Goal: Task Accomplishment & Management: Use online tool/utility

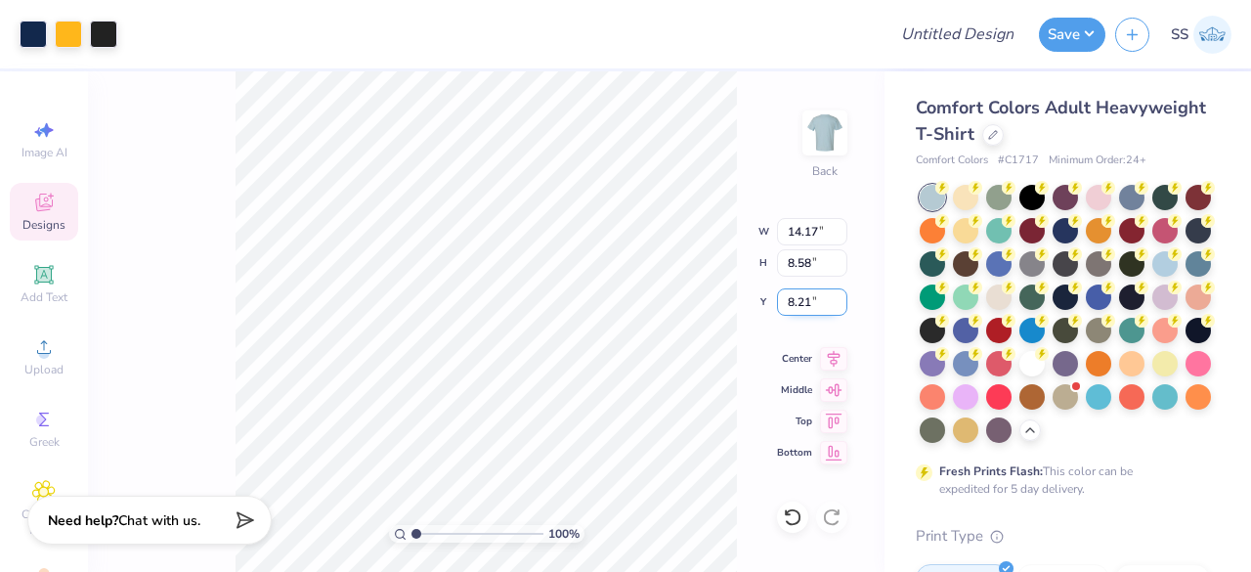
drag, startPoint x: 816, startPoint y: 296, endPoint x: 784, endPoint y: 308, distance: 34.3
click at [784, 308] on input "8.21" at bounding box center [812, 301] width 70 height 27
type input "3.00"
drag, startPoint x: 820, startPoint y: 239, endPoint x: 790, endPoint y: 234, distance: 30.7
click at [790, 234] on input "14.17" at bounding box center [812, 231] width 70 height 27
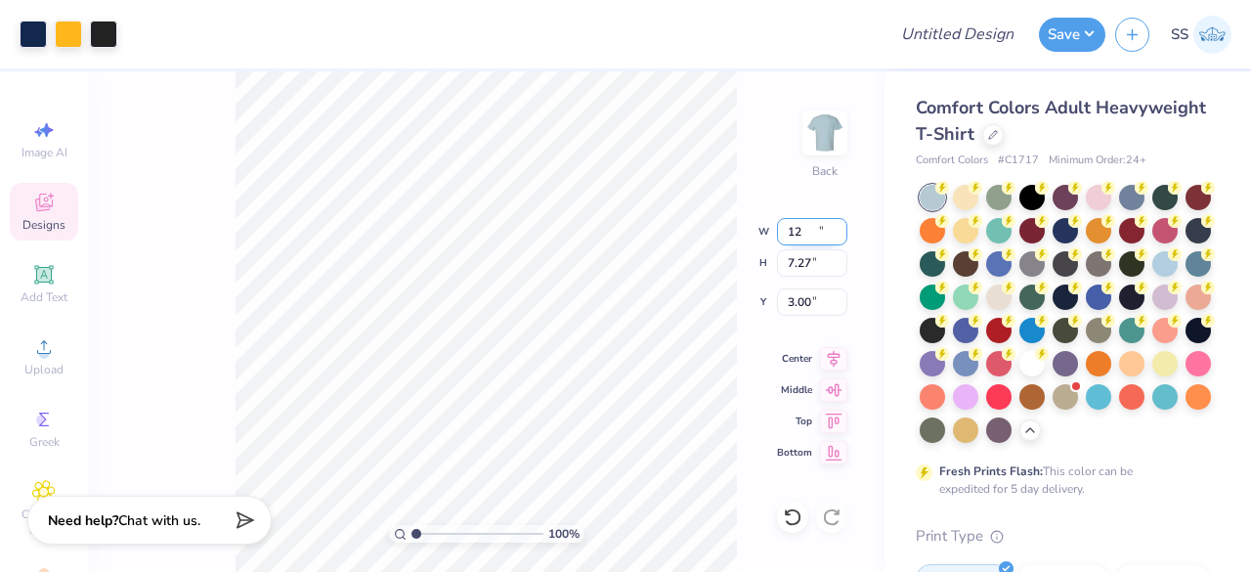
type input "12.00"
type input "7.27"
type input "3.66"
click at [848, 359] on div "100 % Back W 12.00 12.00 " H 7.27 7.27 " Y 3.66 3.66 " Center Middle Top Bottom" at bounding box center [486, 321] width 797 height 501
drag, startPoint x: 815, startPoint y: 302, endPoint x: 776, endPoint y: 302, distance: 39.1
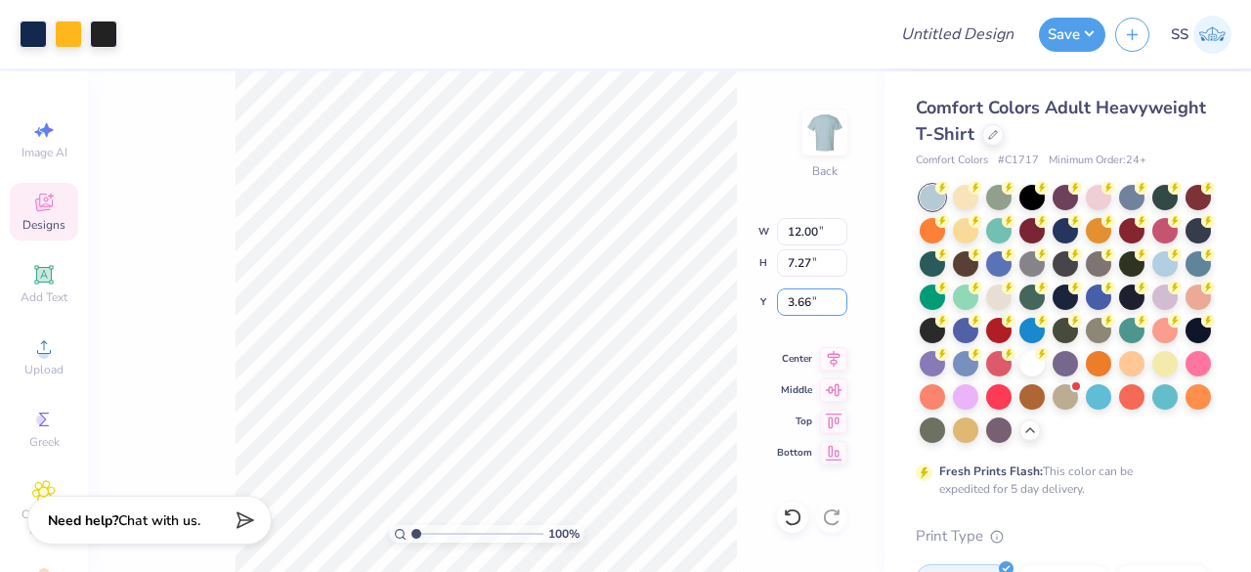
click at [776, 302] on div "100 % Back W 12.00 12.00 " H 7.27 7.27 " Y 3.66 3.66 " Center Middle Top Bottom" at bounding box center [486, 321] width 797 height 501
drag, startPoint x: 817, startPoint y: 302, endPoint x: 788, endPoint y: 302, distance: 29.3
click at [788, 302] on input "3.66" at bounding box center [812, 301] width 70 height 27
type input "3.00"
drag, startPoint x: 407, startPoint y: 531, endPoint x: 445, endPoint y: 537, distance: 38.6
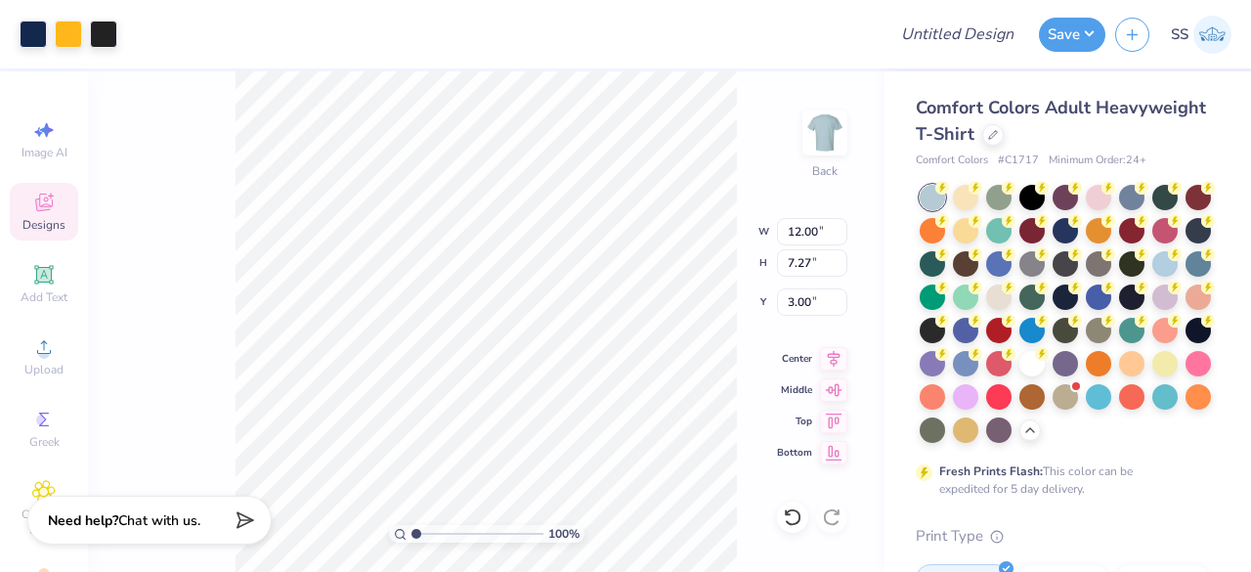
click at [445, 537] on div "100 %" at bounding box center [487, 534] width 196 height 18
drag, startPoint x: 416, startPoint y: 535, endPoint x: 495, endPoint y: 545, distance: 78.8
click at [495, 543] on input "range" at bounding box center [478, 534] width 132 height 18
drag, startPoint x: 485, startPoint y: 530, endPoint x: 412, endPoint y: 529, distance: 73.3
click at [412, 529] on input "range" at bounding box center [478, 534] width 132 height 18
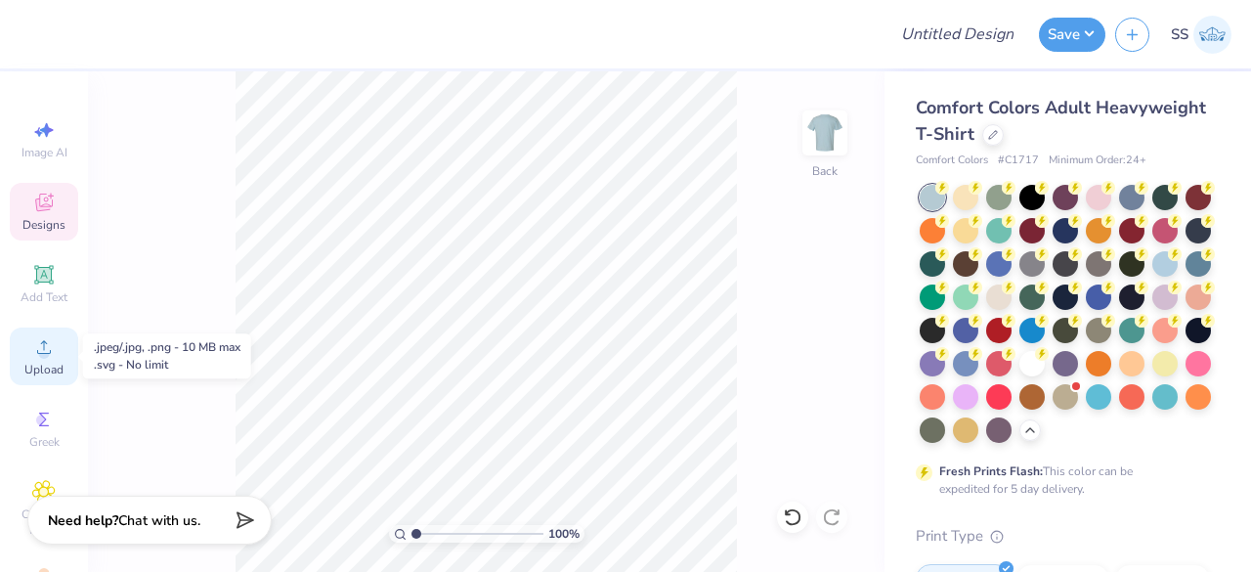
click at [61, 358] on div "Upload" at bounding box center [44, 357] width 68 height 58
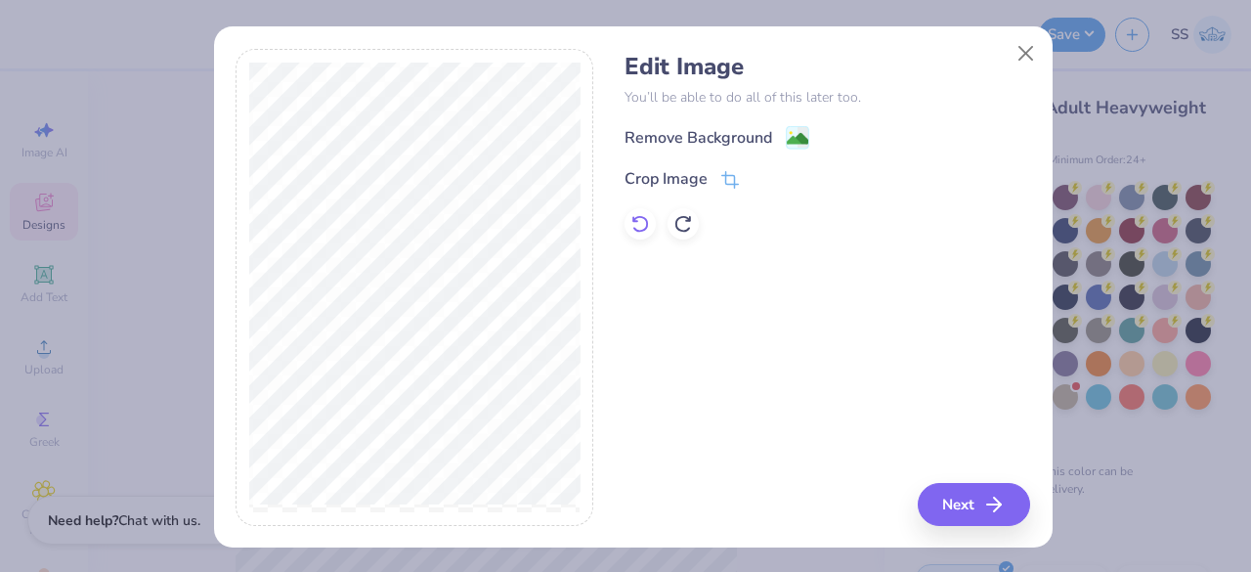
click at [636, 216] on icon at bounding box center [641, 224] width 20 height 20
click at [675, 224] on icon at bounding box center [684, 224] width 20 height 20
click at [631, 223] on icon at bounding box center [641, 224] width 20 height 20
click at [790, 138] on image at bounding box center [798, 141] width 22 height 22
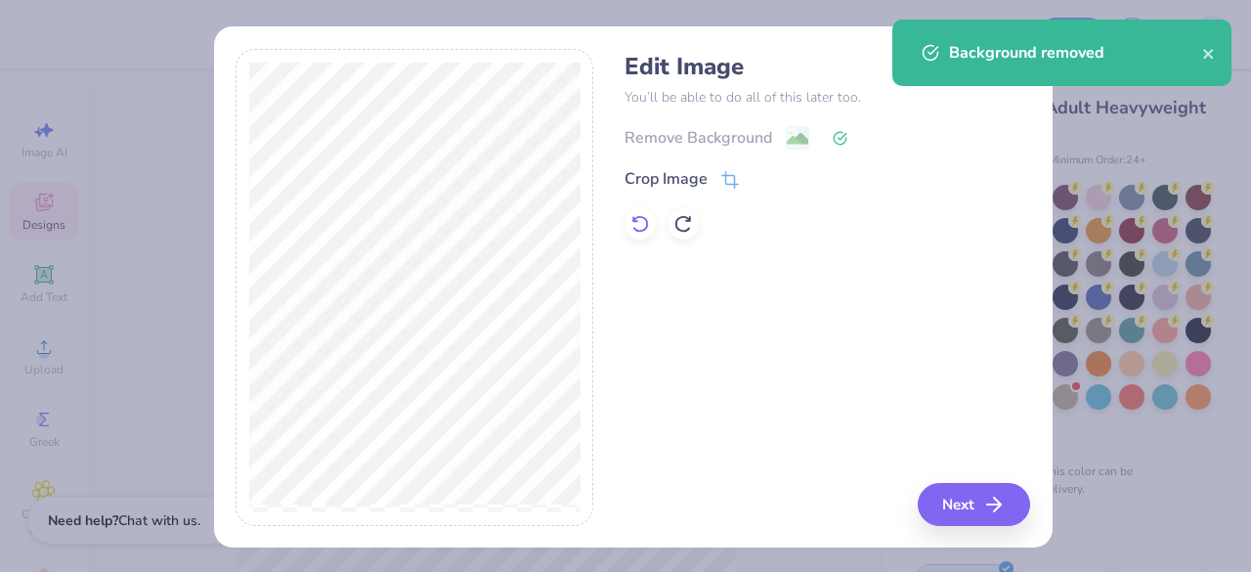
click at [631, 224] on icon at bounding box center [641, 224] width 20 height 20
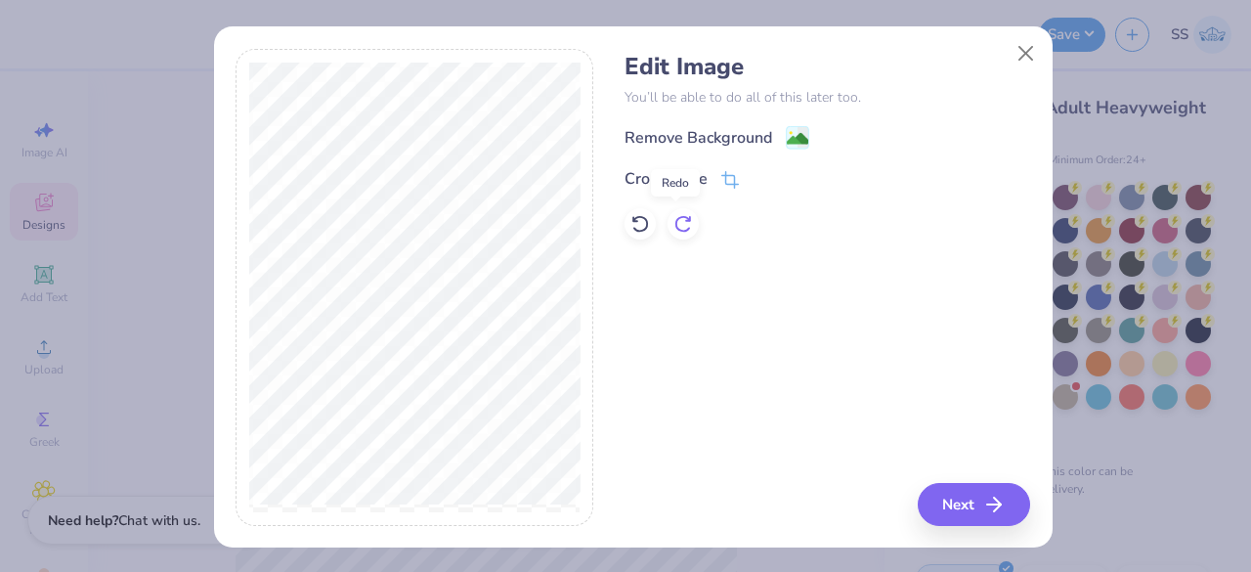
click at [675, 224] on icon at bounding box center [684, 224] width 20 height 20
click at [636, 223] on icon at bounding box center [641, 224] width 20 height 20
click at [674, 223] on icon at bounding box center [684, 224] width 20 height 20
click at [640, 220] on icon at bounding box center [641, 224] width 20 height 20
click at [674, 220] on icon at bounding box center [684, 224] width 20 height 20
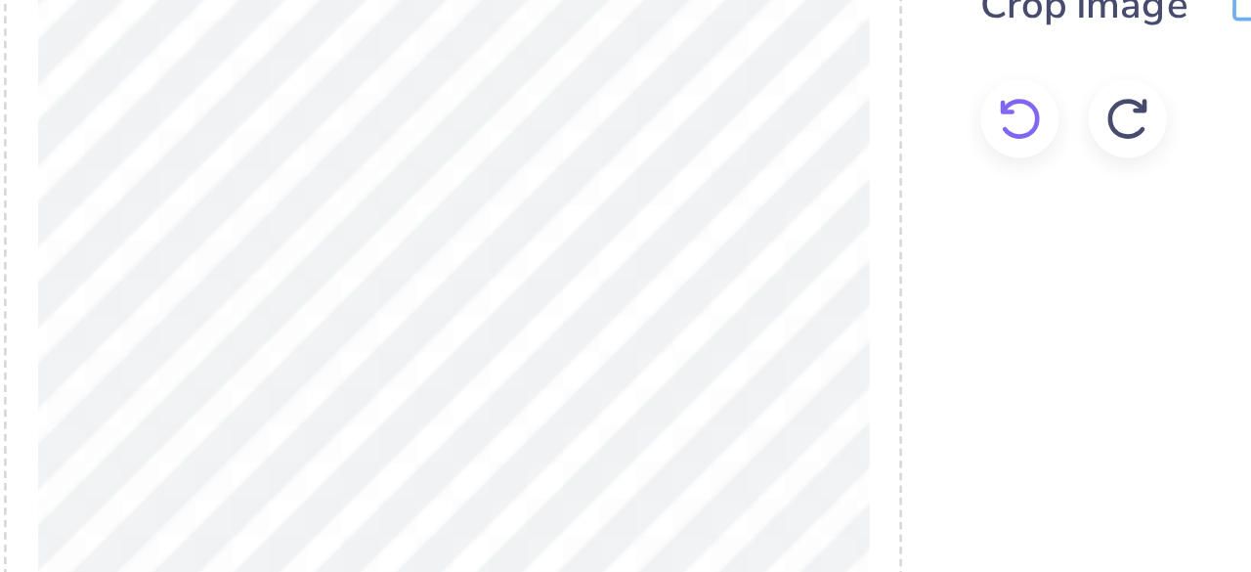
click at [633, 224] on icon at bounding box center [641, 224] width 20 height 20
click at [676, 234] on div at bounding box center [683, 223] width 31 height 31
click at [638, 224] on icon at bounding box center [640, 224] width 17 height 18
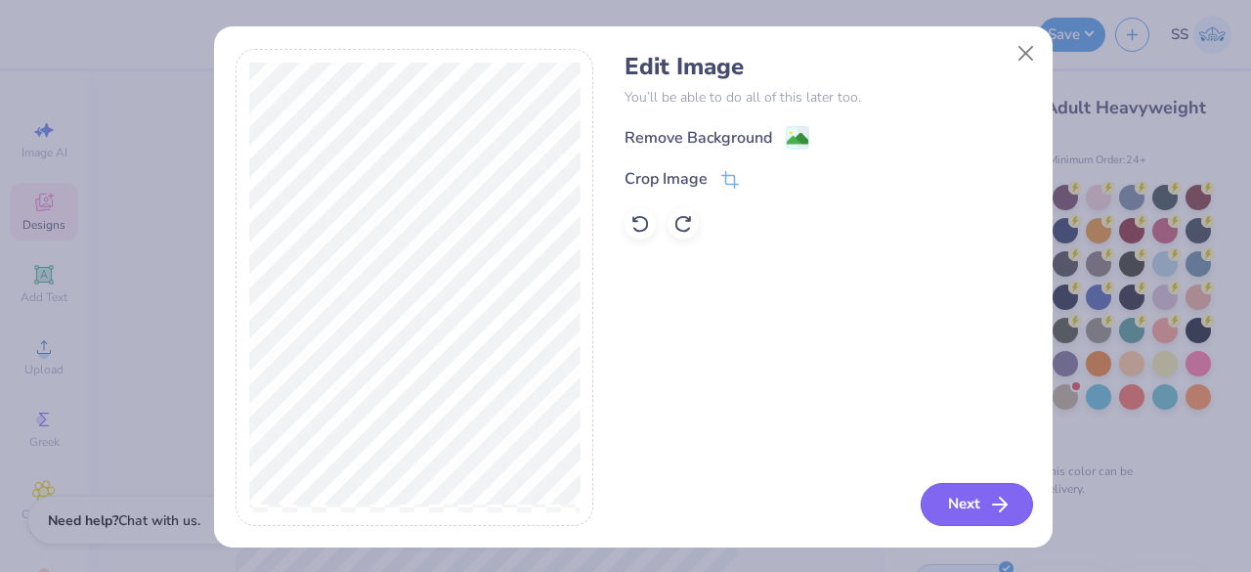
click at [988, 494] on icon "button" at bounding box center [999, 504] width 23 height 23
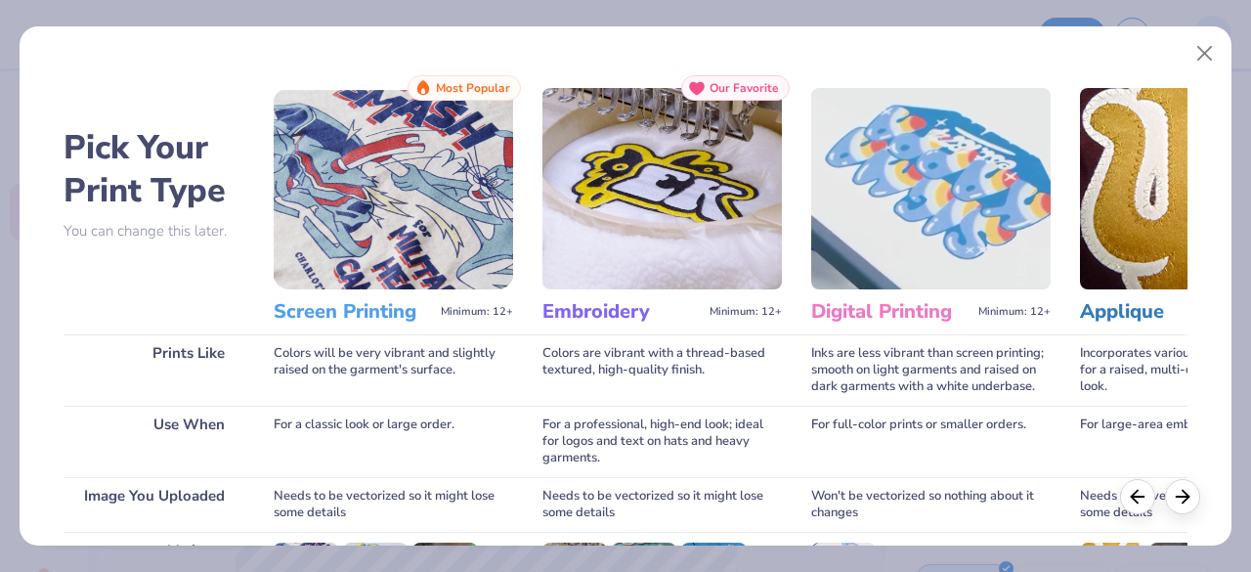
scroll to position [304, 0]
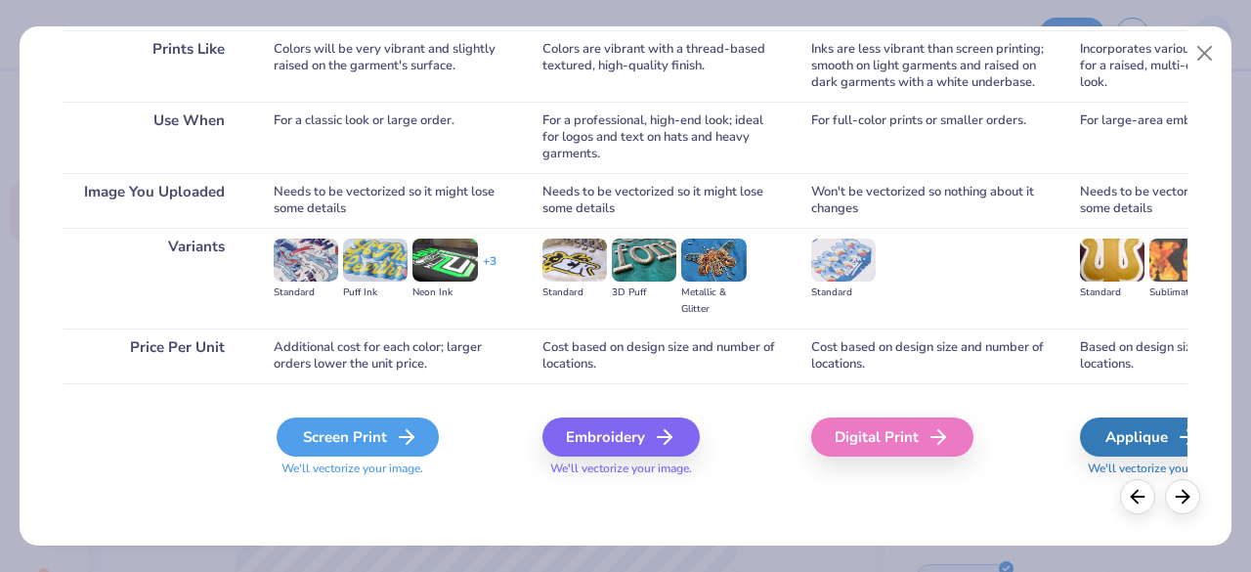
click at [369, 438] on div "Screen Print" at bounding box center [358, 436] width 162 height 39
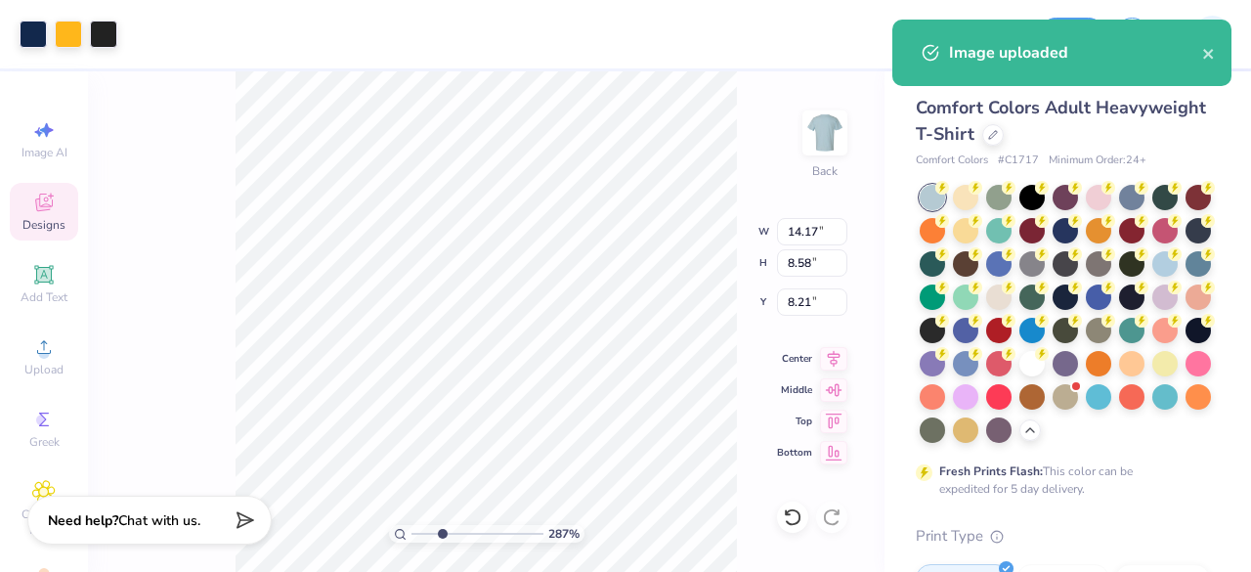
drag, startPoint x: 411, startPoint y: 535, endPoint x: 442, endPoint y: 534, distance: 31.3
click at [442, 534] on input "range" at bounding box center [478, 534] width 132 height 18
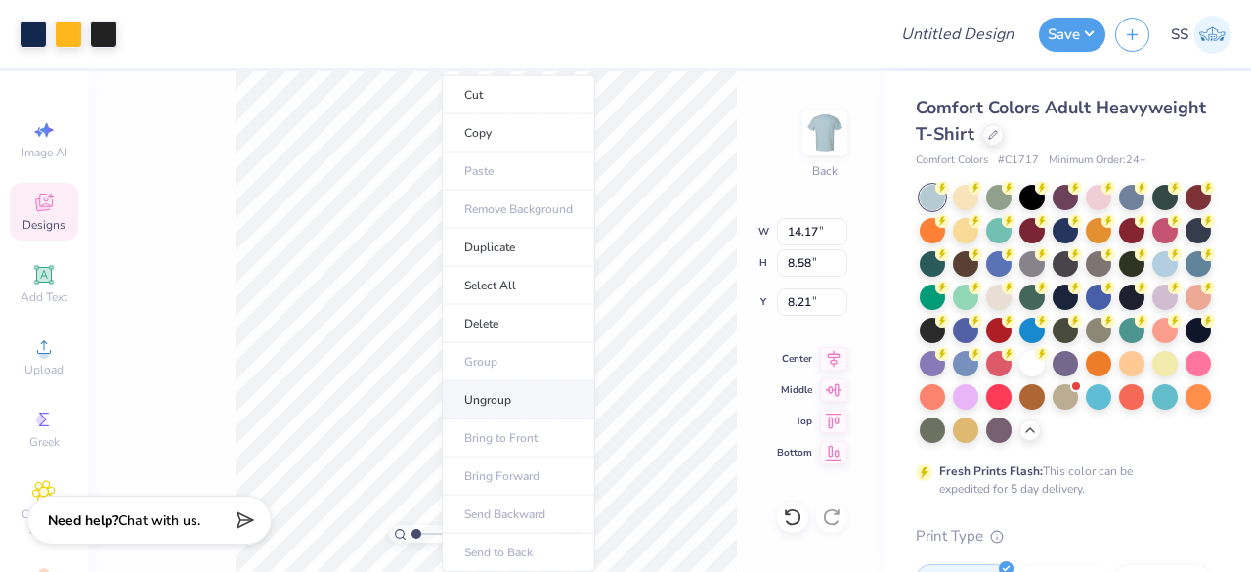
click at [473, 401] on li "Ungroup" at bounding box center [518, 400] width 153 height 38
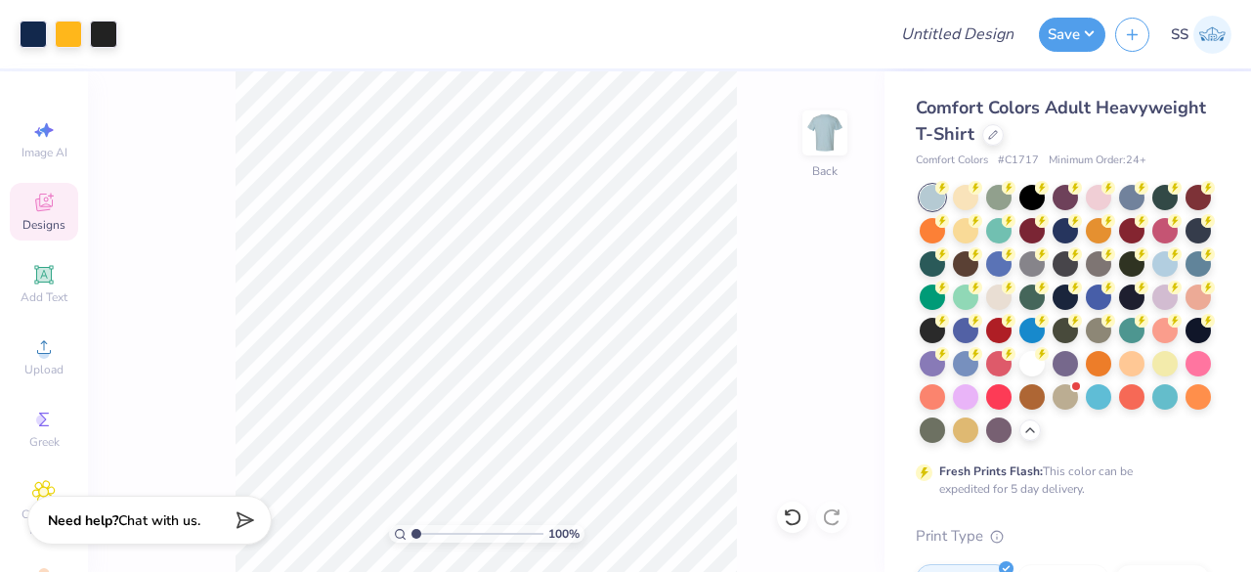
drag, startPoint x: 411, startPoint y: 538, endPoint x: 438, endPoint y: 536, distance: 27.4
drag, startPoint x: 417, startPoint y: 533, endPoint x: 379, endPoint y: 530, distance: 38.2
click at [412, 530] on input "range" at bounding box center [478, 534] width 132 height 18
drag, startPoint x: 416, startPoint y: 533, endPoint x: 465, endPoint y: 531, distance: 49.9
drag, startPoint x: 416, startPoint y: 532, endPoint x: 488, endPoint y: 527, distance: 72.5
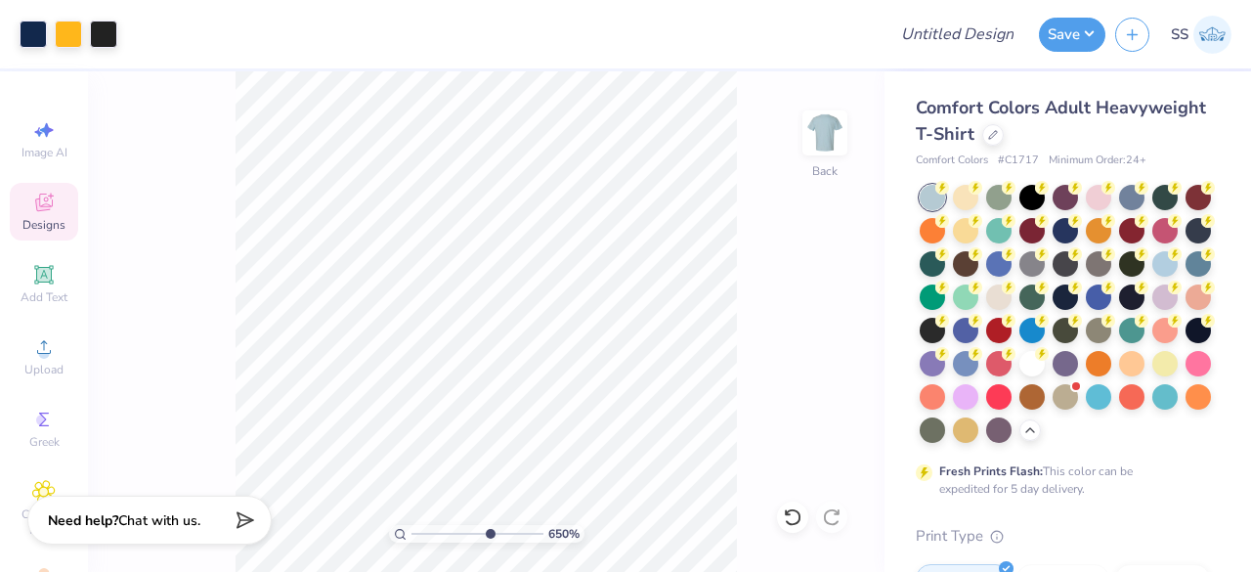
type input "6.5"
click at [488, 527] on input "range" at bounding box center [478, 534] width 132 height 18
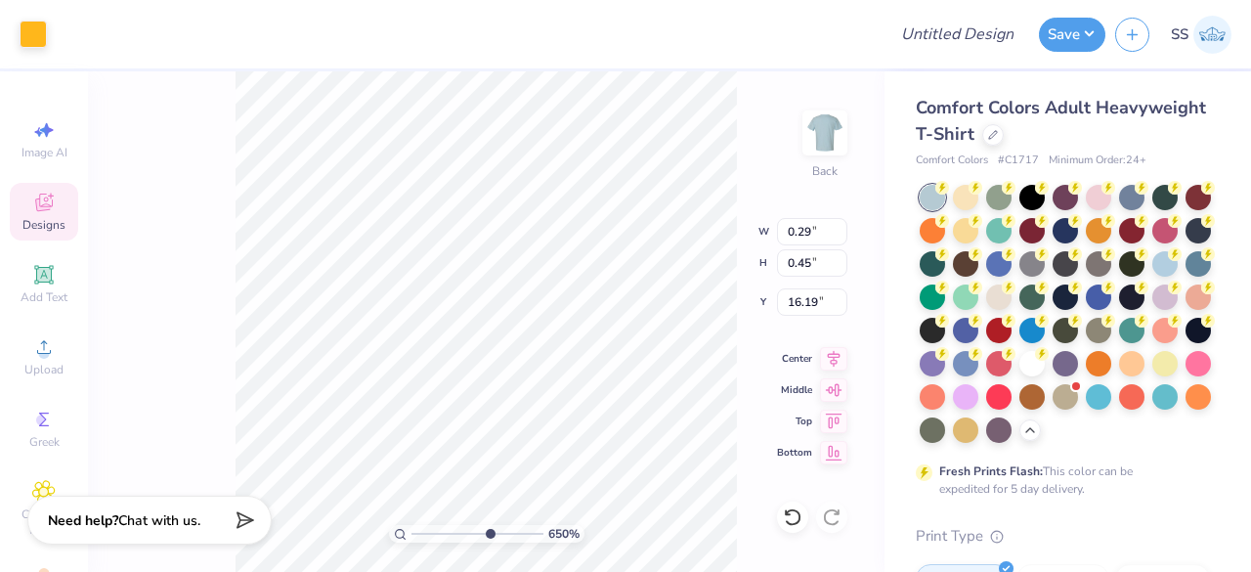
type input "0.09"
type input "16.18"
type input "0.45"
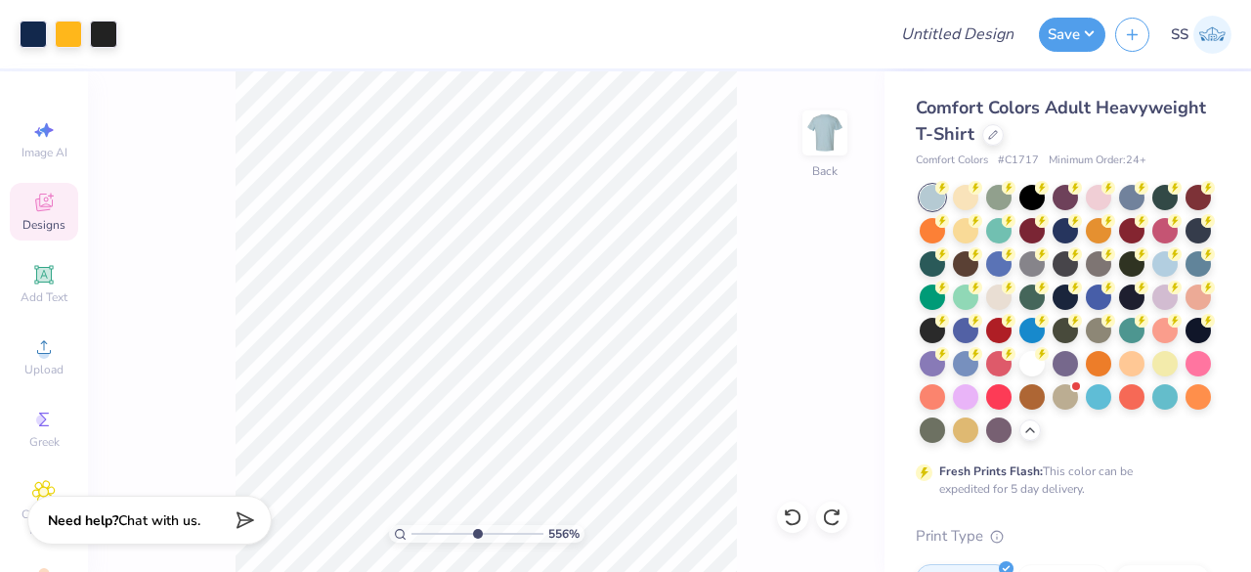
drag, startPoint x: 489, startPoint y: 531, endPoint x: 475, endPoint y: 525, distance: 14.9
click at [475, 525] on input "range" at bounding box center [478, 534] width 132 height 18
drag, startPoint x: 481, startPoint y: 531, endPoint x: 415, endPoint y: 522, distance: 67.1
type input "1"
click at [415, 525] on input "range" at bounding box center [478, 534] width 132 height 18
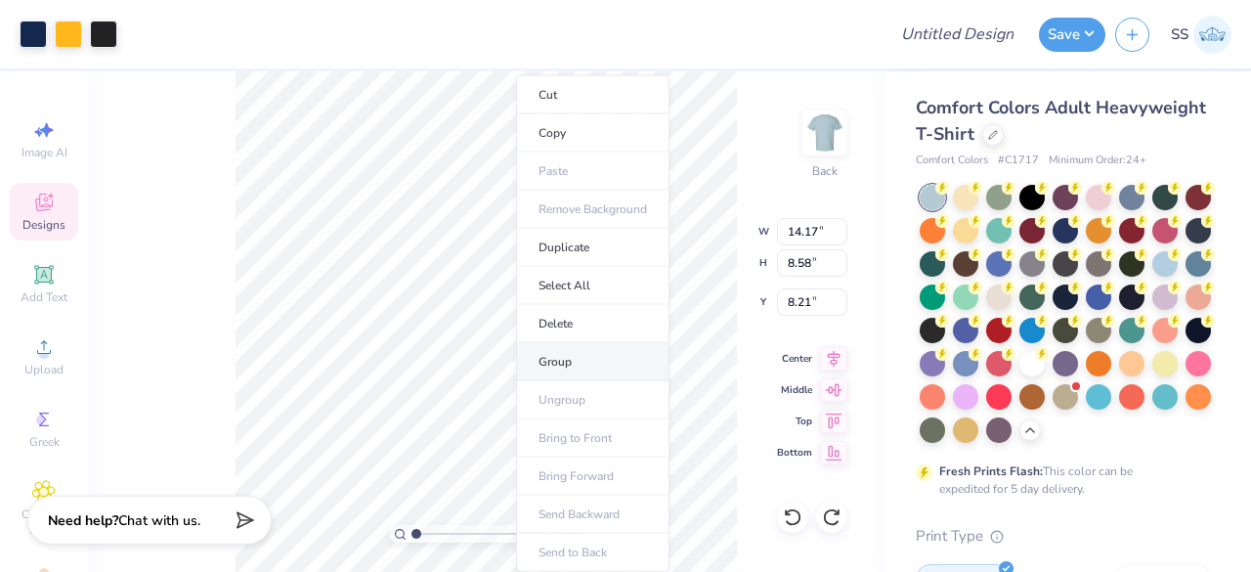
click at [556, 351] on li "Group" at bounding box center [592, 362] width 153 height 38
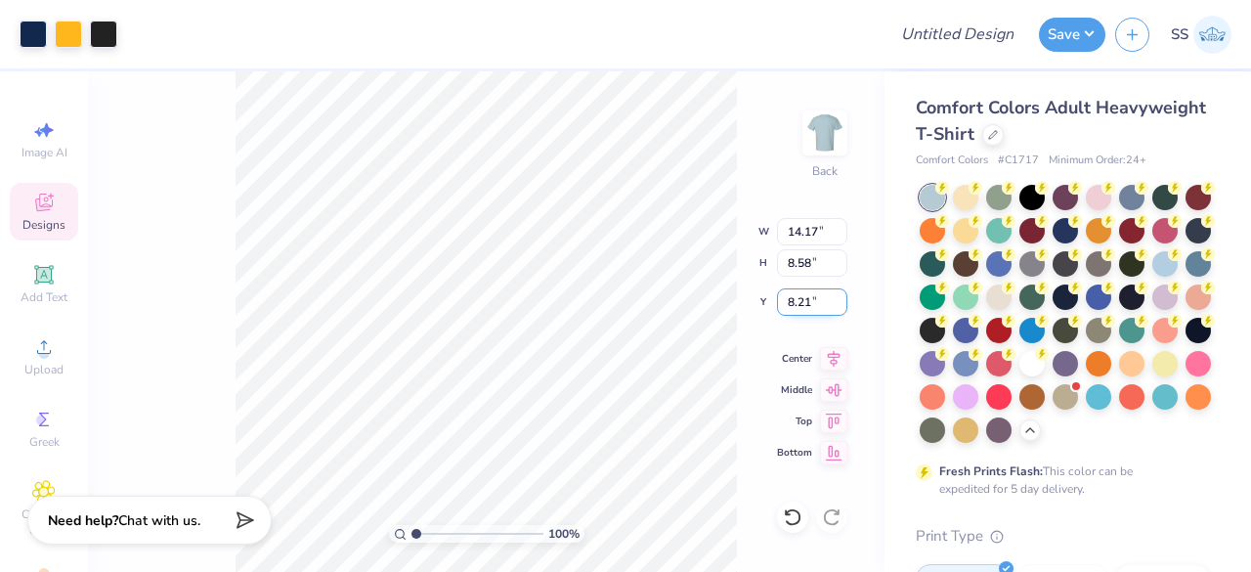
drag, startPoint x: 816, startPoint y: 302, endPoint x: 782, endPoint y: 308, distance: 34.7
click at [782, 308] on input "8.21" at bounding box center [812, 301] width 70 height 27
type input "3.00"
drag, startPoint x: 823, startPoint y: 226, endPoint x: 782, endPoint y: 228, distance: 41.1
click at [782, 228] on input "14.17" at bounding box center [812, 231] width 70 height 27
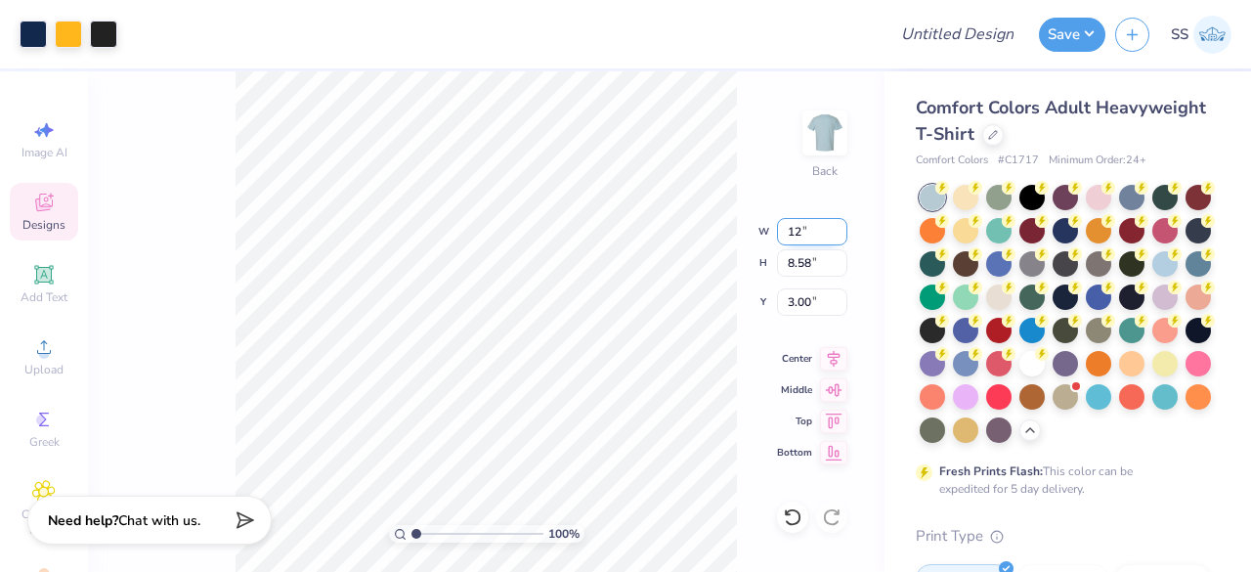
type input "12.00"
type input "7.27"
drag, startPoint x: 816, startPoint y: 301, endPoint x: 788, endPoint y: 304, distance: 28.5
click at [788, 304] on input "3.66" at bounding box center [812, 301] width 70 height 27
type input "1"
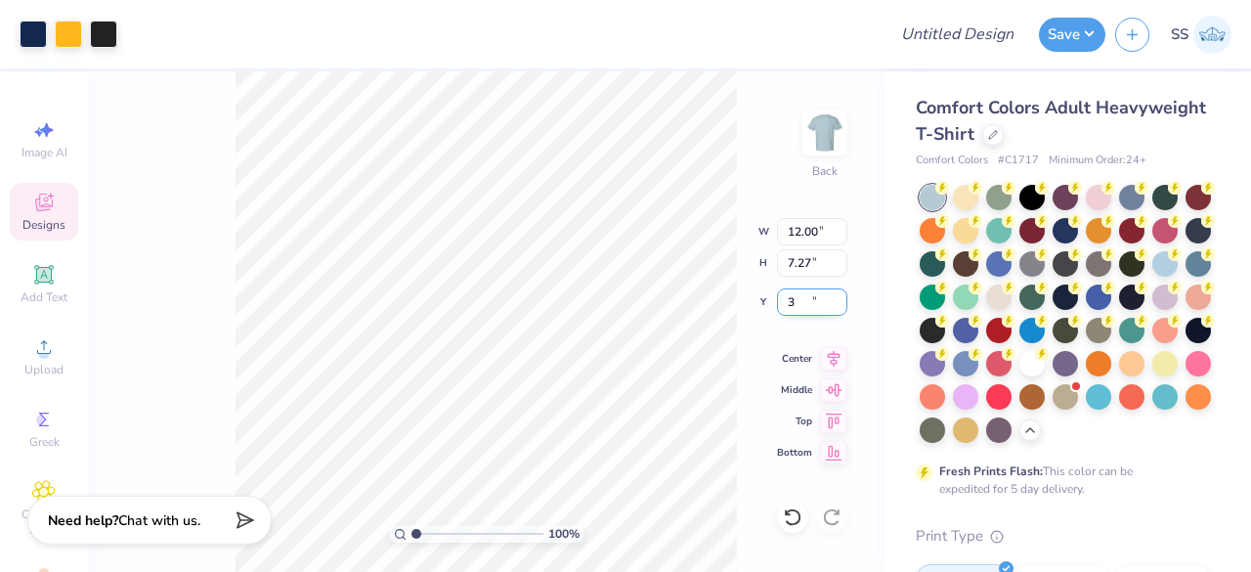
type input "3.00"
click at [837, 351] on icon at bounding box center [833, 355] width 27 height 23
click at [1029, 194] on div at bounding box center [1032, 195] width 25 height 25
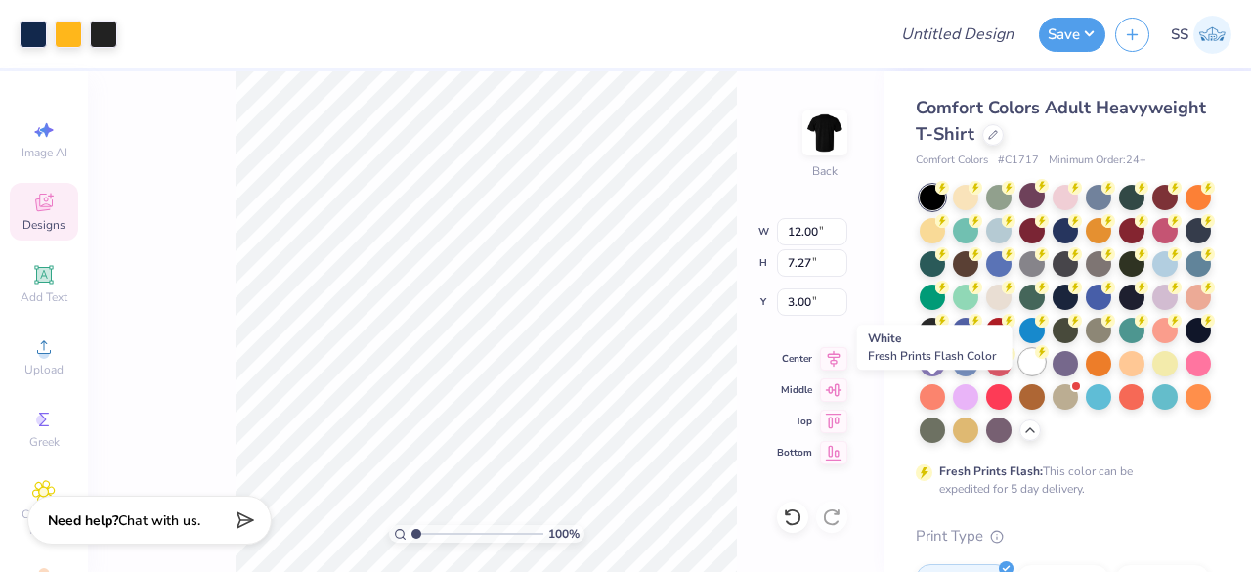
click at [1020, 374] on div at bounding box center [1032, 361] width 25 height 25
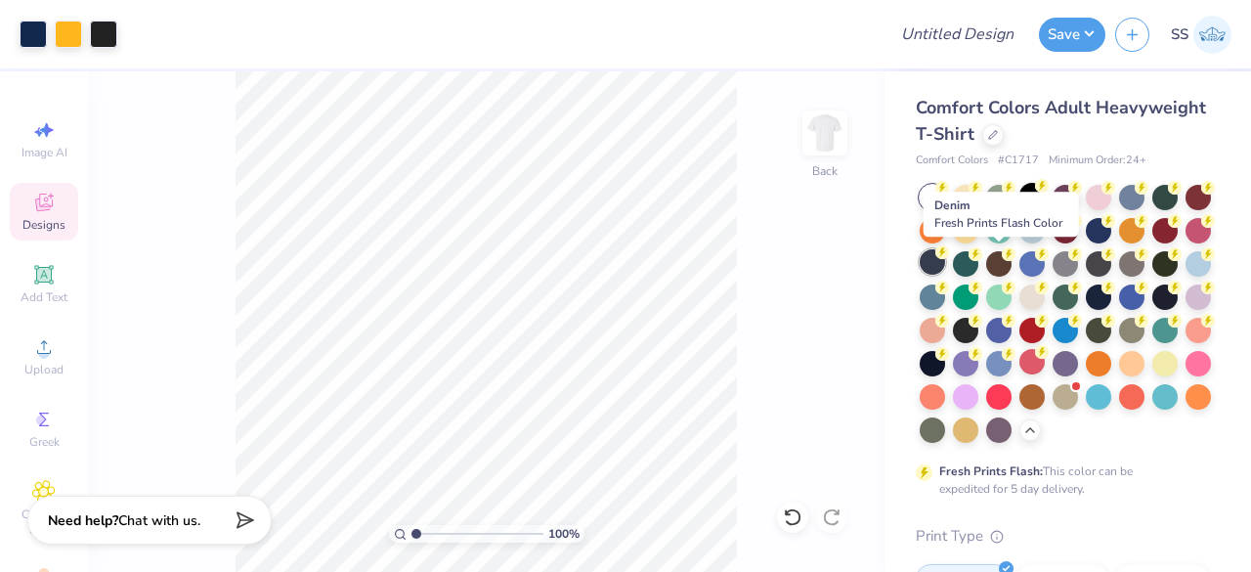
click at [945, 258] on div at bounding box center [932, 261] width 25 height 25
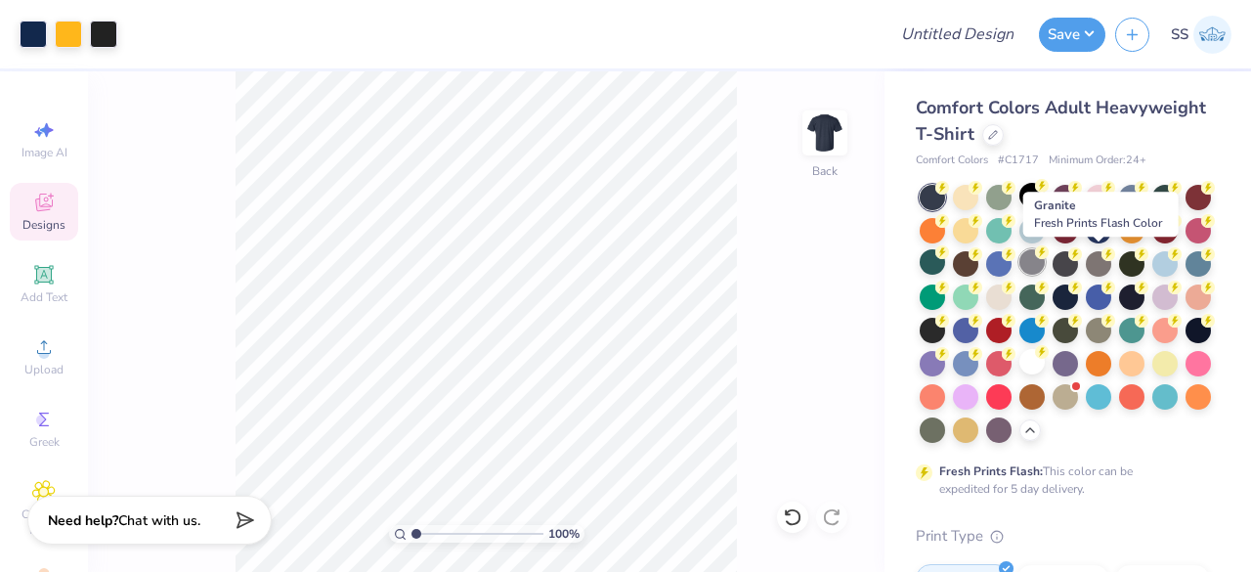
click at [1045, 271] on div at bounding box center [1032, 261] width 25 height 25
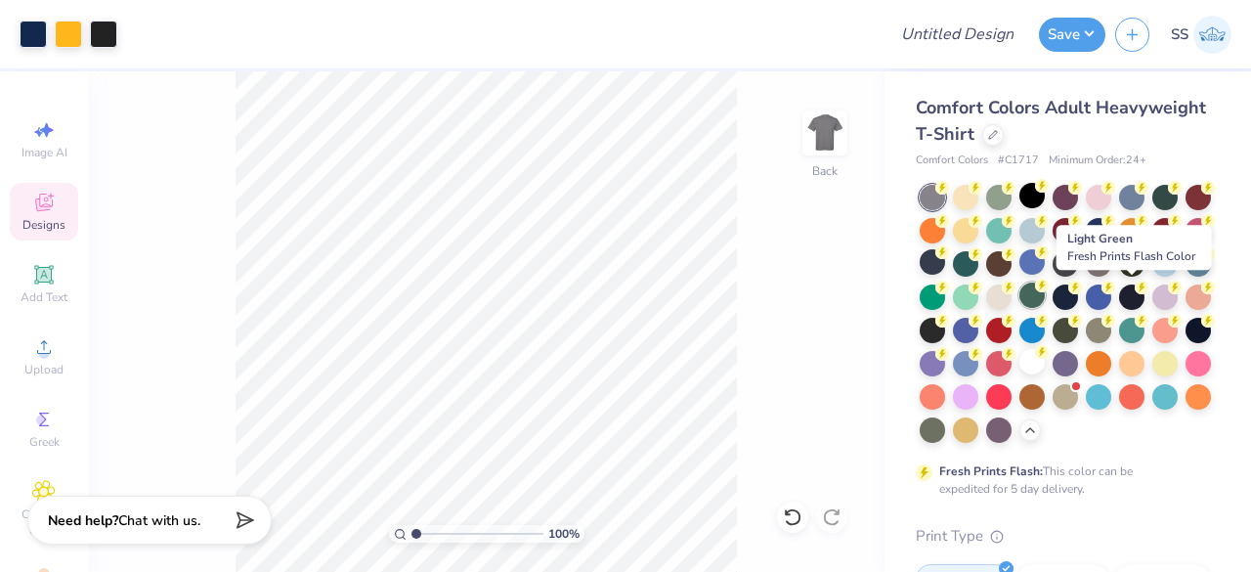
click at [1045, 301] on div at bounding box center [1032, 295] width 25 height 25
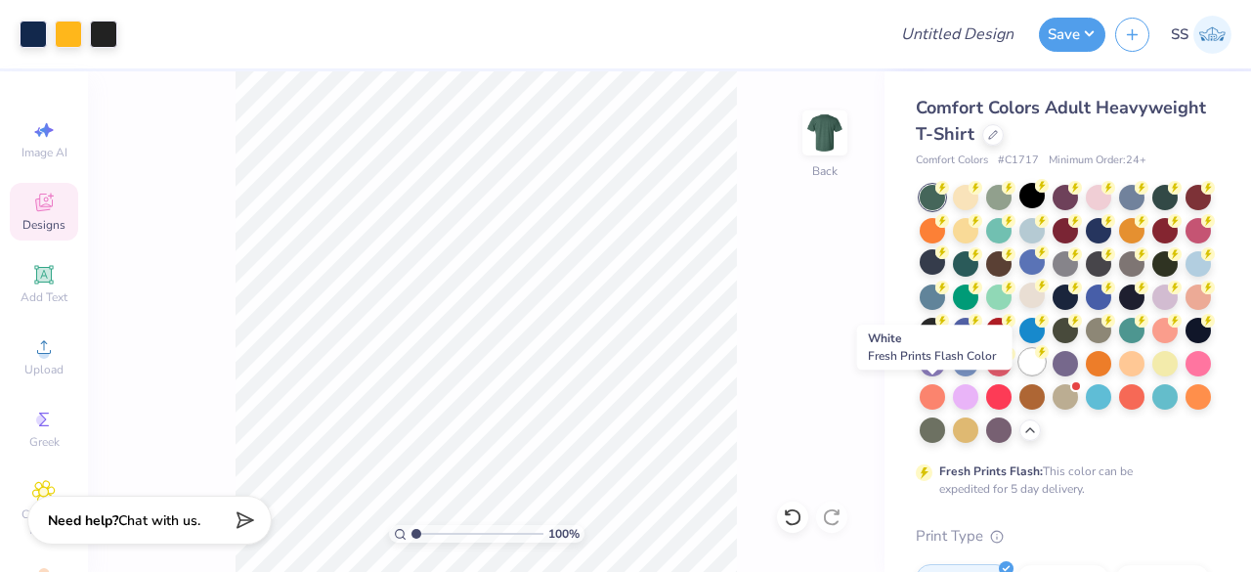
click at [941, 195] on circle at bounding box center [943, 188] width 14 height 14
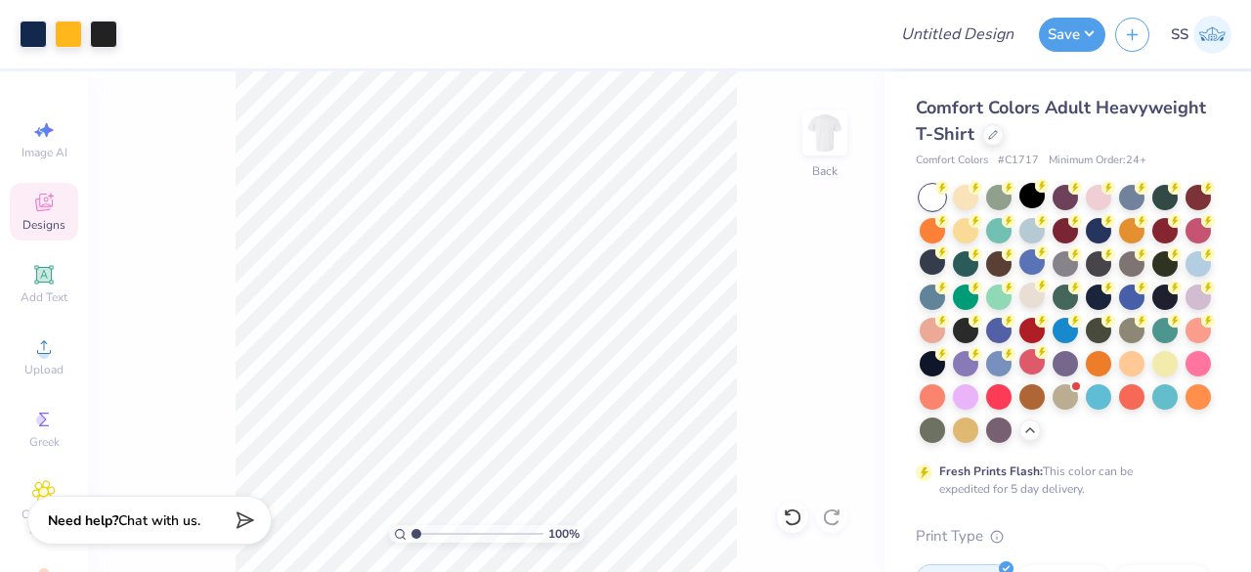
drag, startPoint x: 413, startPoint y: 530, endPoint x: 372, endPoint y: 550, distance: 45.0
click at [412, 543] on input "range" at bounding box center [478, 534] width 132 height 18
click at [979, 228] on div at bounding box center [965, 228] width 25 height 25
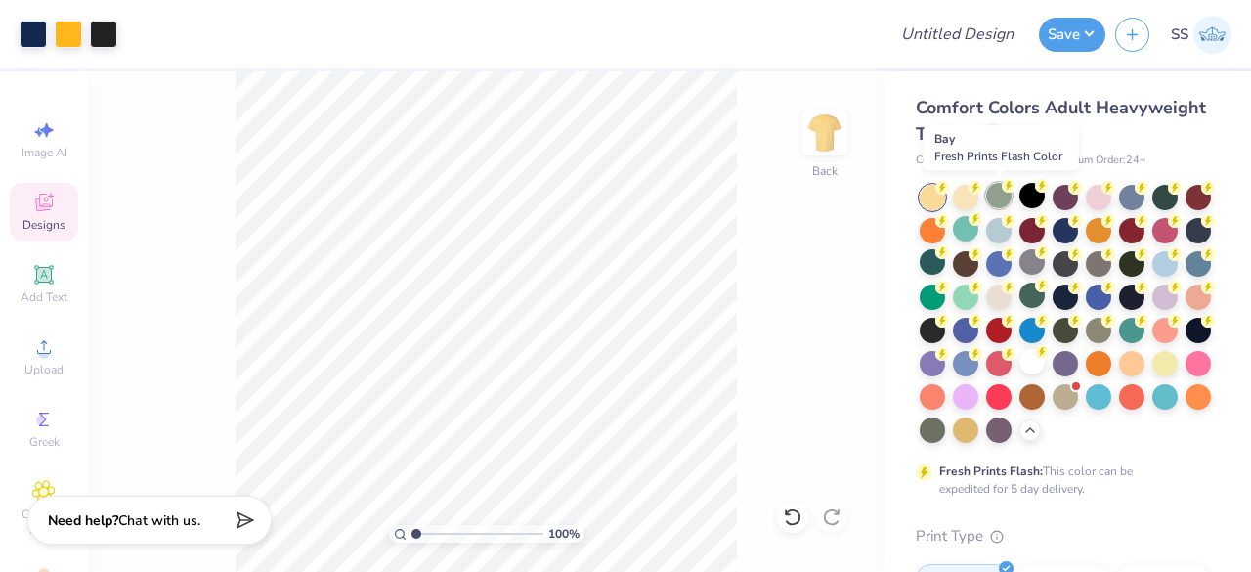
click at [1005, 197] on div at bounding box center [998, 195] width 25 height 25
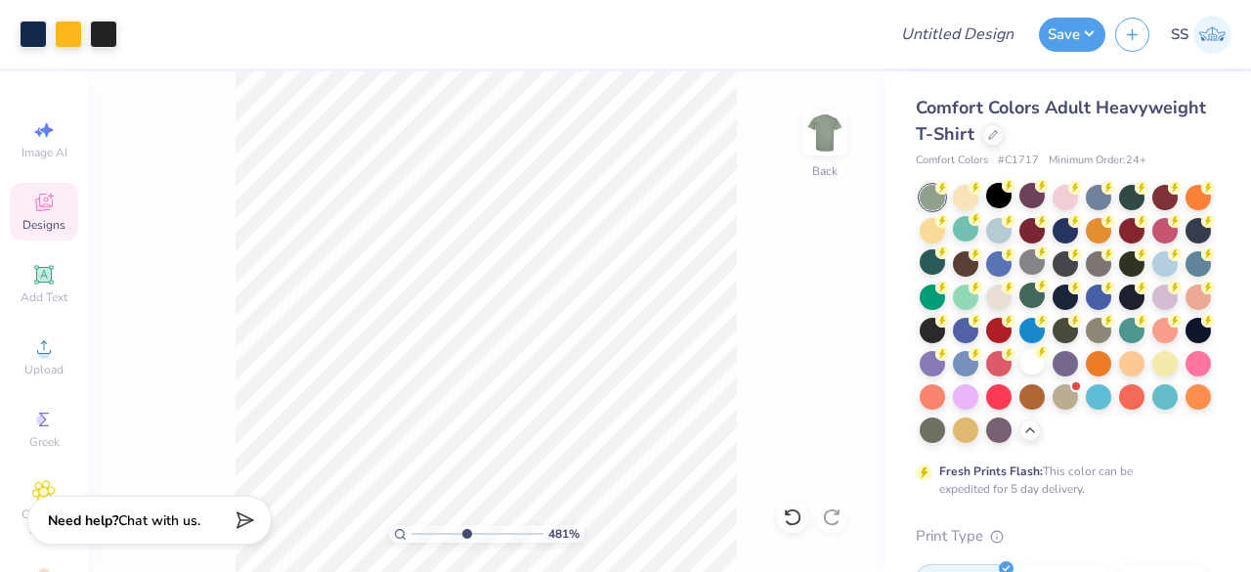
drag, startPoint x: 416, startPoint y: 531, endPoint x: 465, endPoint y: 536, distance: 49.1
click at [465, 536] on input "range" at bounding box center [478, 534] width 132 height 18
drag, startPoint x: 465, startPoint y: 529, endPoint x: 409, endPoint y: 532, distance: 56.8
click at [412, 532] on input "range" at bounding box center [478, 534] width 132 height 18
click at [1020, 374] on div at bounding box center [1032, 361] width 25 height 25
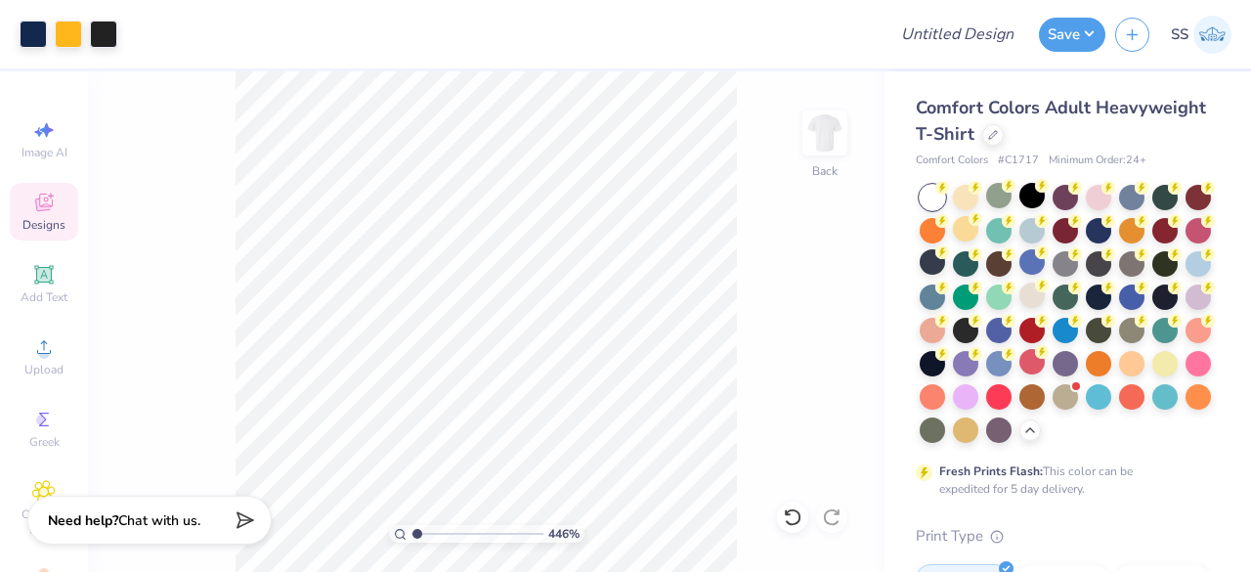
type input "1"
drag, startPoint x: 416, startPoint y: 533, endPoint x: 397, endPoint y: 533, distance: 19.6
click at [412, 533] on input "range" at bounding box center [478, 534] width 132 height 18
click at [1053, 408] on div at bounding box center [1065, 394] width 25 height 25
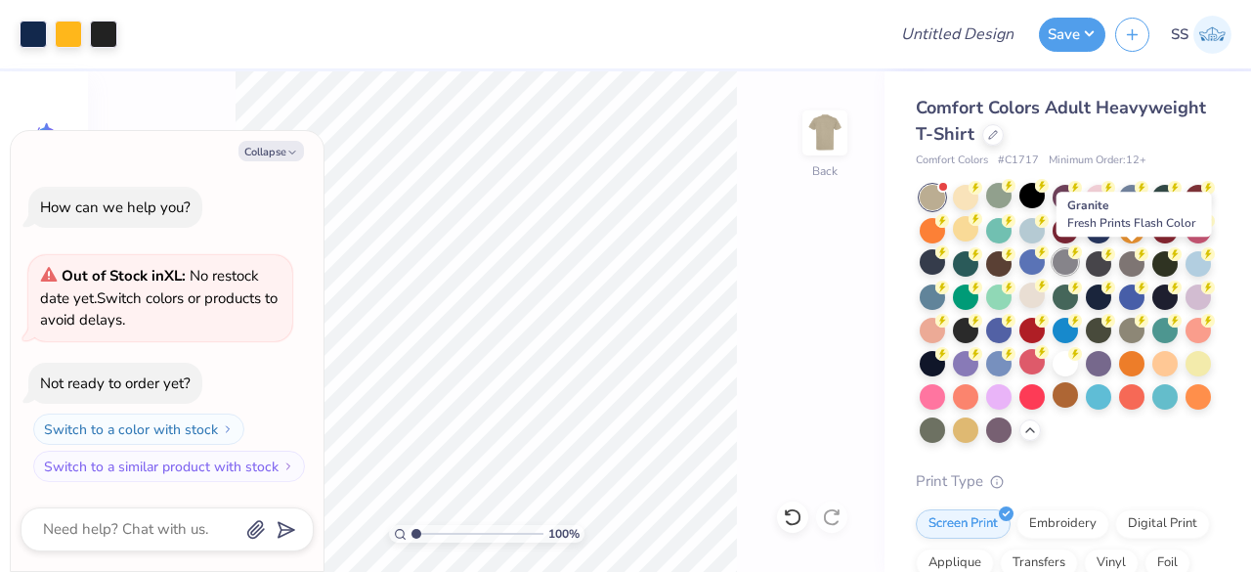
click at [1078, 270] on div at bounding box center [1065, 261] width 25 height 25
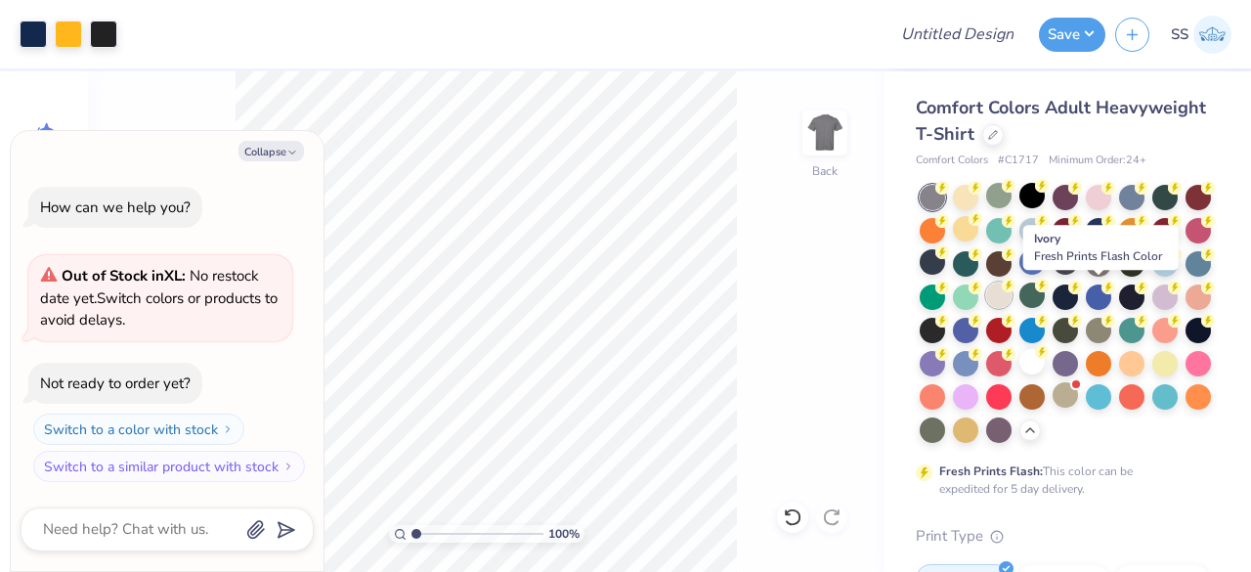
click at [1012, 294] on div at bounding box center [998, 295] width 25 height 25
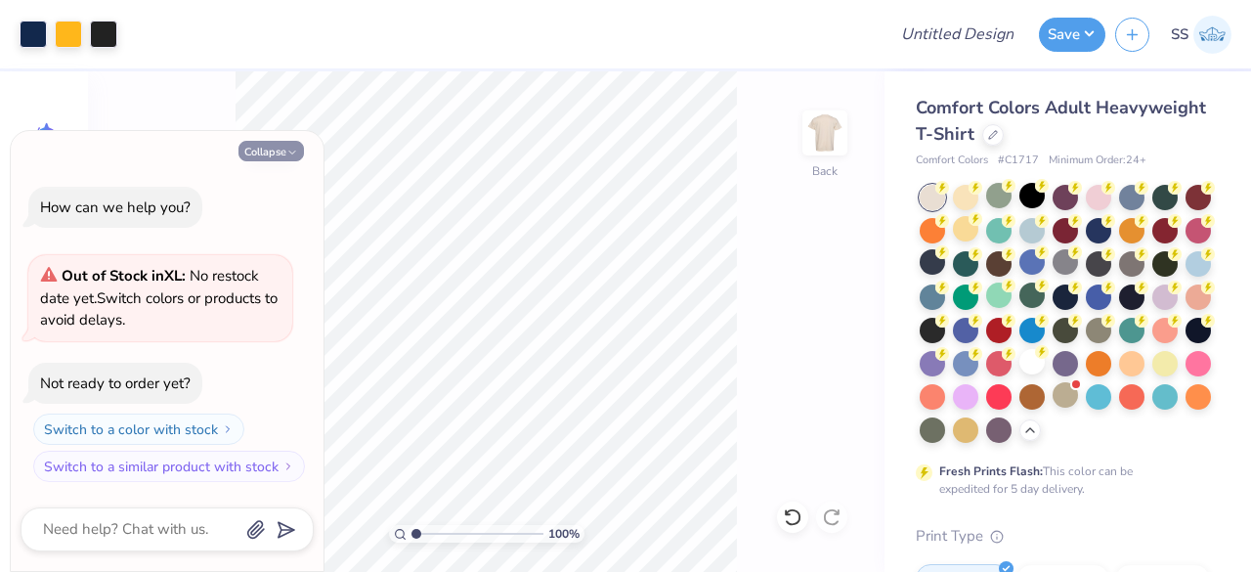
click at [297, 153] on icon "button" at bounding box center [292, 153] width 12 height 12
type textarea "x"
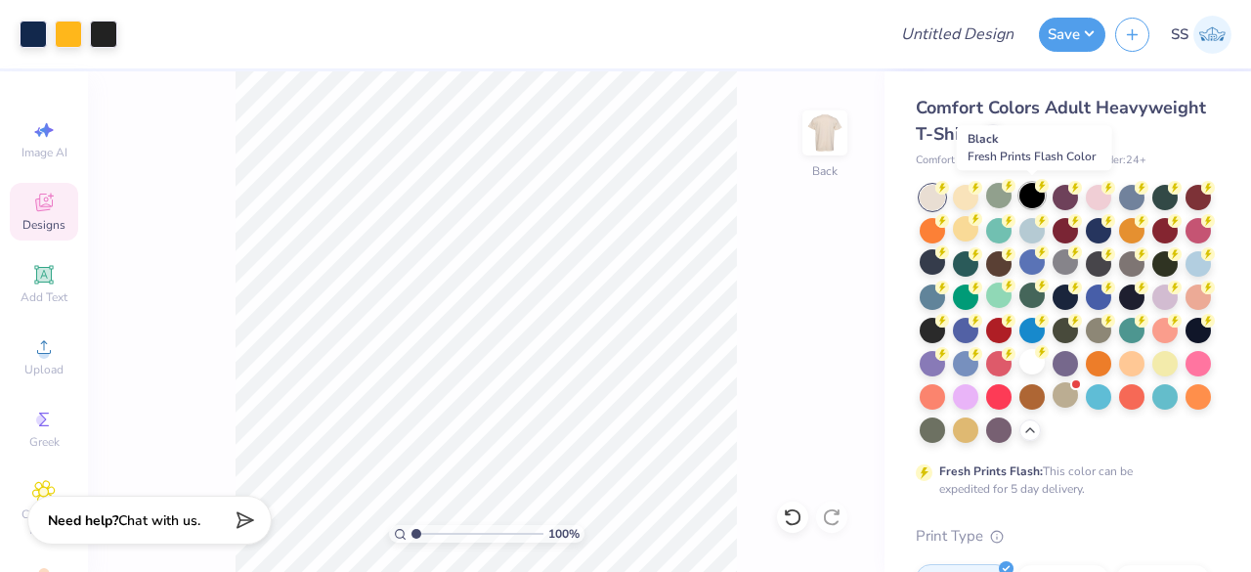
click at [1029, 196] on div at bounding box center [1032, 195] width 25 height 25
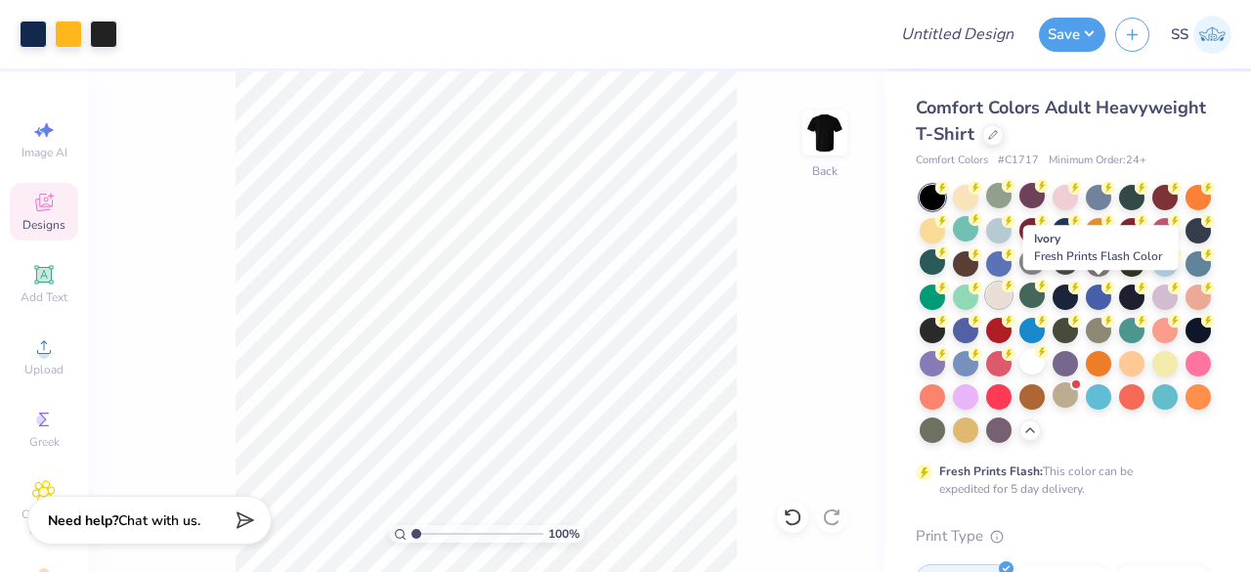
click at [949, 195] on circle at bounding box center [943, 188] width 14 height 14
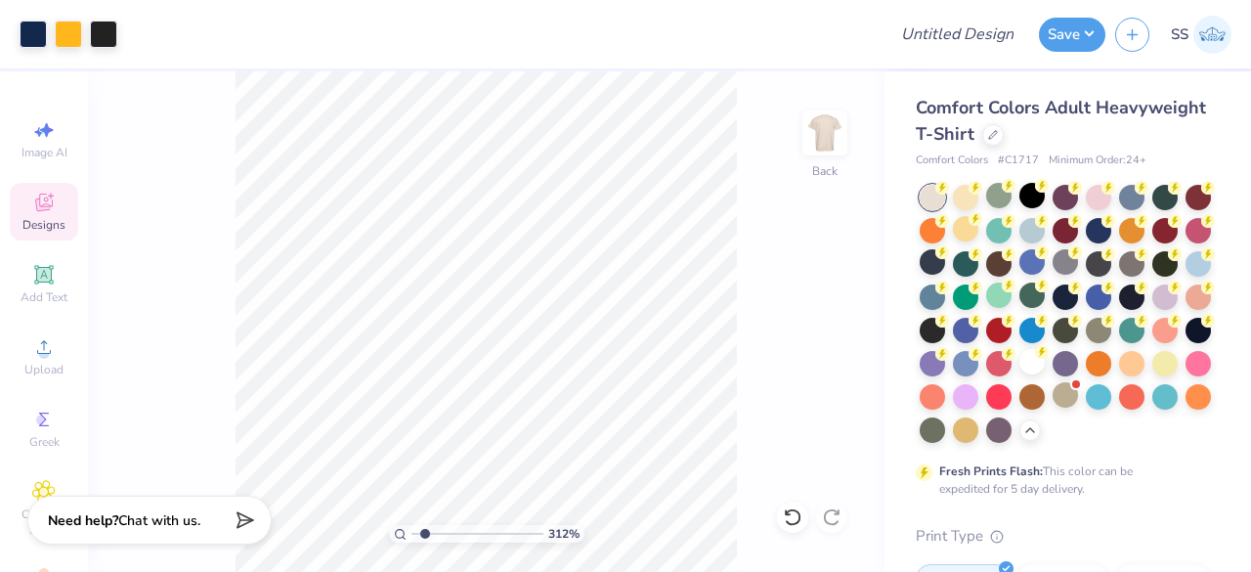
type input "1"
drag, startPoint x: 418, startPoint y: 533, endPoint x: 338, endPoint y: 554, distance: 83.0
click at [412, 543] on input "range" at bounding box center [478, 534] width 132 height 18
click at [1057, 35] on button "Save" at bounding box center [1072, 32] width 66 height 34
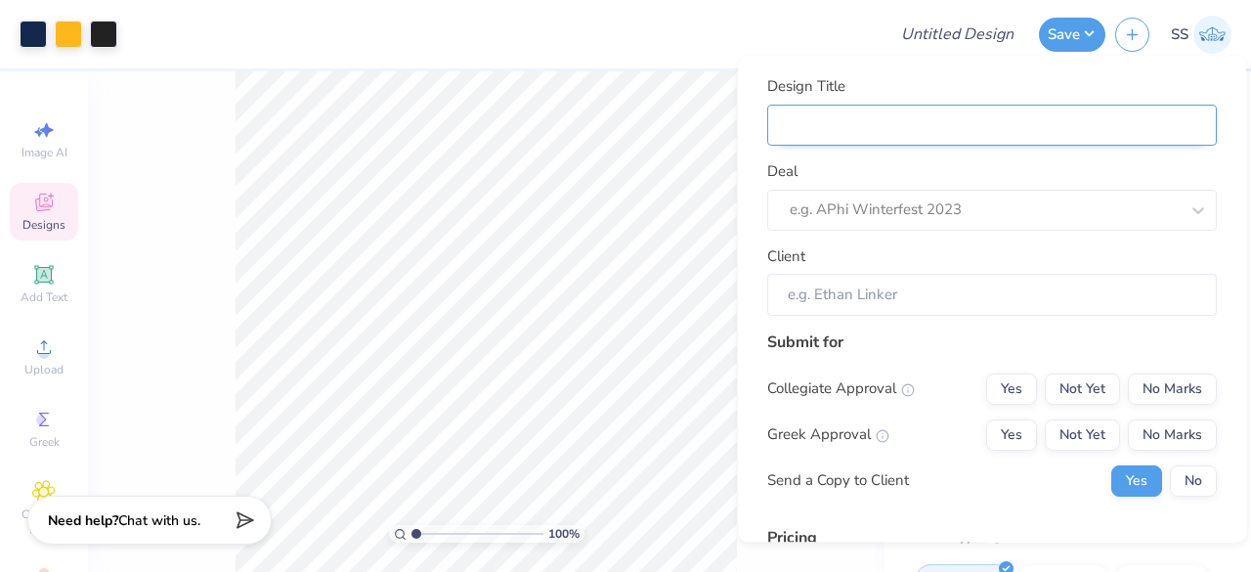
click at [1024, 115] on input "Design Title" at bounding box center [992, 126] width 450 height 42
type input "H"
type input "HB"
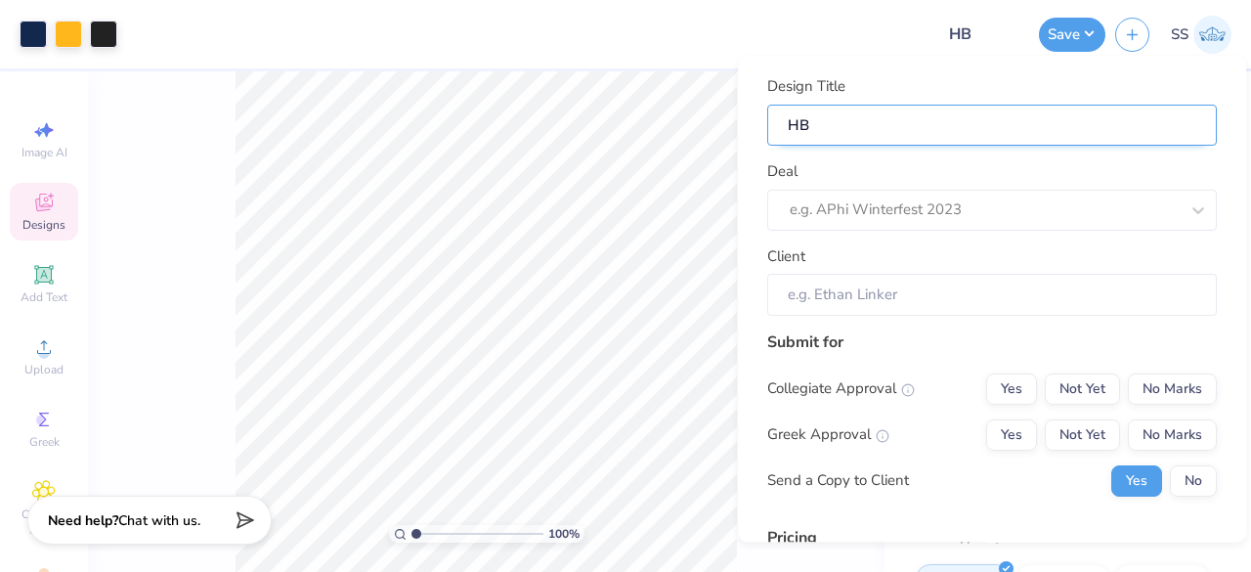
type input "HBS"
type input "HBS M"
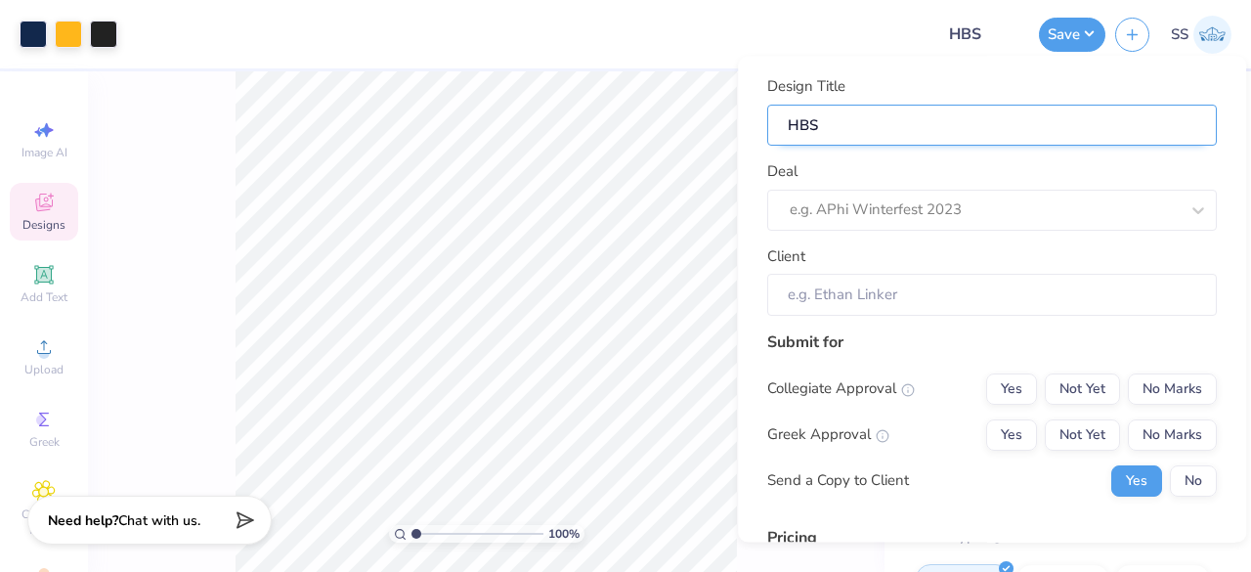
type input "HBS M"
type input "HBS Me"
type input "HBS Mer"
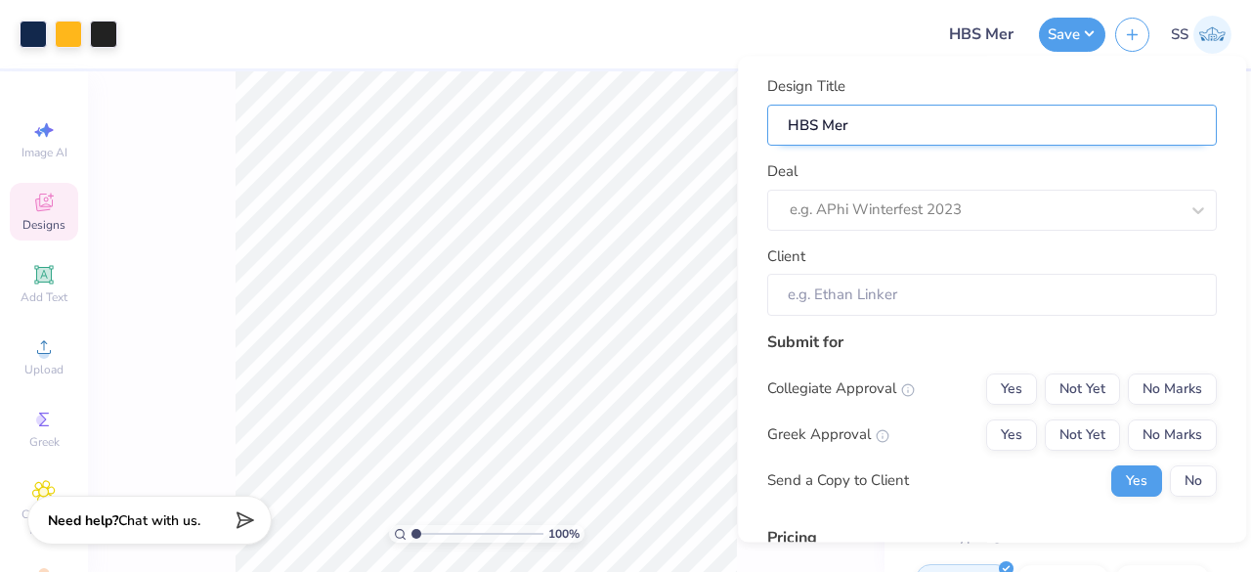
type input "HBS Merc"
type input "HBS Merch"
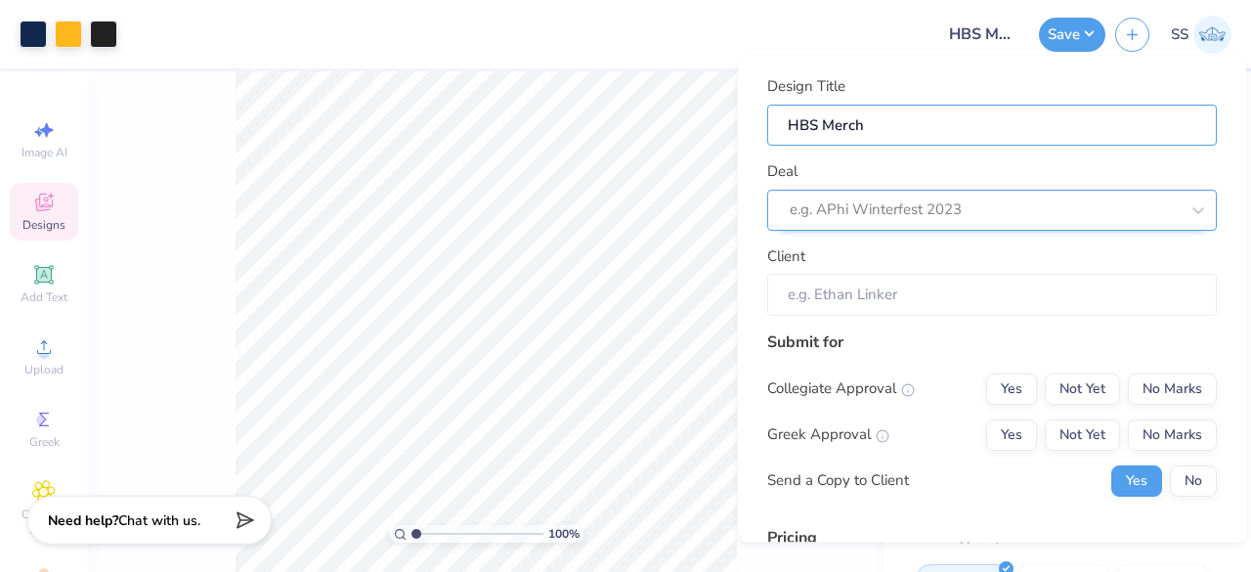
type input "HBS Merch"
click at [941, 224] on div "e.g. APhi Winterfest 2023" at bounding box center [965, 211] width 354 height 30
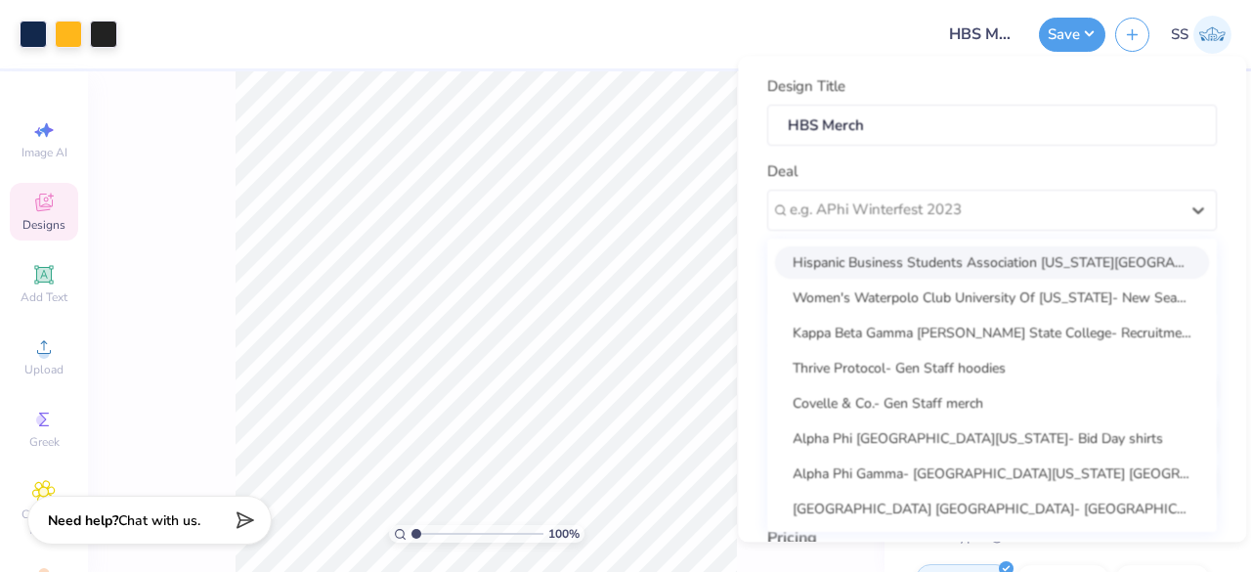
click at [886, 256] on div "Hispanic Business Students Association California State University, Los Angeles…" at bounding box center [992, 262] width 434 height 32
type input "Aleesa Gonzalez"
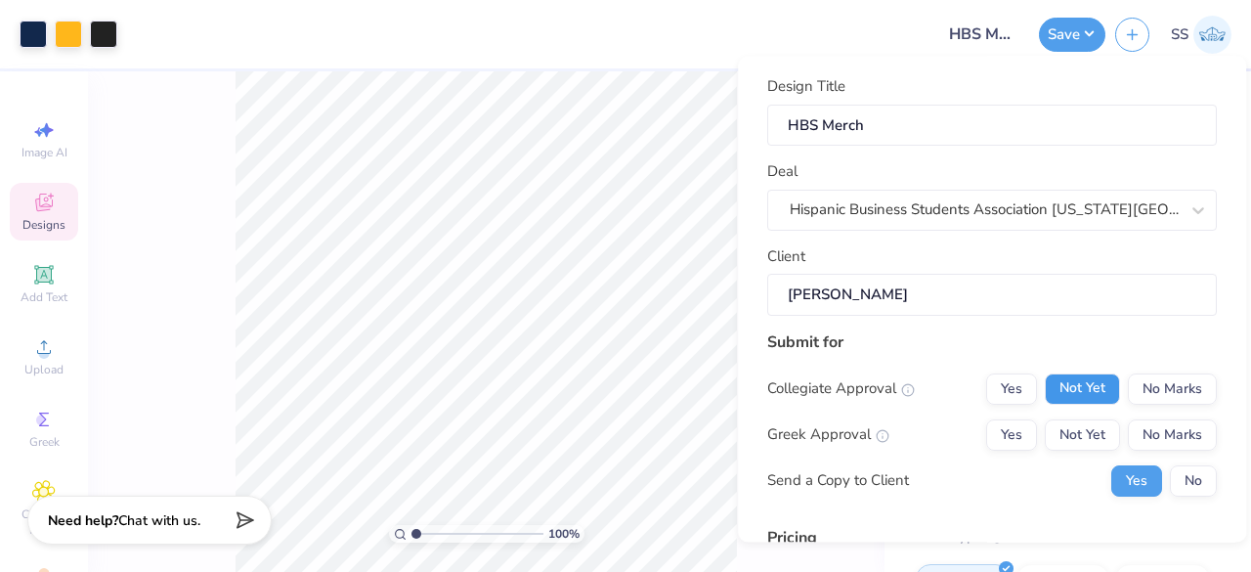
click at [1083, 374] on button "Not Yet" at bounding box center [1082, 388] width 75 height 31
click at [1155, 430] on button "No Marks" at bounding box center [1172, 434] width 89 height 31
click at [1179, 478] on button "No" at bounding box center [1193, 480] width 47 height 31
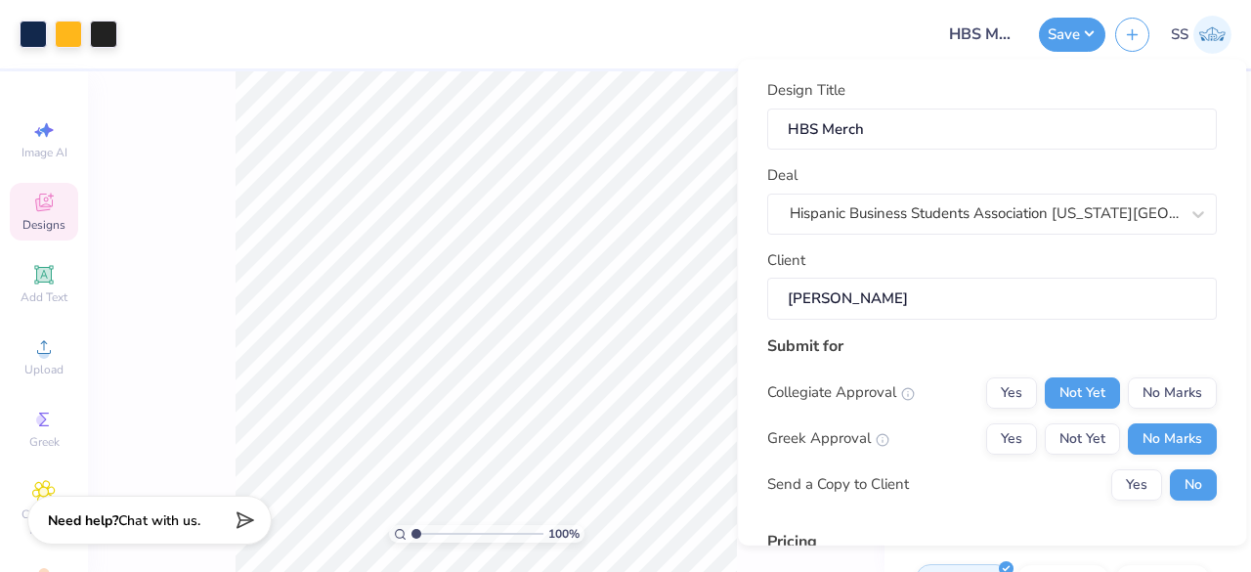
scroll to position [298, 0]
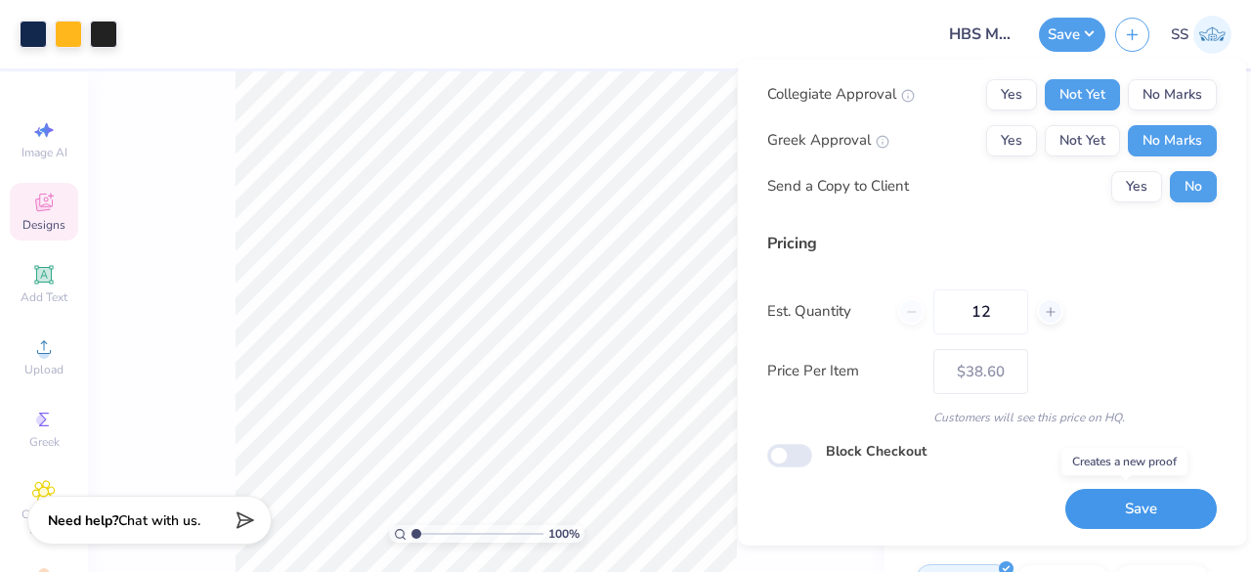
click at [1096, 507] on button "Save" at bounding box center [1142, 509] width 152 height 40
type input "– –"
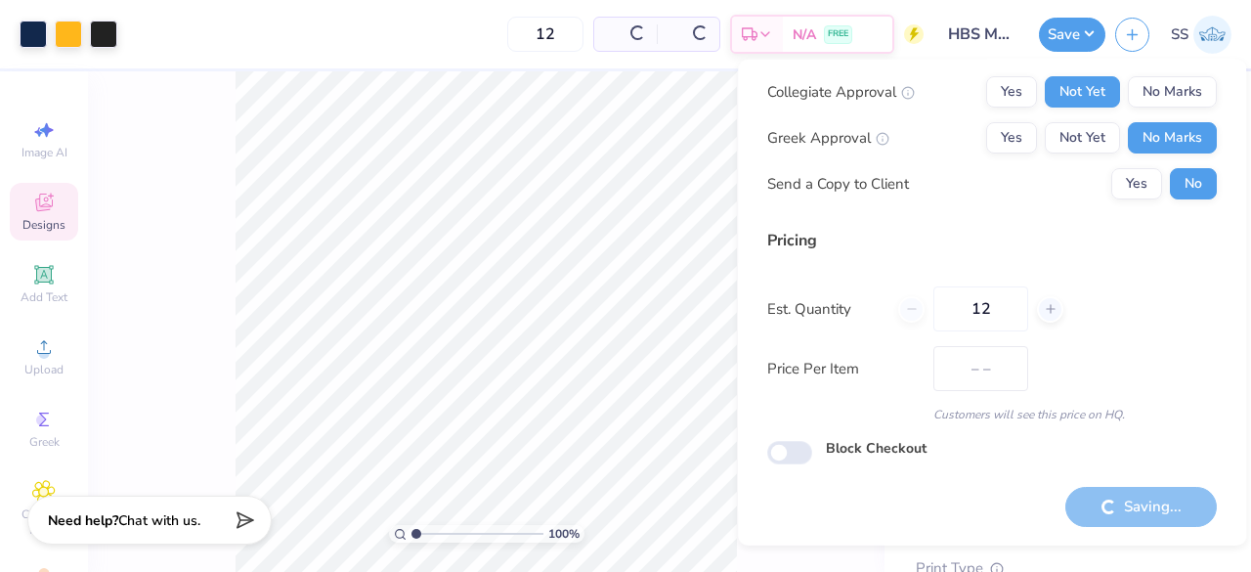
scroll to position [45, 0]
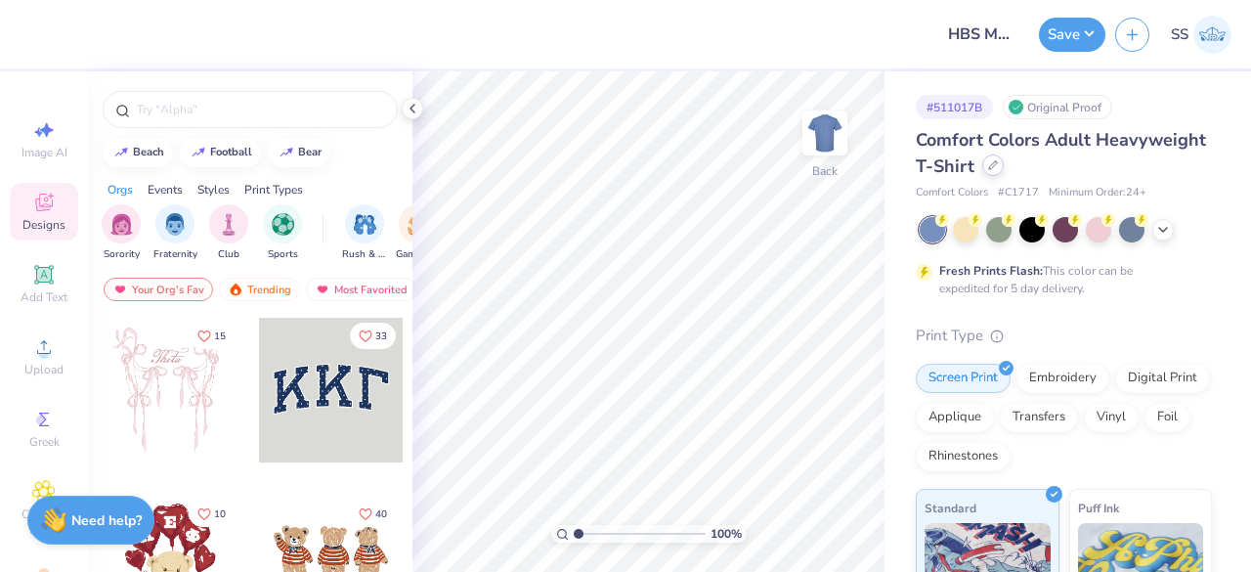
click at [1004, 164] on div at bounding box center [994, 165] width 22 height 22
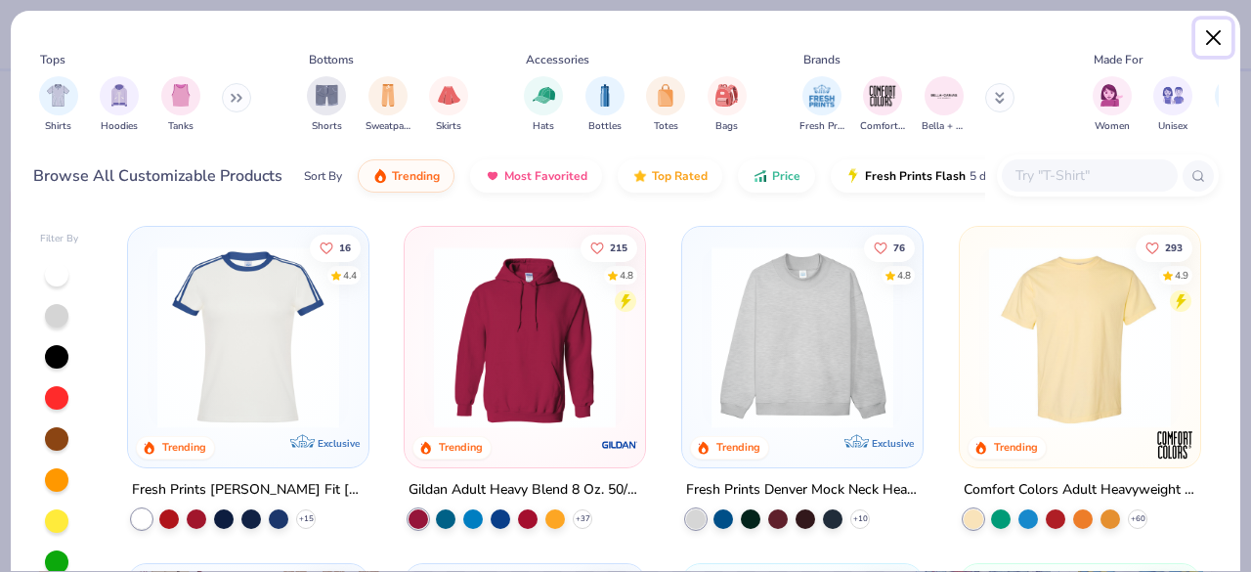
click at [1220, 40] on button "Close" at bounding box center [1214, 38] width 37 height 37
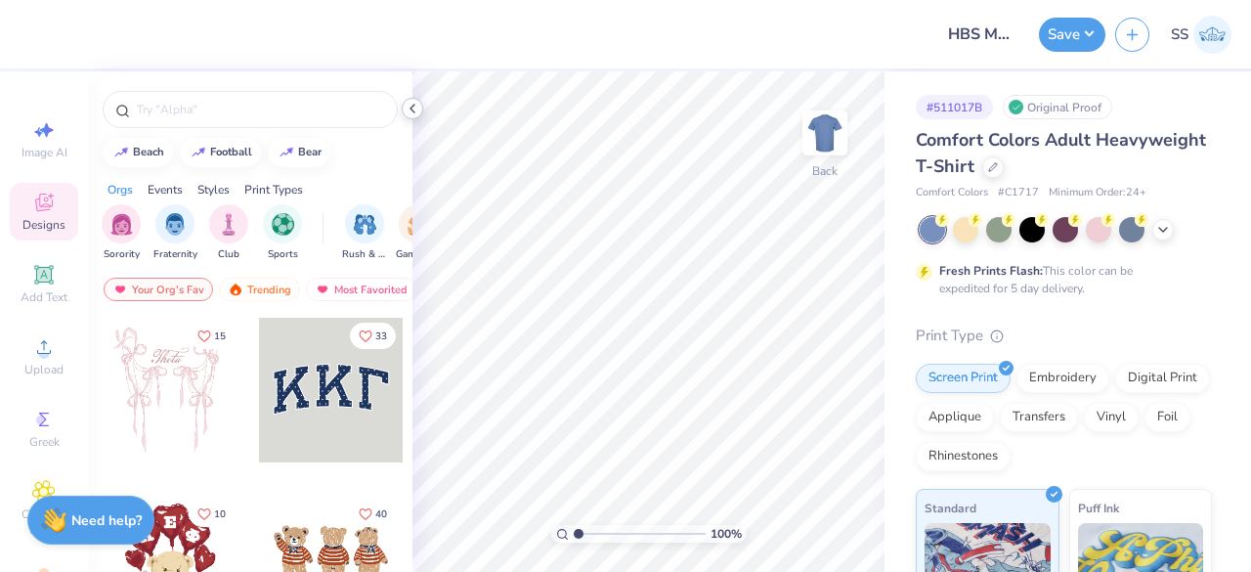
click at [405, 109] on div "Design Title HBS Merch Save SS Image AI Designs Add Text Upload Greek Clipart &…" at bounding box center [625, 286] width 1251 height 572
click at [405, 109] on icon at bounding box center [413, 109] width 16 height 16
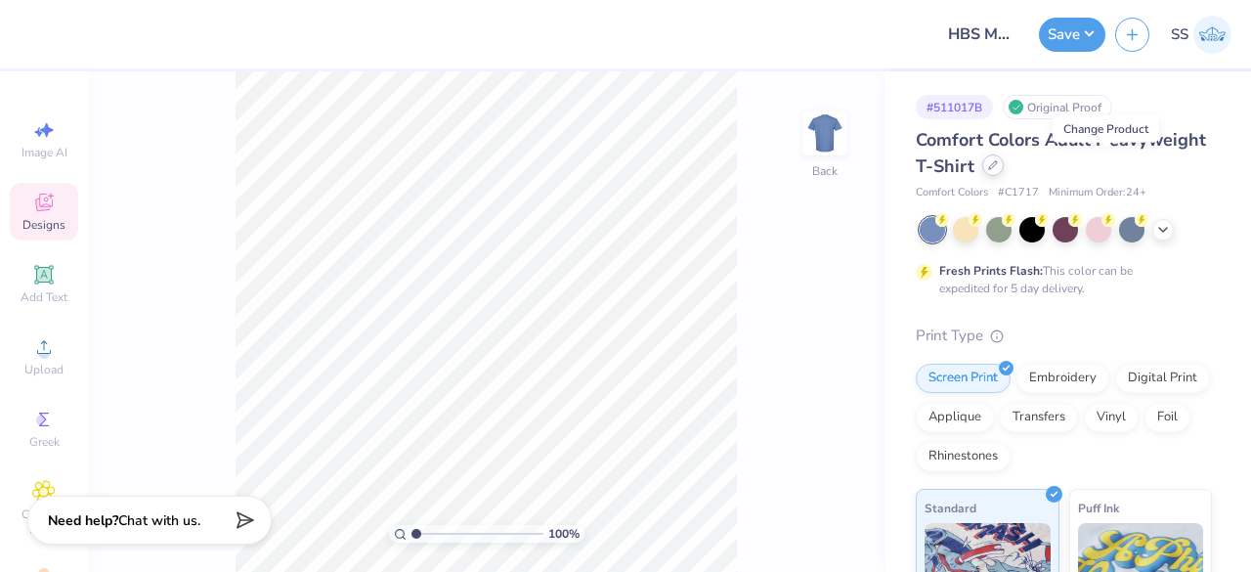
click at [1004, 159] on div at bounding box center [994, 165] width 22 height 22
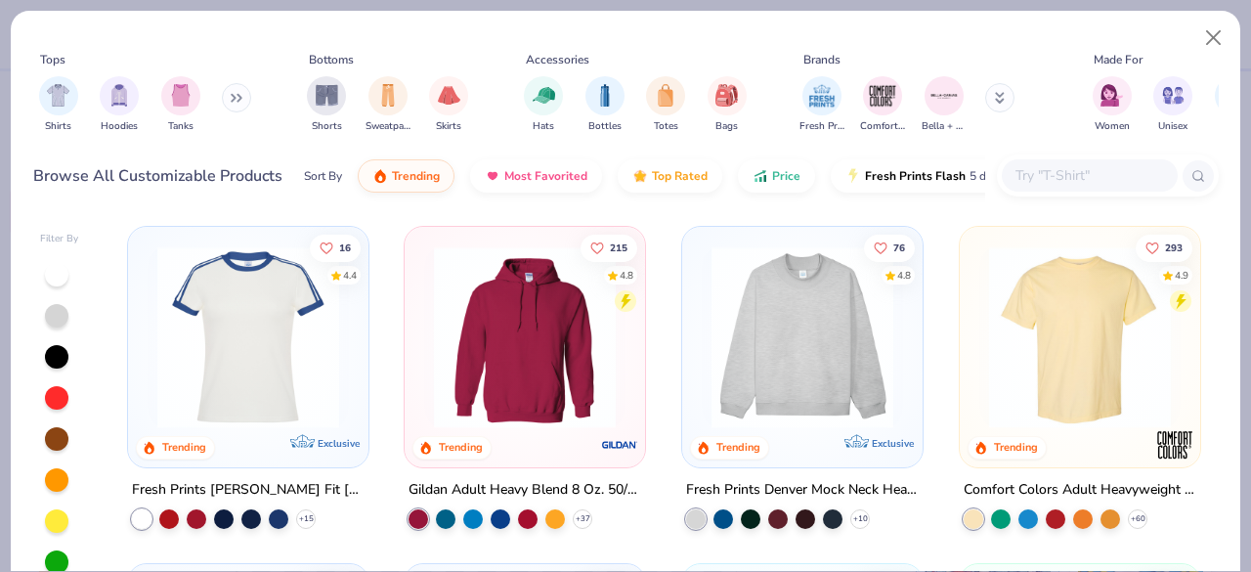
click at [718, 369] on img at bounding box center [802, 337] width 201 height 182
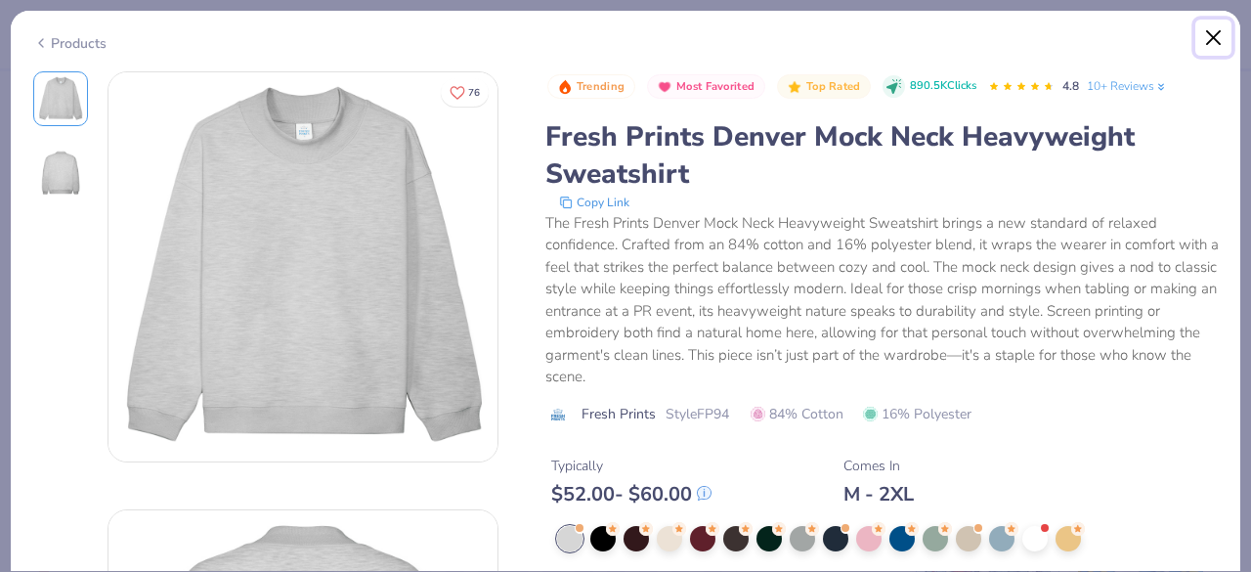
click at [1206, 34] on button "Close" at bounding box center [1214, 38] width 37 height 37
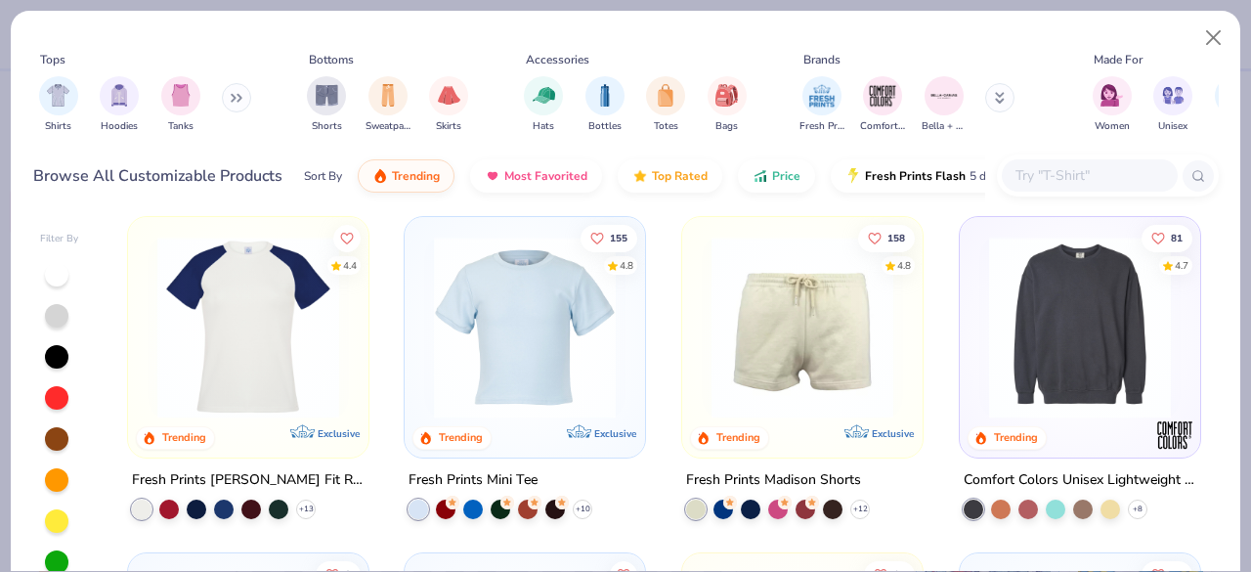
scroll to position [2032, 0]
click at [1091, 358] on img at bounding box center [1080, 328] width 201 height 182
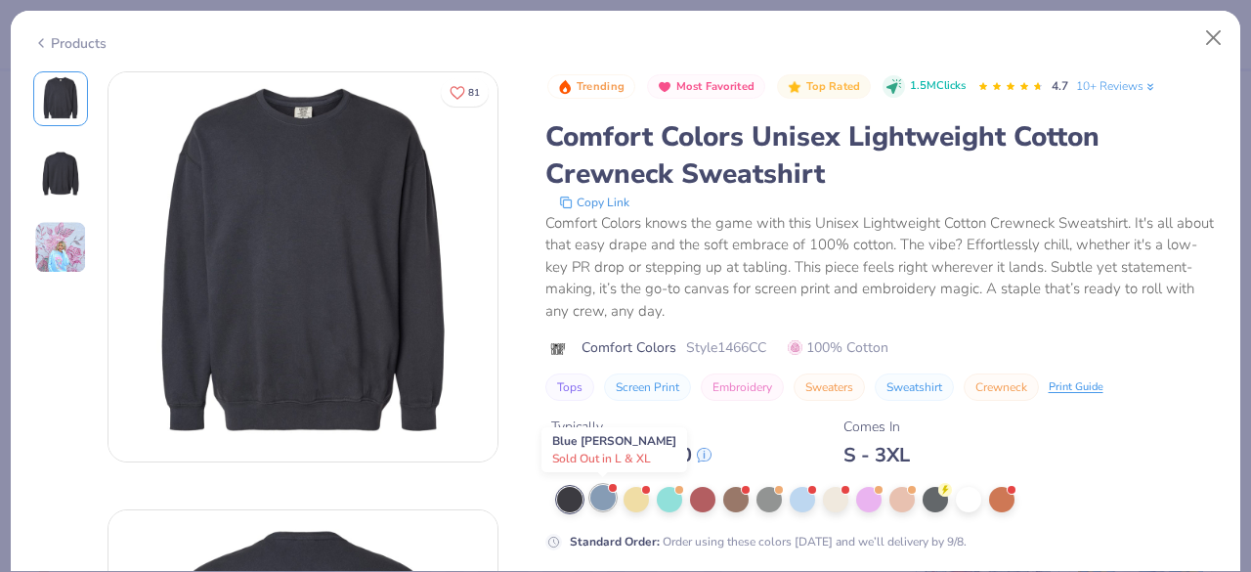
click at [608, 488] on span at bounding box center [613, 487] width 11 height 11
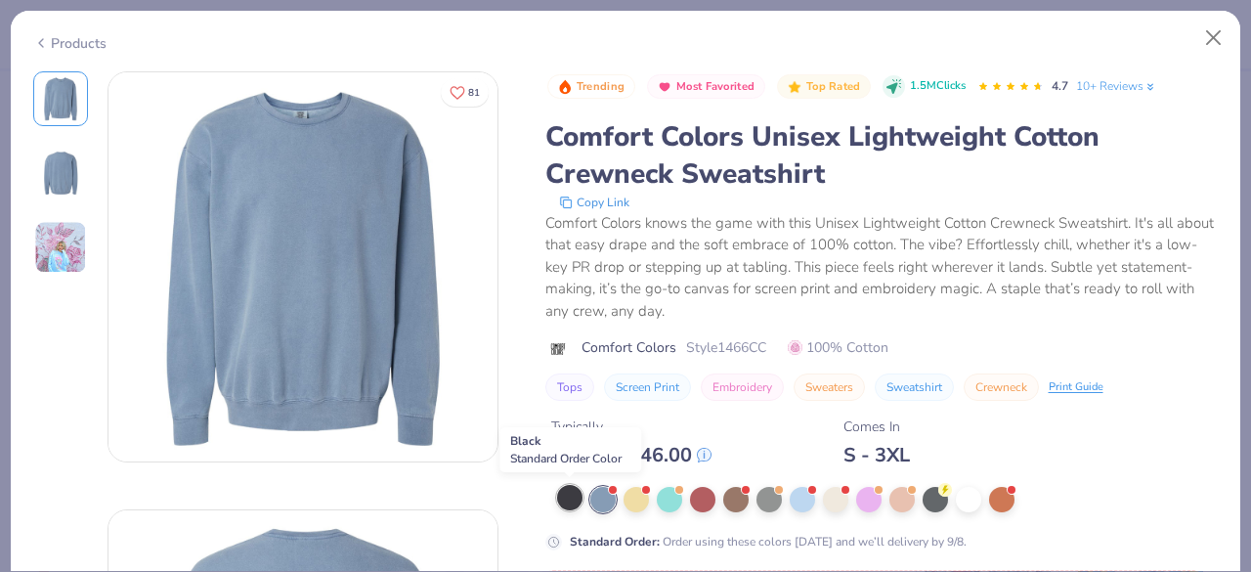
click at [571, 501] on div at bounding box center [569, 497] width 25 height 25
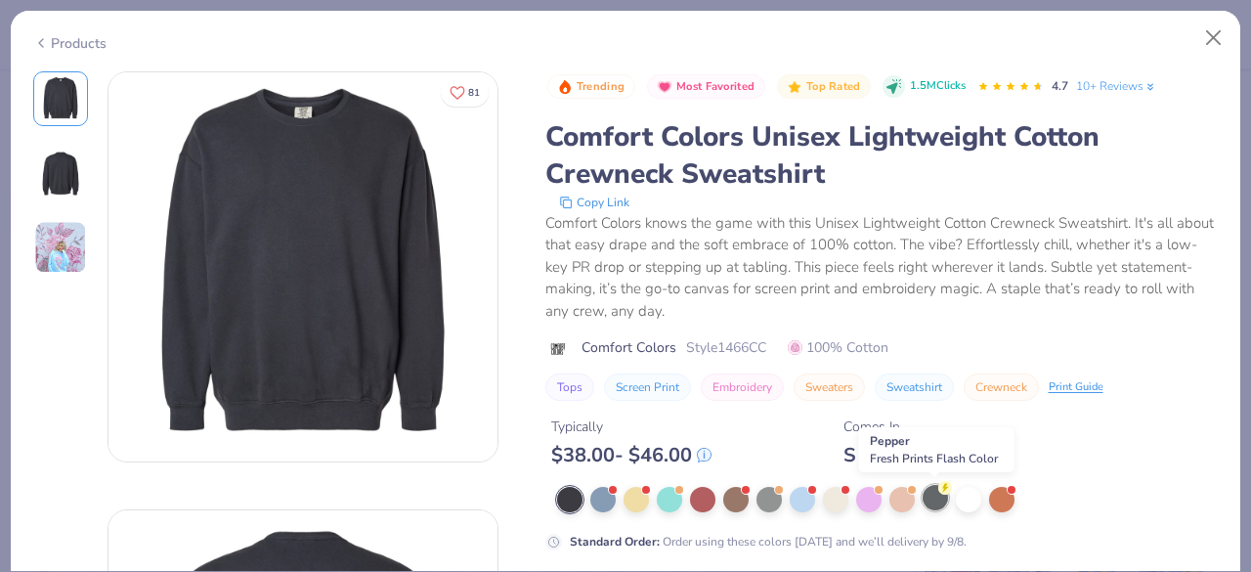
click at [929, 504] on div at bounding box center [935, 497] width 25 height 25
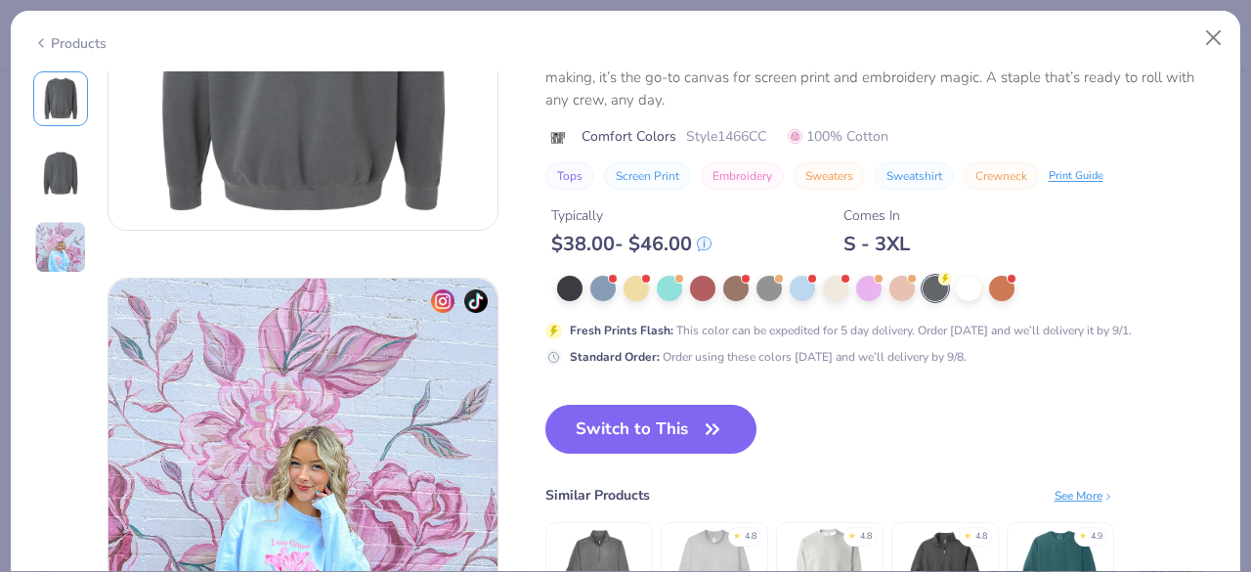
scroll to position [571, 0]
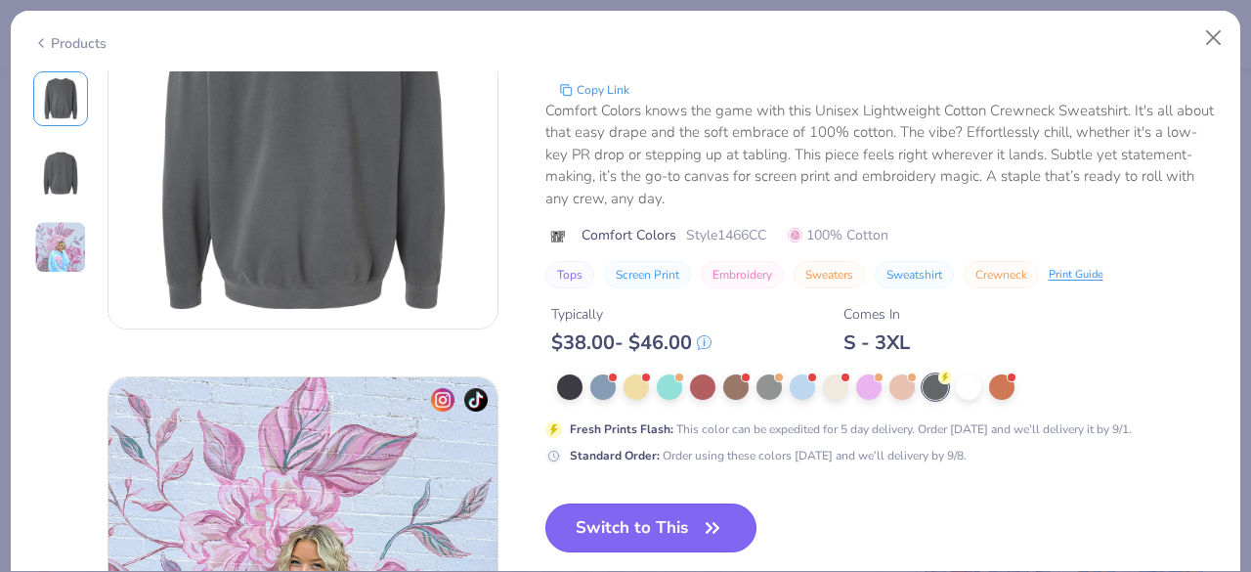
click at [680, 517] on button "Switch to This" at bounding box center [652, 527] width 212 height 49
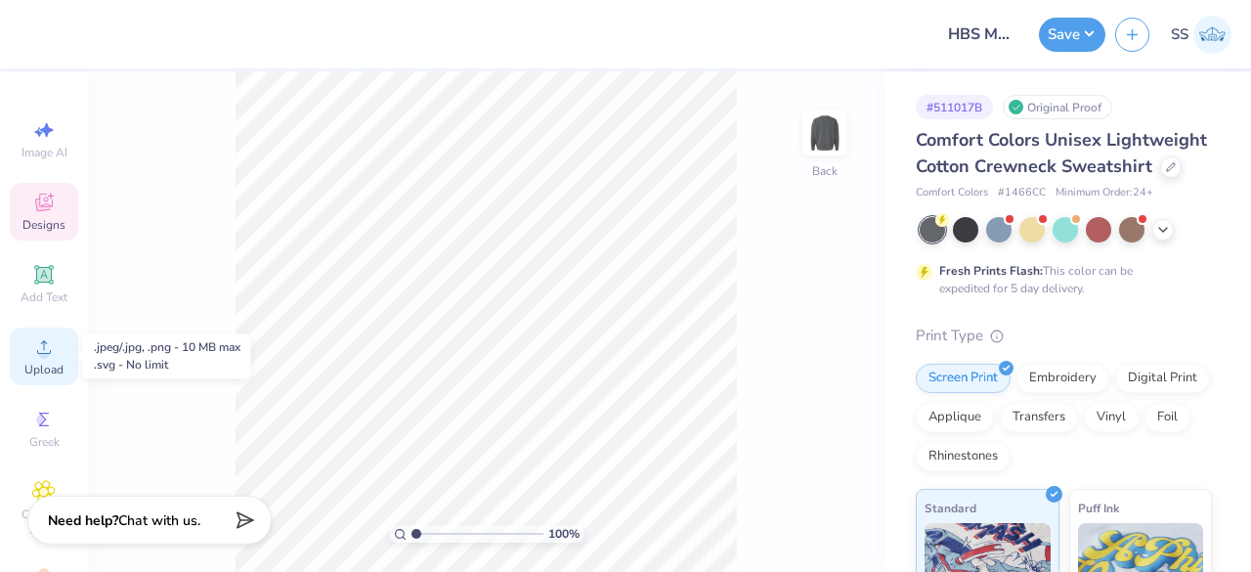
click at [34, 346] on icon at bounding box center [43, 346] width 23 height 23
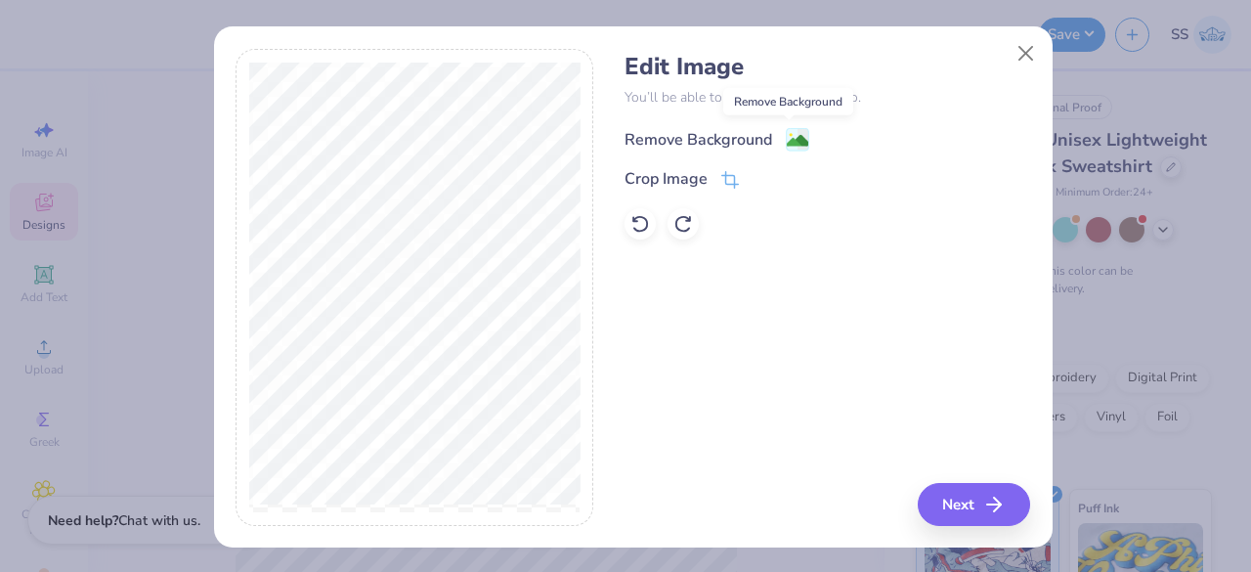
click at [798, 130] on icon at bounding box center [804, 139] width 12 height 21
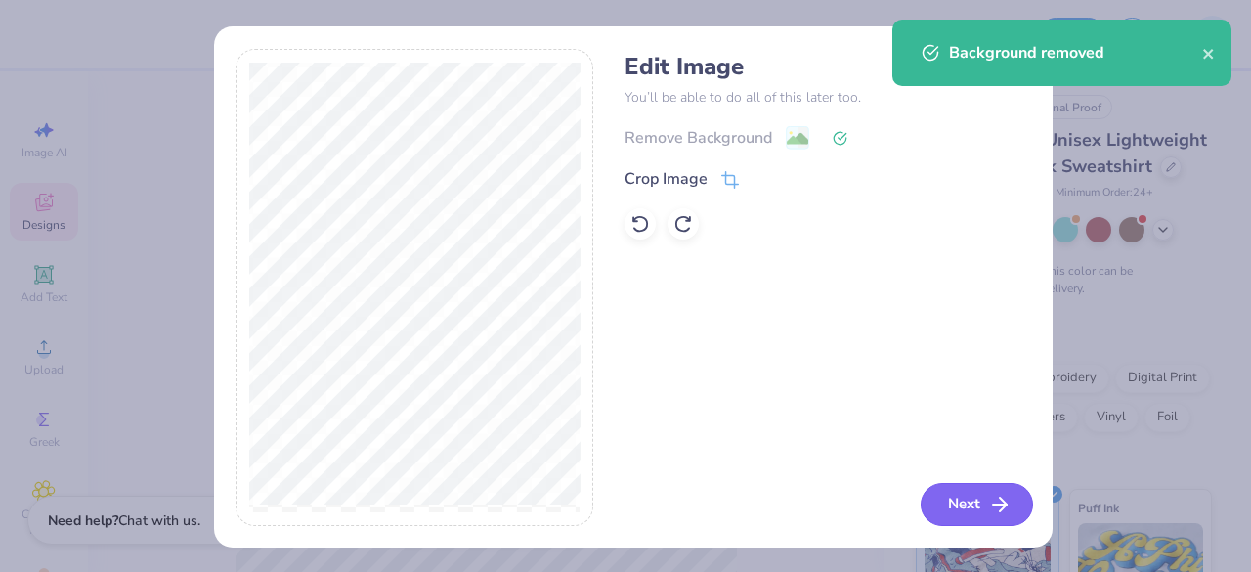
click at [948, 498] on button "Next" at bounding box center [977, 504] width 112 height 43
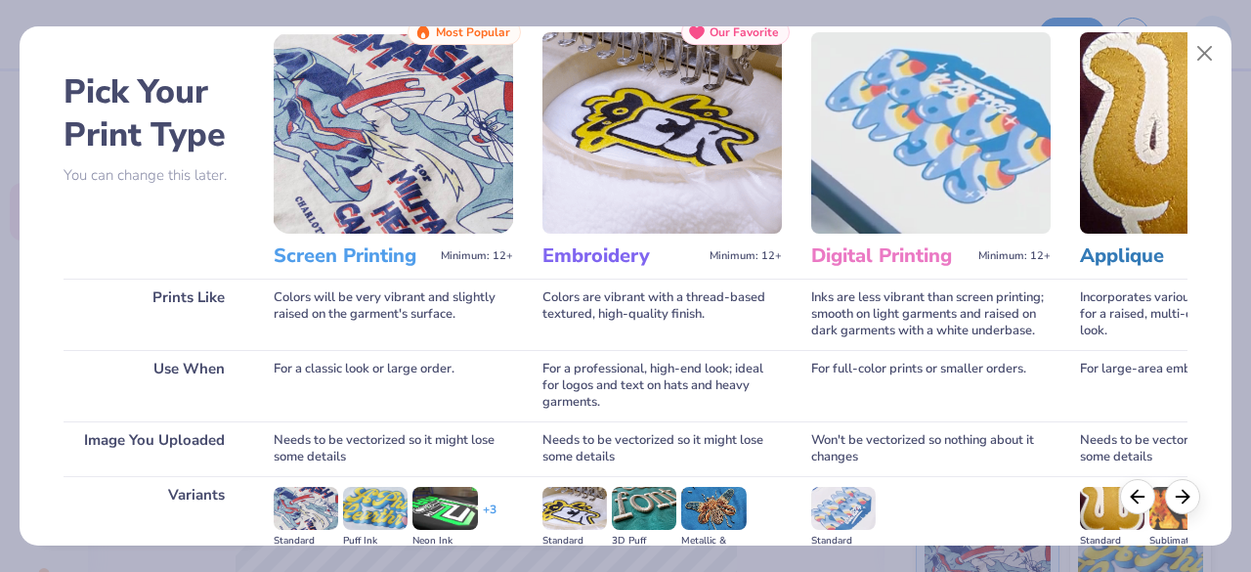
scroll to position [304, 0]
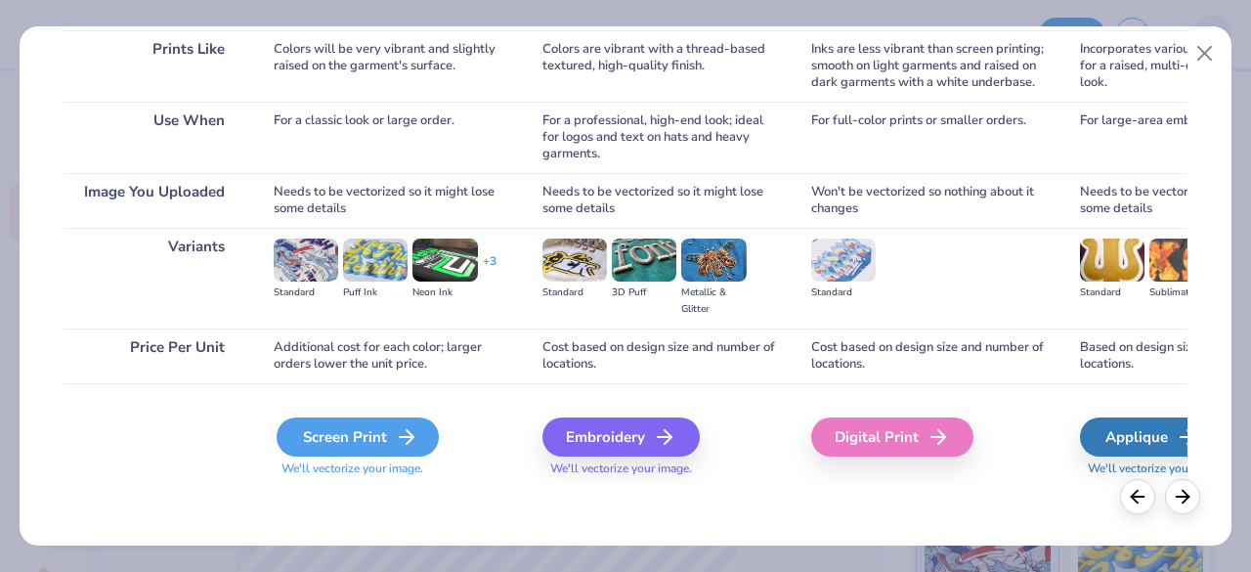
click at [391, 433] on div "Screen Print" at bounding box center [358, 436] width 162 height 39
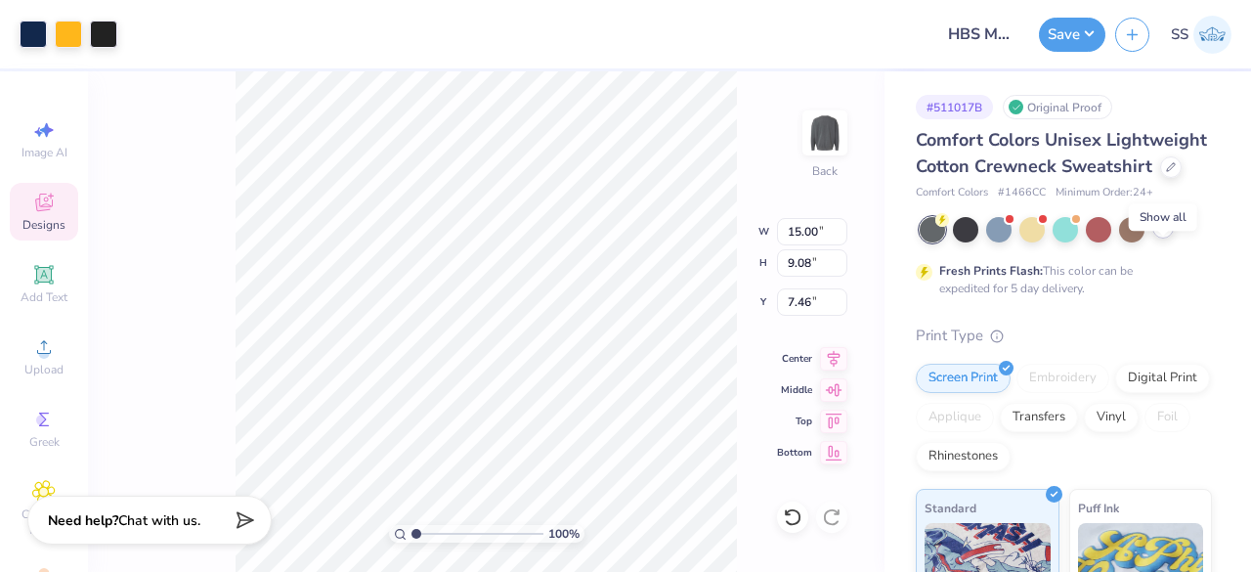
click at [1170, 236] on icon at bounding box center [1164, 228] width 16 height 16
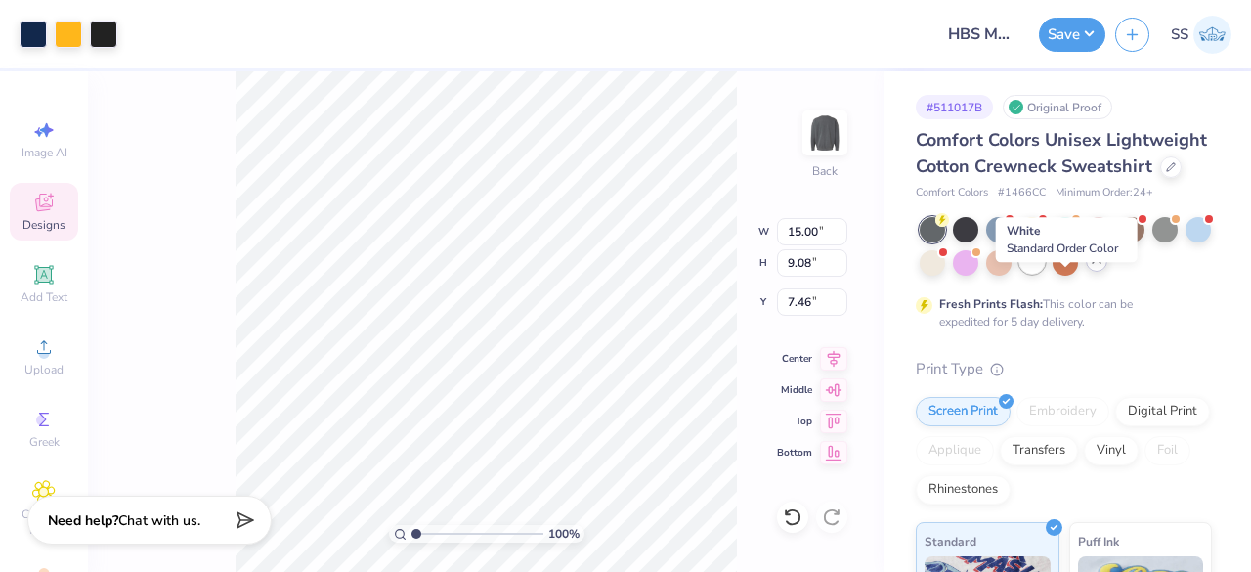
click at [1045, 274] on div at bounding box center [1032, 260] width 25 height 25
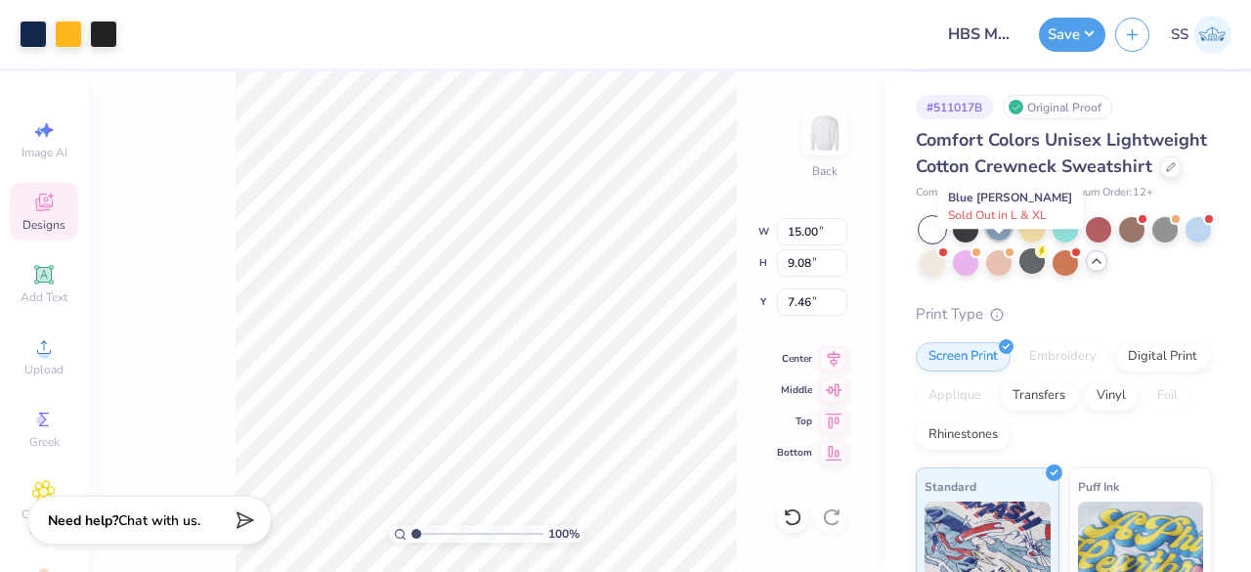
click at [988, 241] on div at bounding box center [998, 227] width 25 height 25
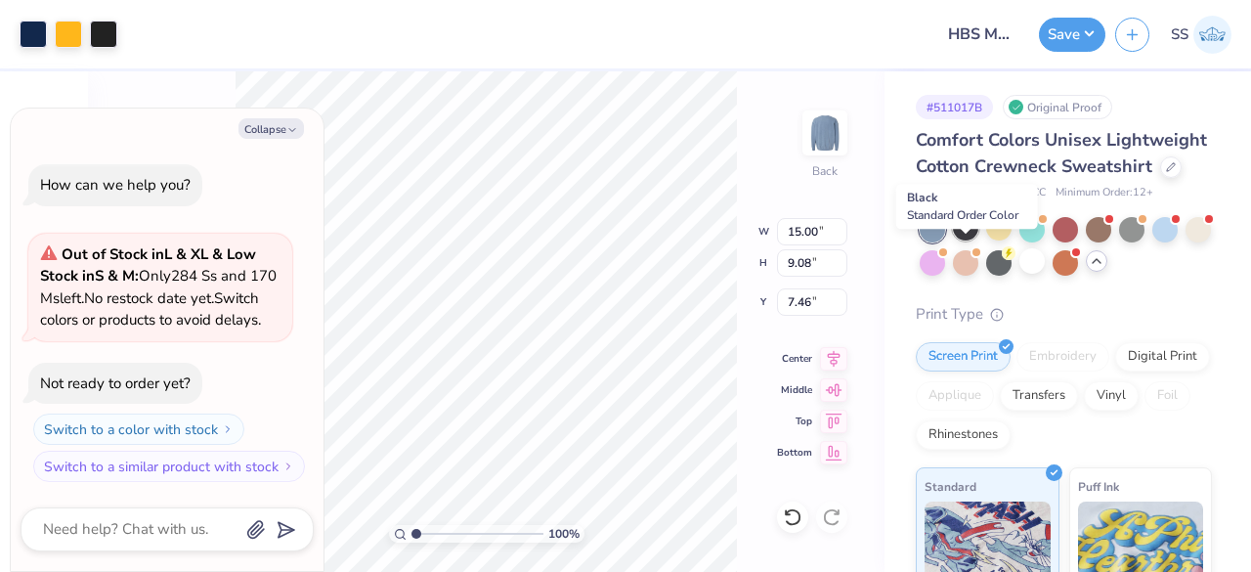
click at [973, 241] on div at bounding box center [965, 227] width 25 height 25
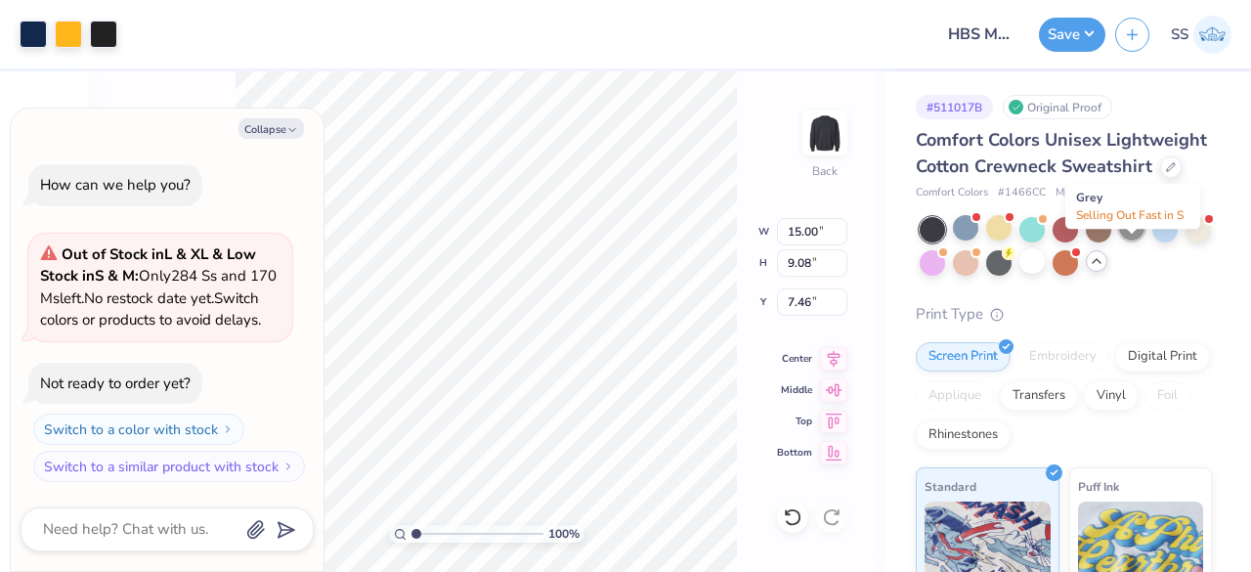
click at [1133, 241] on div at bounding box center [1131, 227] width 25 height 25
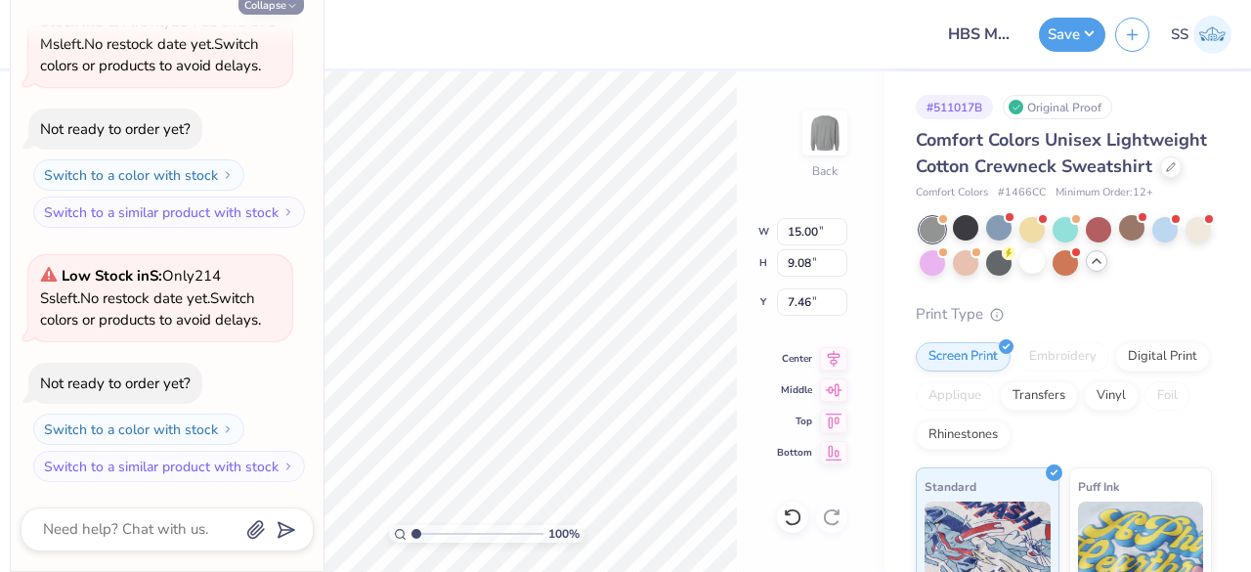
click at [287, 7] on icon "button" at bounding box center [292, 6] width 12 height 12
type textarea "x"
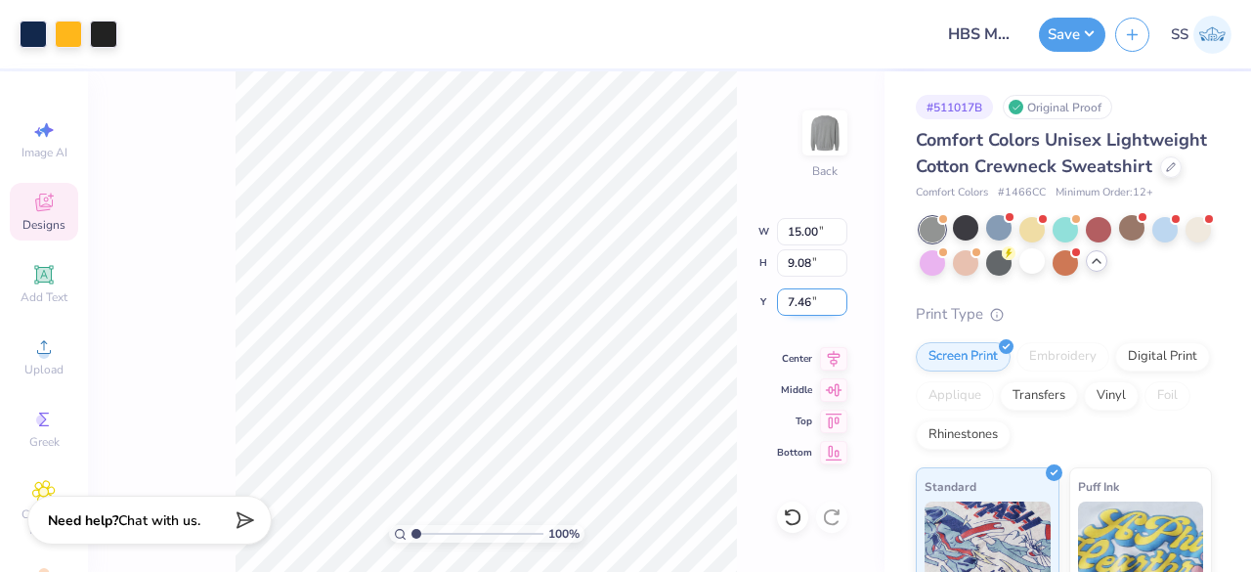
drag, startPoint x: 813, startPoint y: 306, endPoint x: 789, endPoint y: 311, distance: 24.9
click at [789, 311] on input "7.46" at bounding box center [812, 301] width 70 height 27
type input "3.00"
drag, startPoint x: 815, startPoint y: 232, endPoint x: 785, endPoint y: 232, distance: 30.3
click at [785, 232] on input "15.00" at bounding box center [812, 231] width 70 height 27
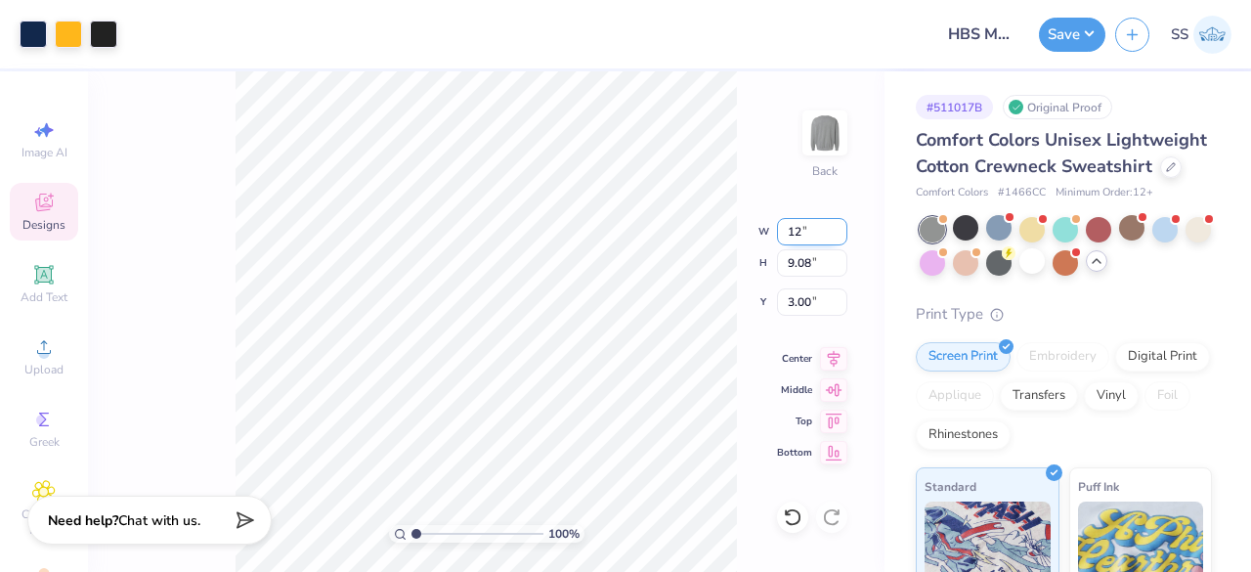
type input "12.00"
type input "7.26"
click at [835, 352] on icon at bounding box center [833, 355] width 27 height 23
drag, startPoint x: 816, startPoint y: 308, endPoint x: 789, endPoint y: 308, distance: 27.4
click at [789, 308] on input "3.91" at bounding box center [812, 301] width 70 height 27
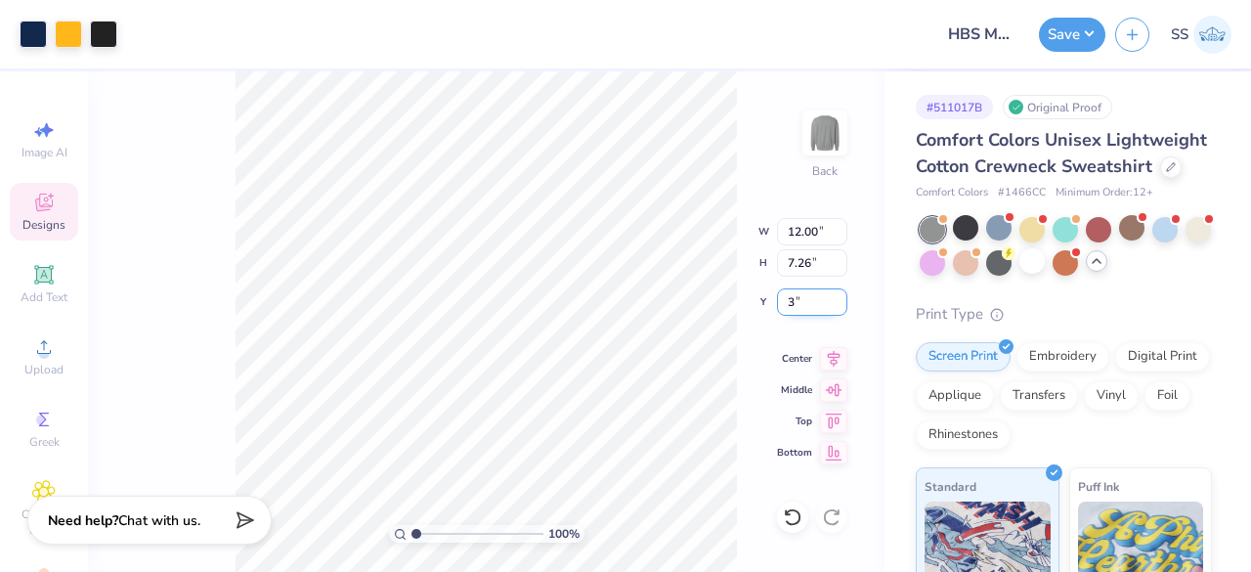
type input "3.00"
click at [1045, 274] on div at bounding box center [1032, 260] width 25 height 25
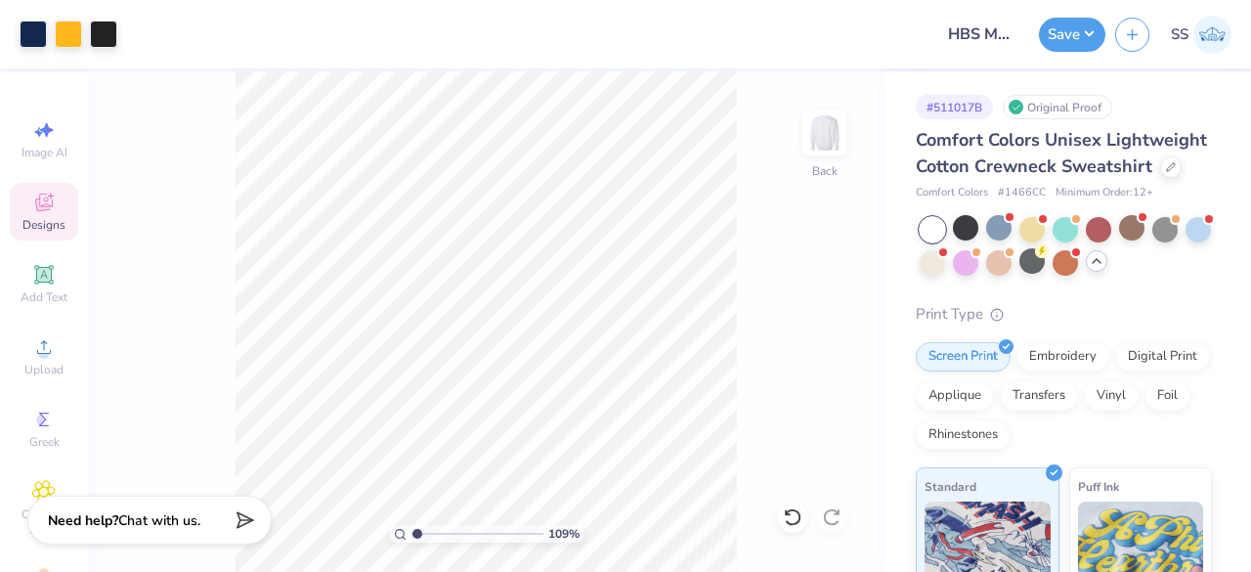
type input "1"
drag, startPoint x: 414, startPoint y: 537, endPoint x: 391, endPoint y: 582, distance: 50.3
click at [412, 543] on input "range" at bounding box center [478, 534] width 132 height 18
click at [1166, 170] on icon at bounding box center [1171, 165] width 10 height 10
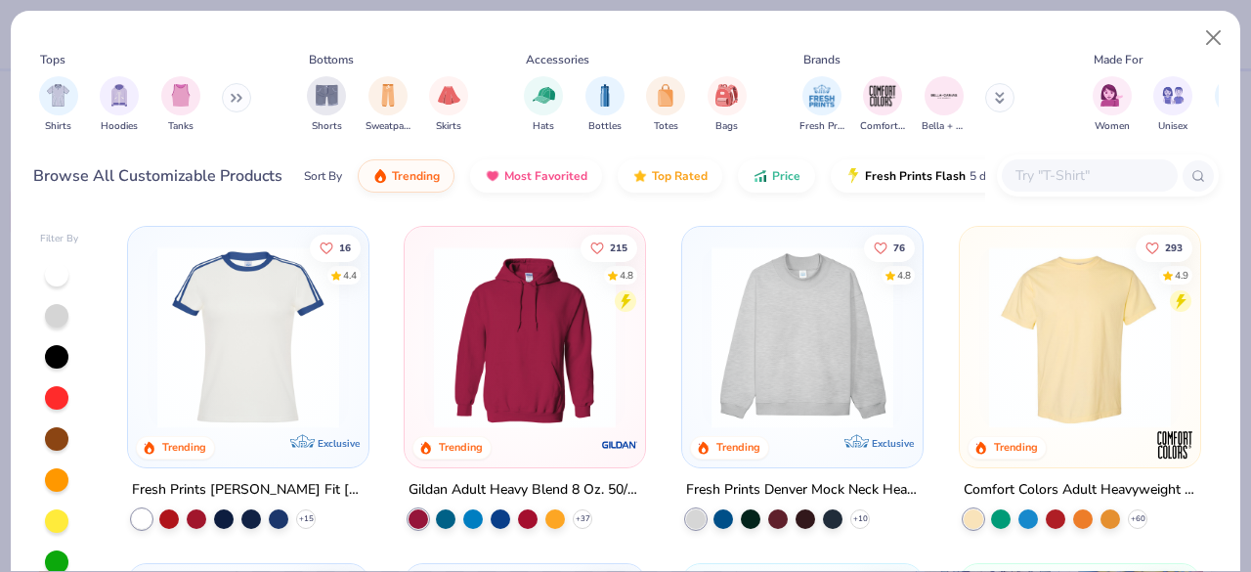
click at [235, 96] on icon at bounding box center [233, 98] width 3 height 7
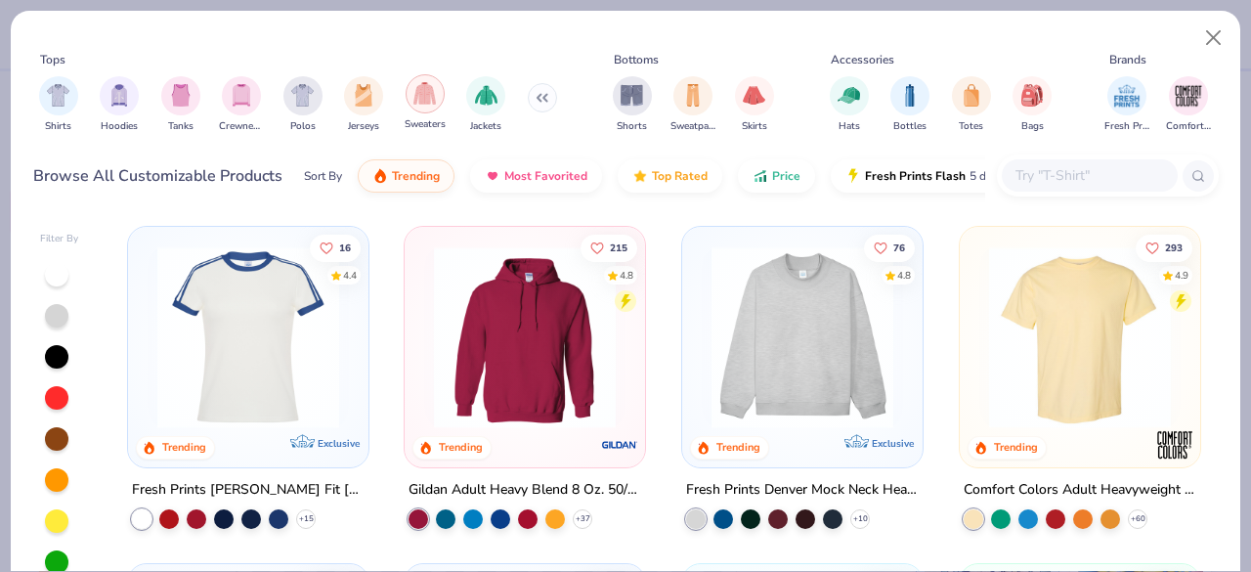
click at [415, 95] on img "filter for Sweaters" at bounding box center [425, 93] width 22 height 22
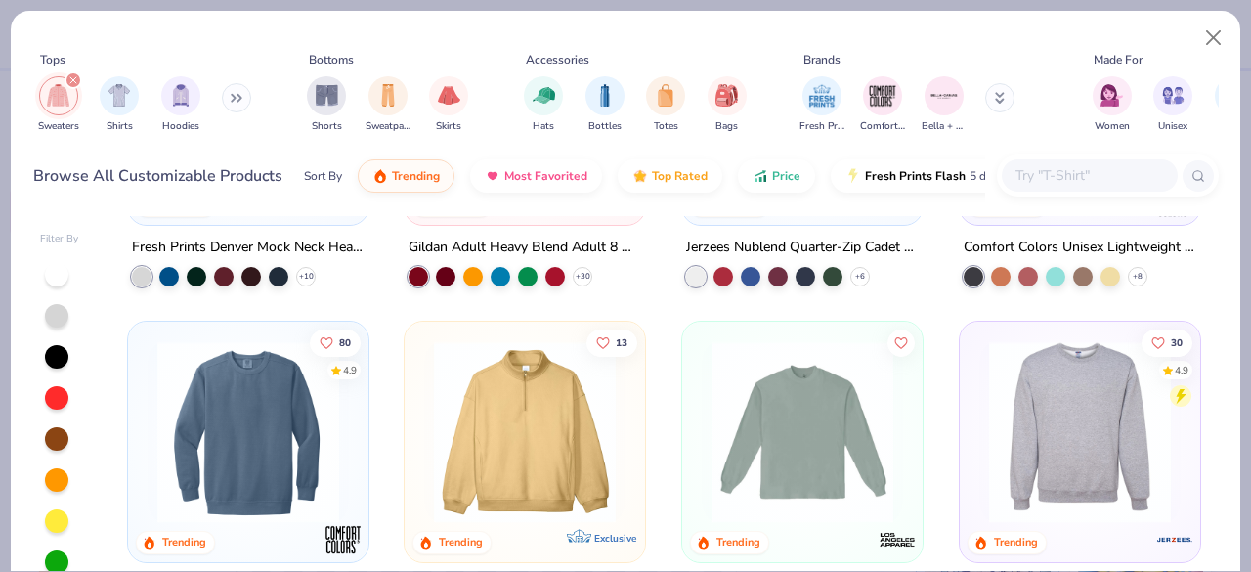
scroll to position [243, 0]
click at [260, 405] on img at bounding box center [248, 431] width 201 height 182
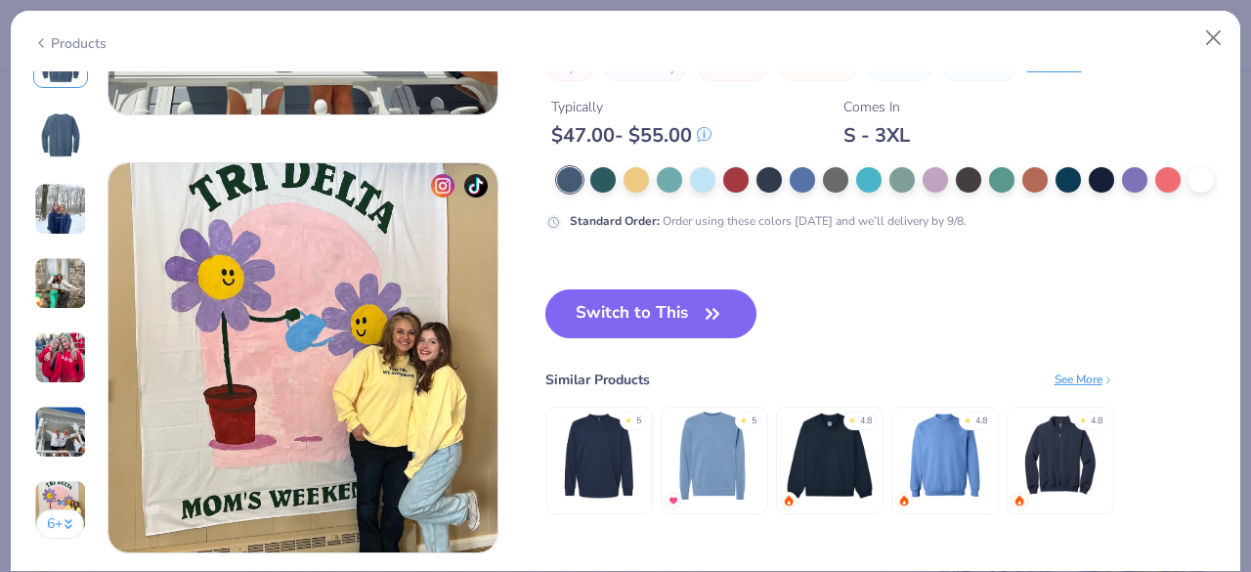
scroll to position [2544, 0]
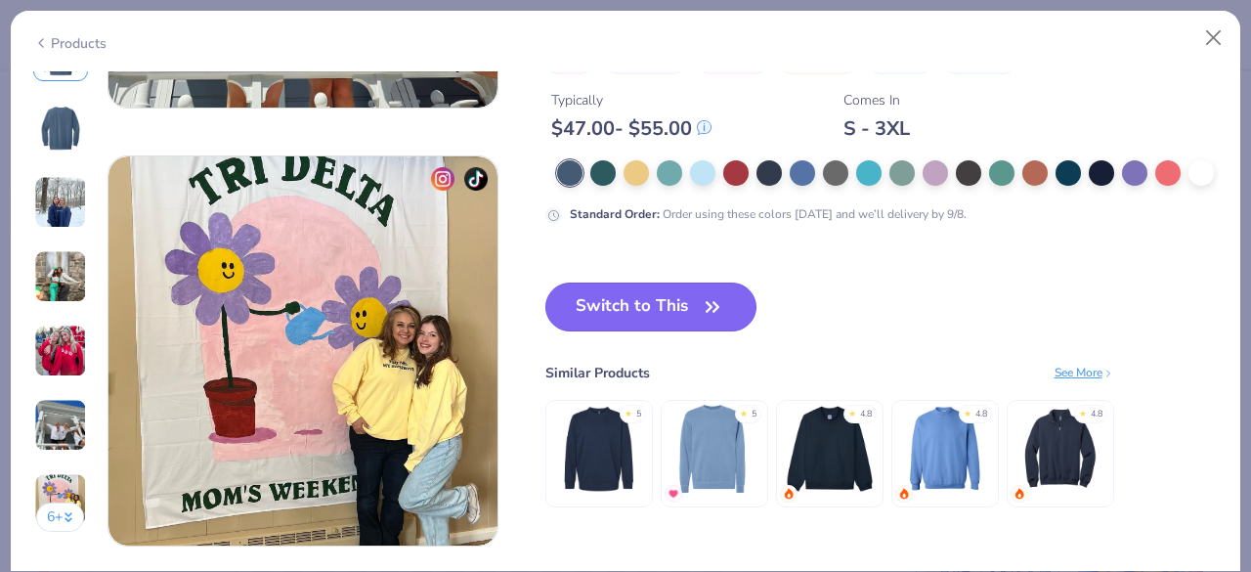
click at [623, 305] on button "Switch to This" at bounding box center [652, 307] width 212 height 49
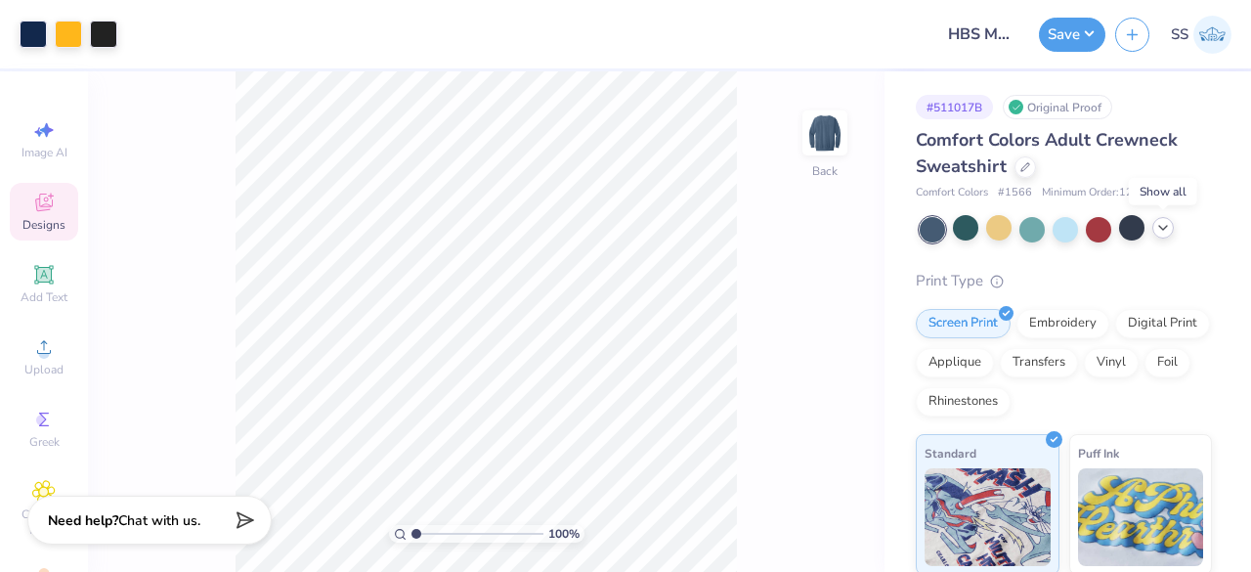
click at [1167, 236] on div at bounding box center [1164, 228] width 22 height 22
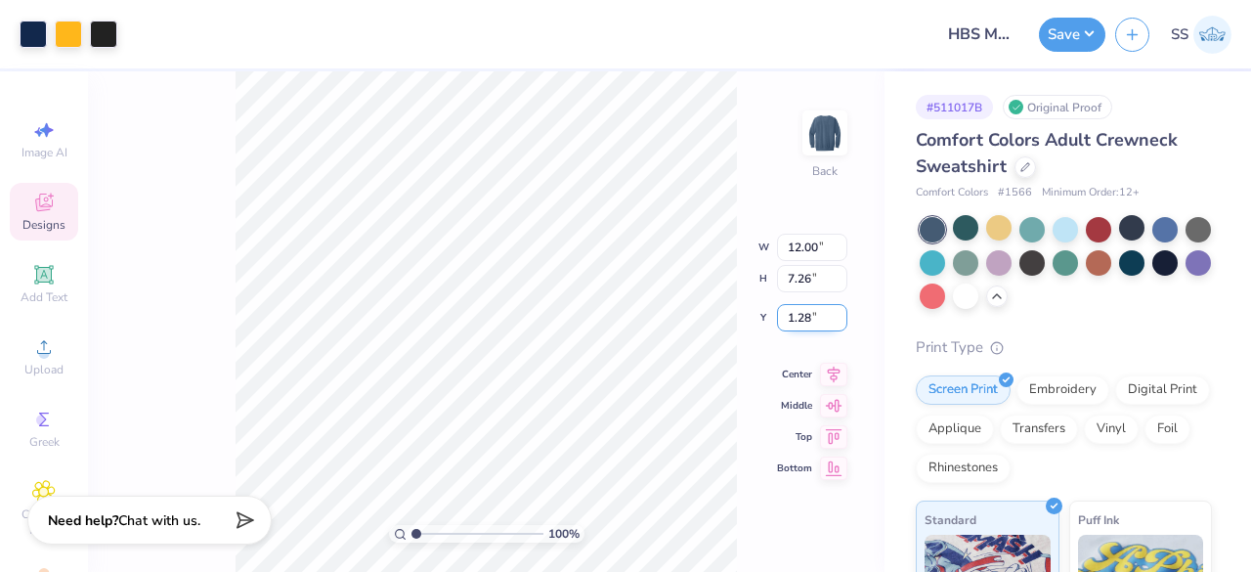
drag, startPoint x: 820, startPoint y: 314, endPoint x: 786, endPoint y: 318, distance: 34.4
click at [786, 318] on input "1.28" at bounding box center [812, 317] width 70 height 27
type input "3.00"
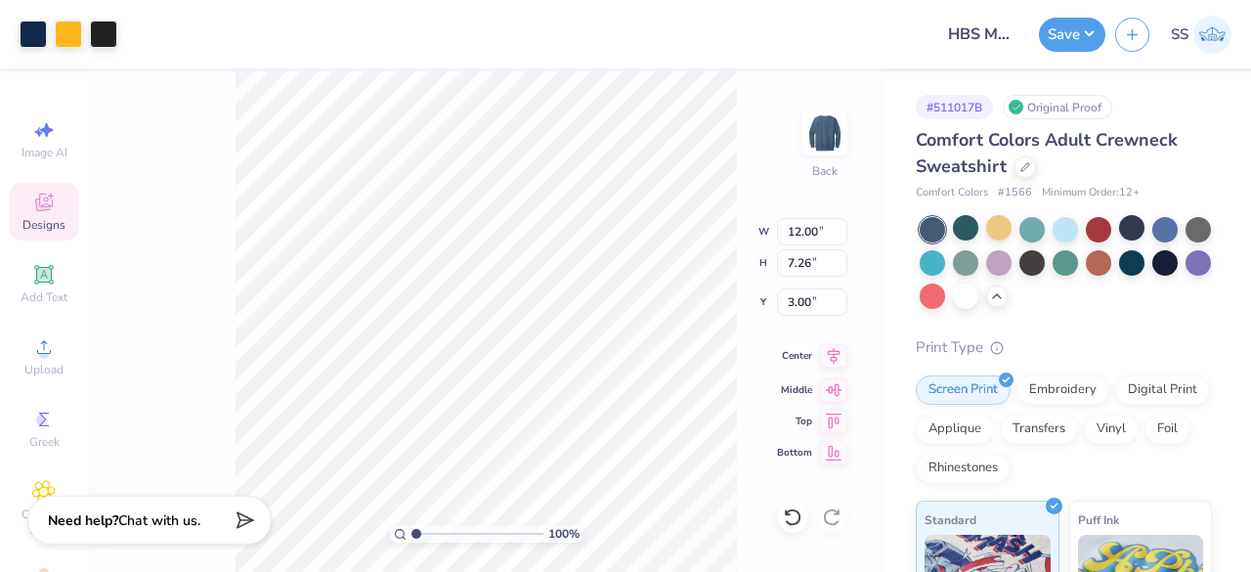
click at [831, 346] on icon at bounding box center [833, 355] width 27 height 23
click at [979, 302] on div at bounding box center [965, 294] width 25 height 25
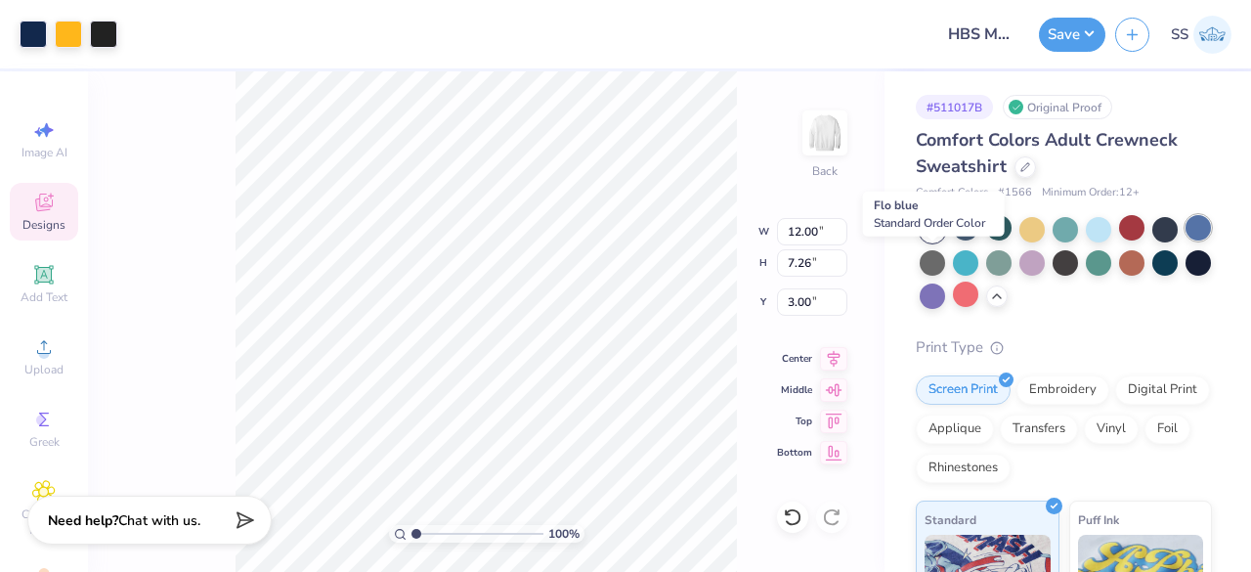
click at [1186, 241] on div at bounding box center [1198, 227] width 25 height 25
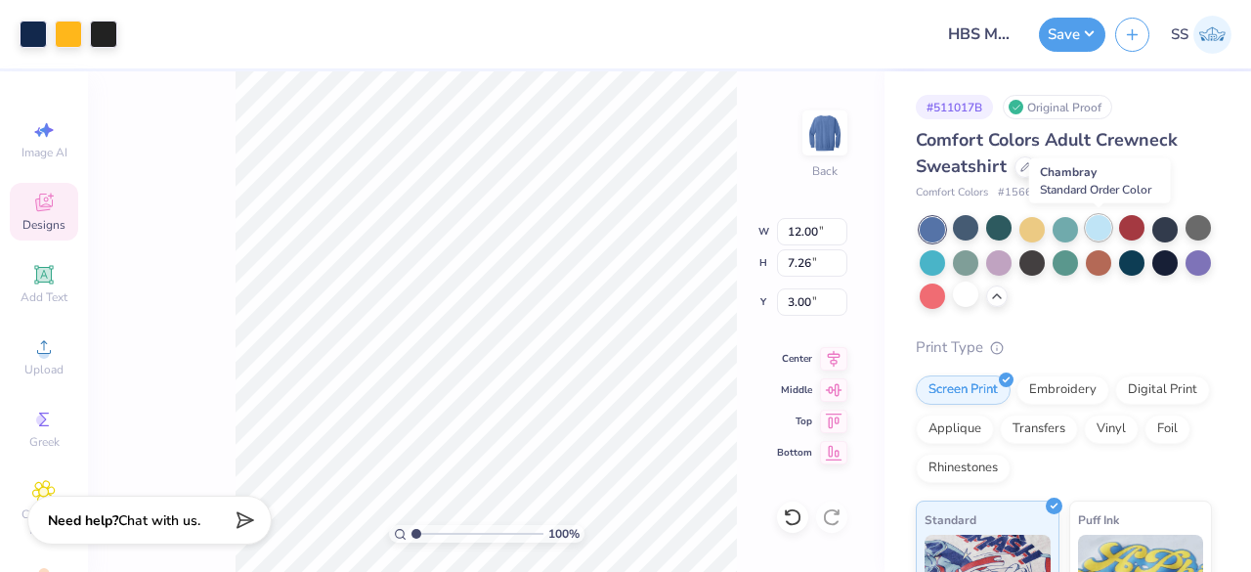
click at [1100, 234] on div at bounding box center [1098, 227] width 25 height 25
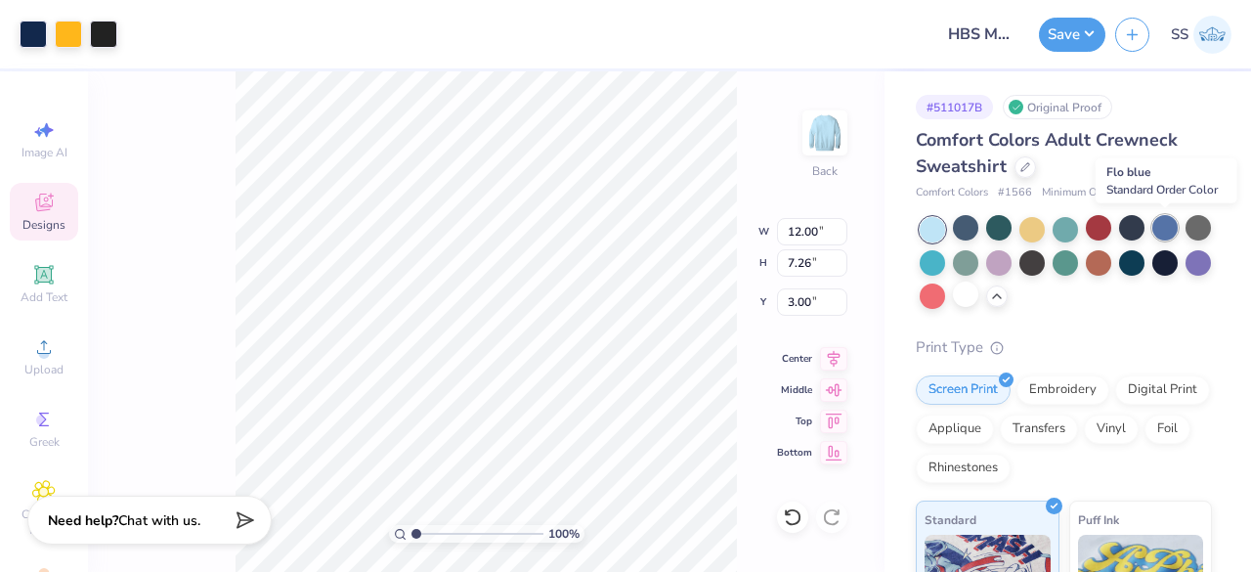
click at [1169, 224] on div at bounding box center [1165, 227] width 25 height 25
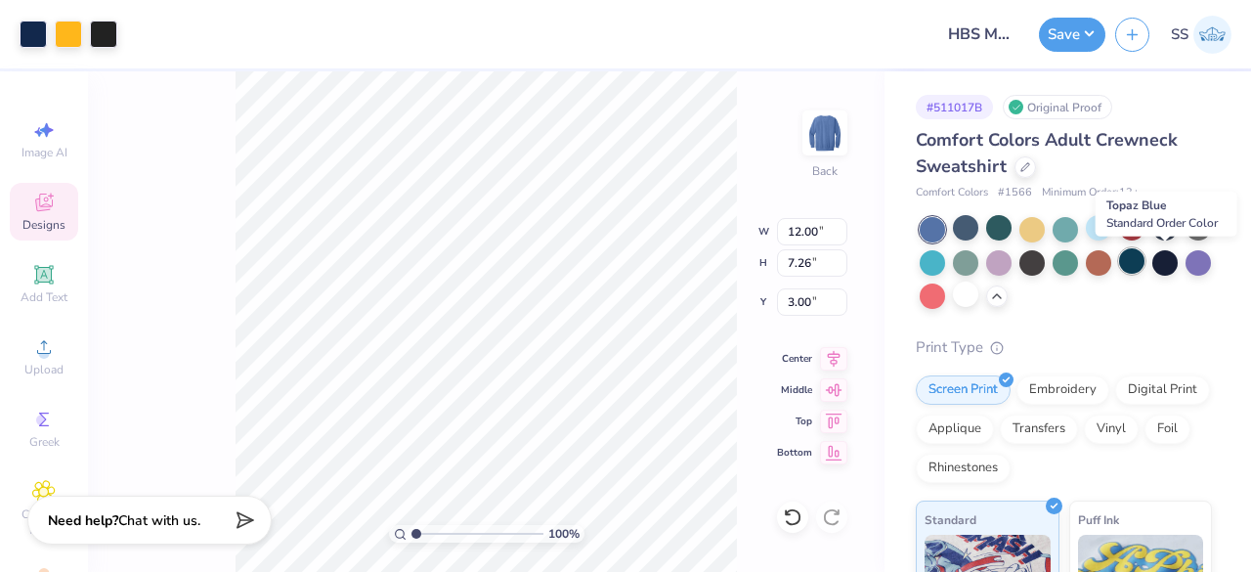
click at [1145, 260] on div at bounding box center [1131, 260] width 25 height 25
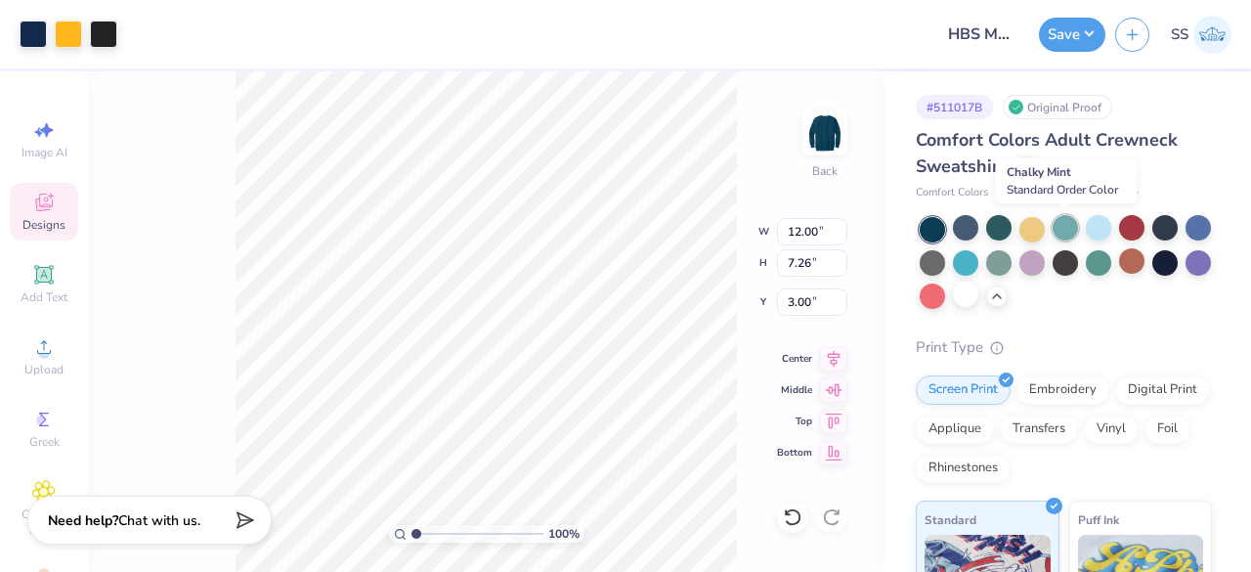
click at [1062, 234] on div at bounding box center [1065, 227] width 25 height 25
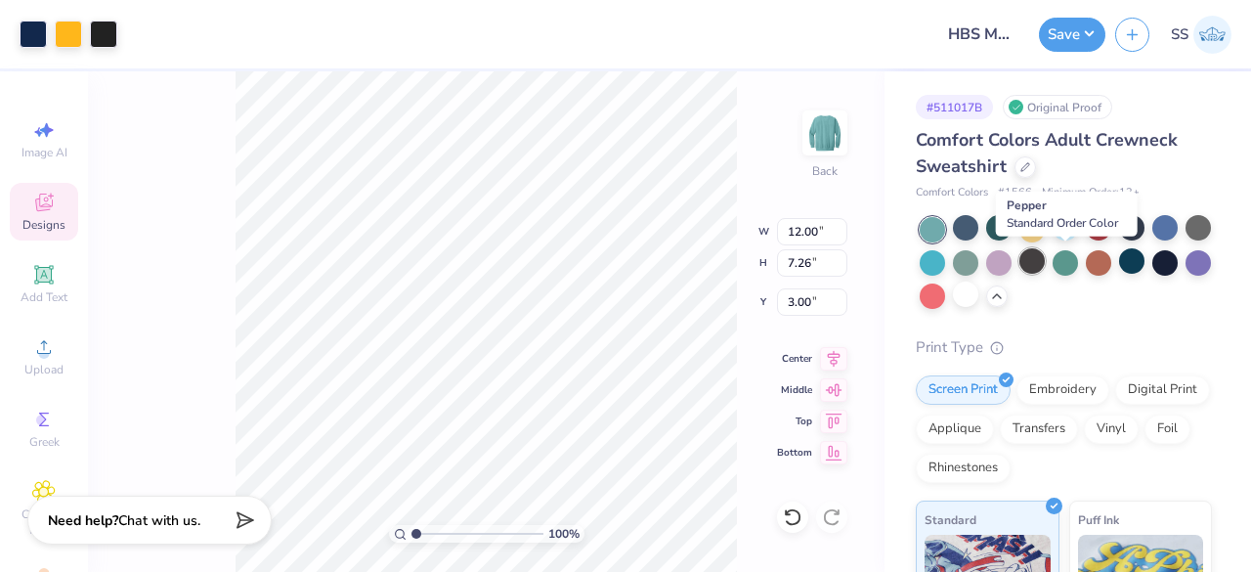
click at [1045, 261] on div at bounding box center [1032, 260] width 25 height 25
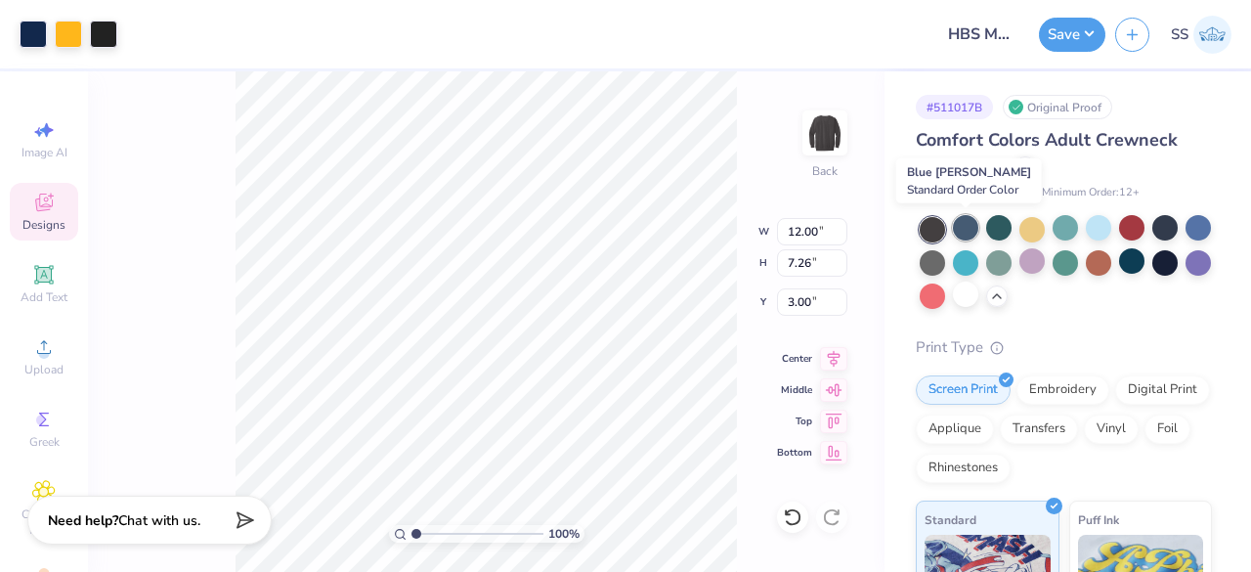
click at [967, 234] on div at bounding box center [965, 227] width 25 height 25
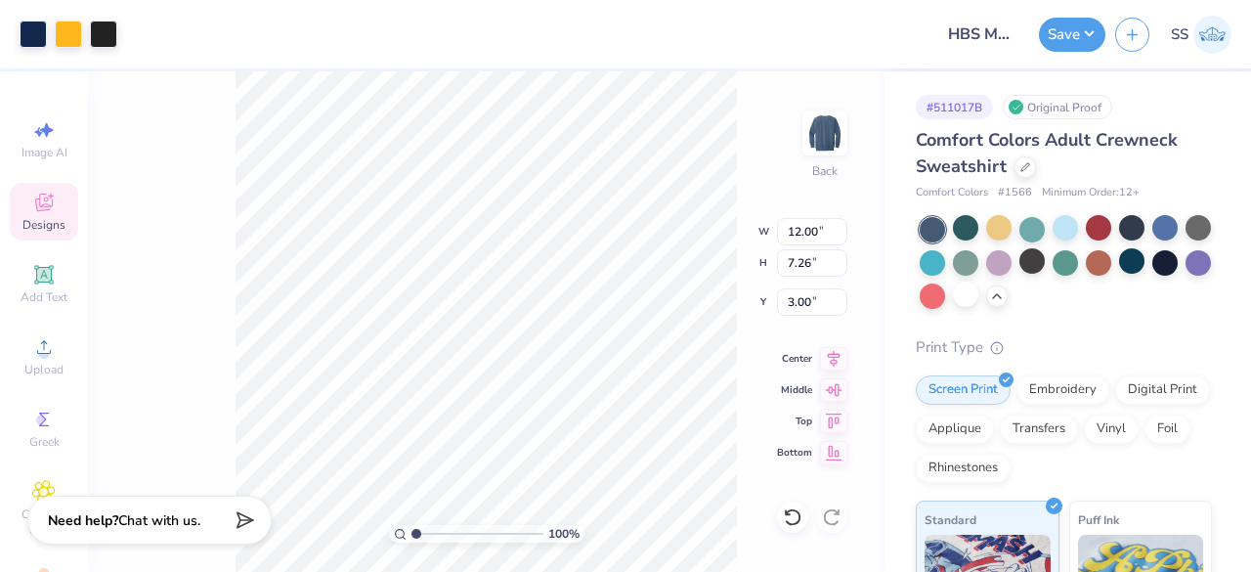
click at [1062, 30] on button "Save" at bounding box center [1072, 32] width 66 height 34
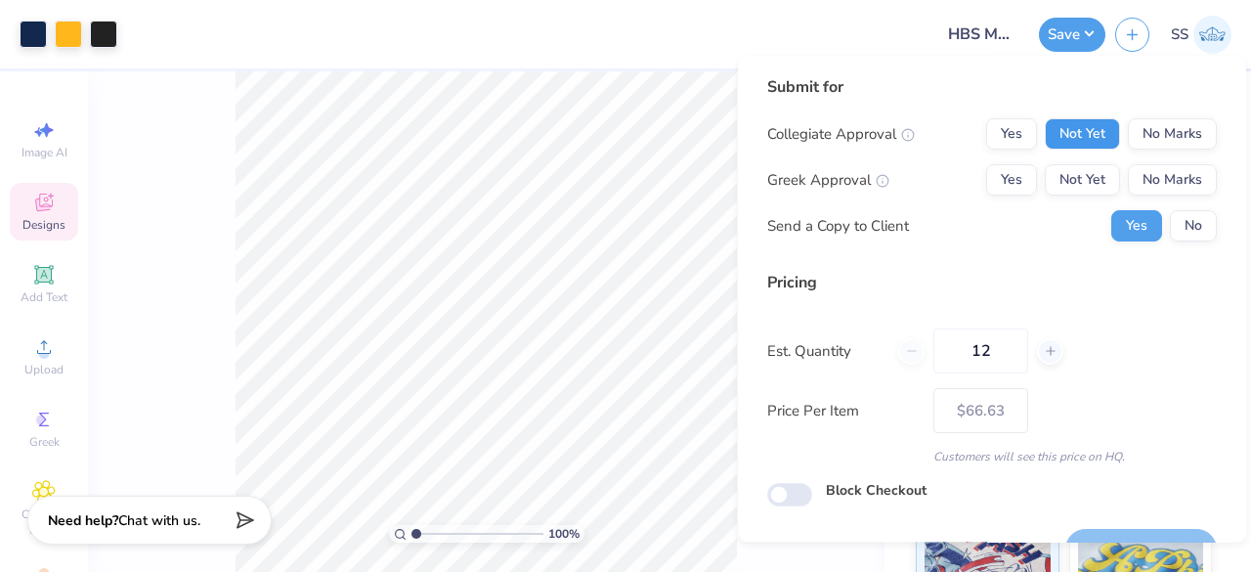
click at [1087, 134] on button "Not Yet" at bounding box center [1082, 133] width 75 height 31
click at [1162, 183] on button "No Marks" at bounding box center [1172, 179] width 89 height 31
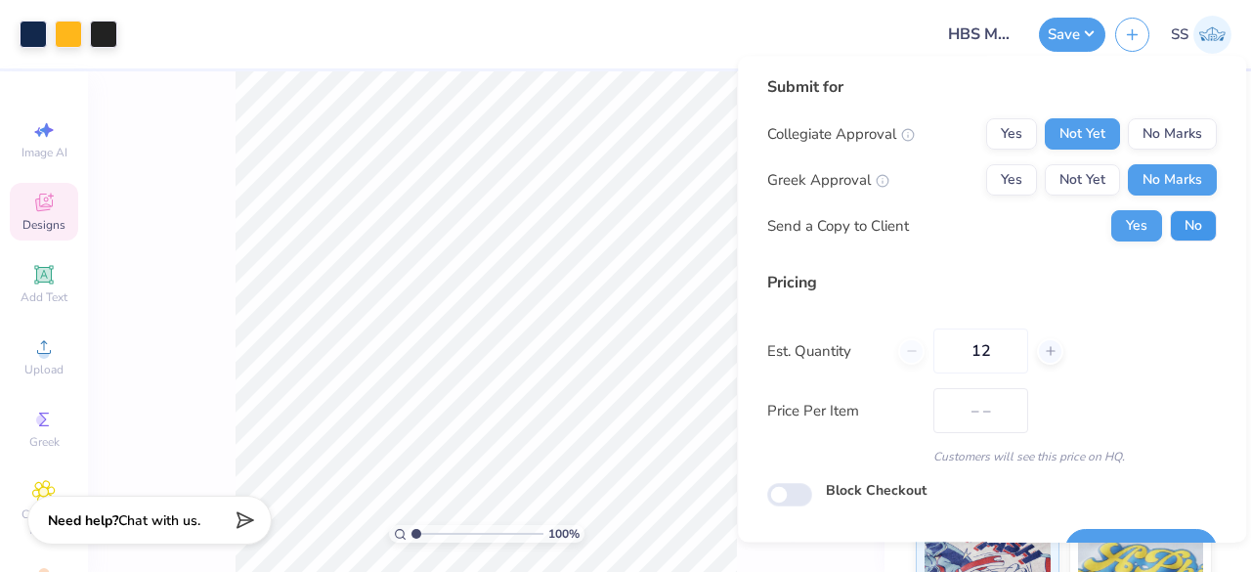
click at [1184, 230] on button "No" at bounding box center [1193, 225] width 47 height 31
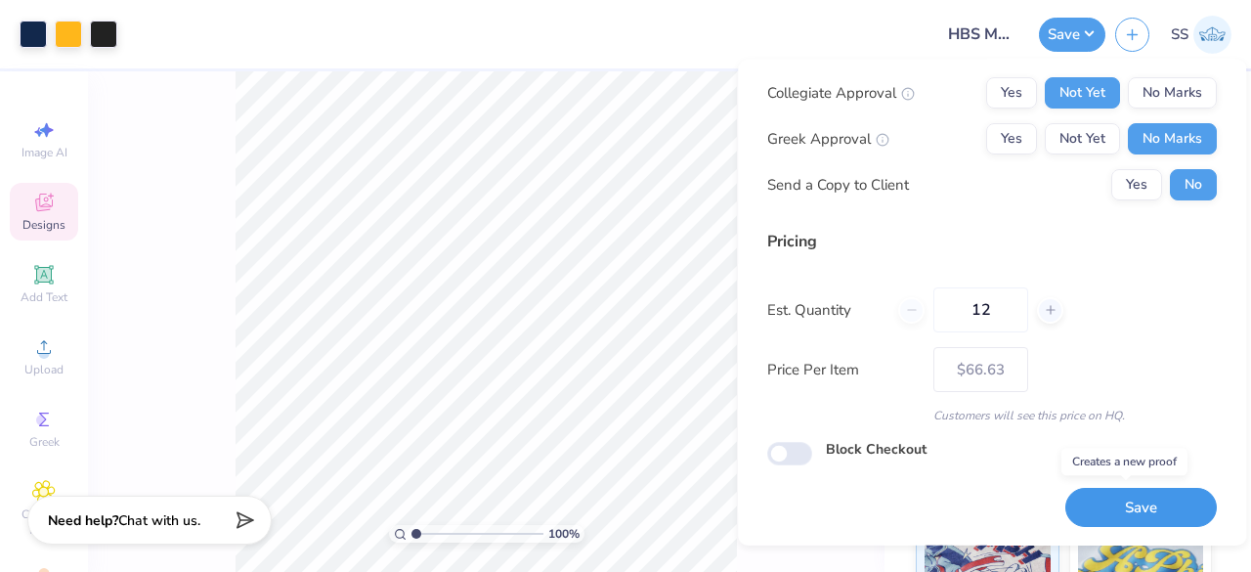
click at [1129, 514] on button "Save" at bounding box center [1142, 507] width 152 height 40
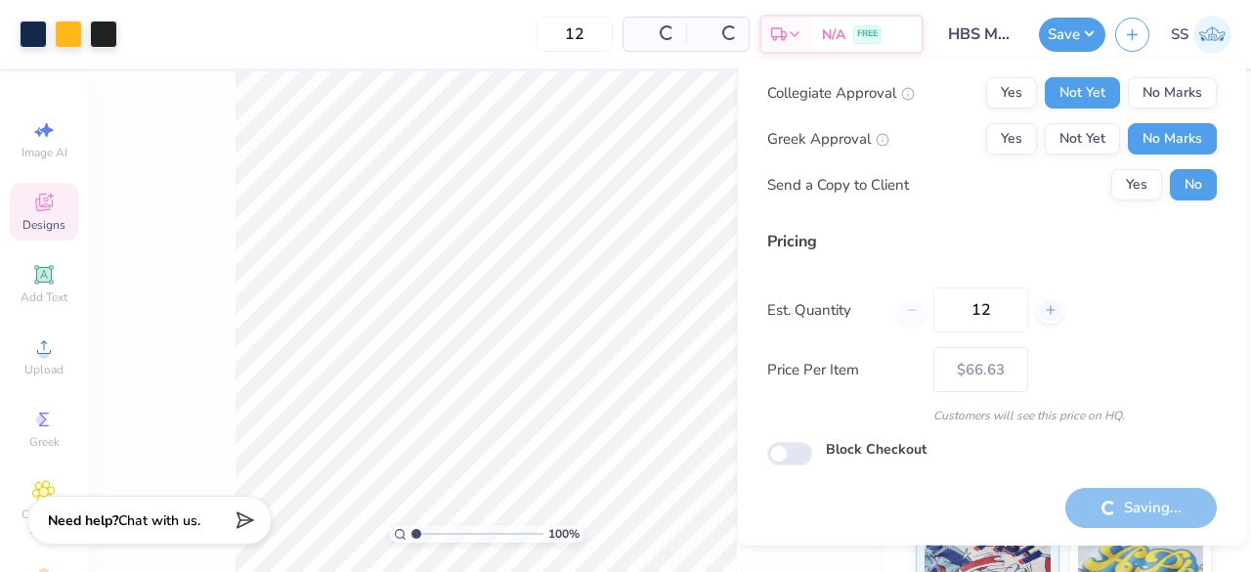
type input "– –"
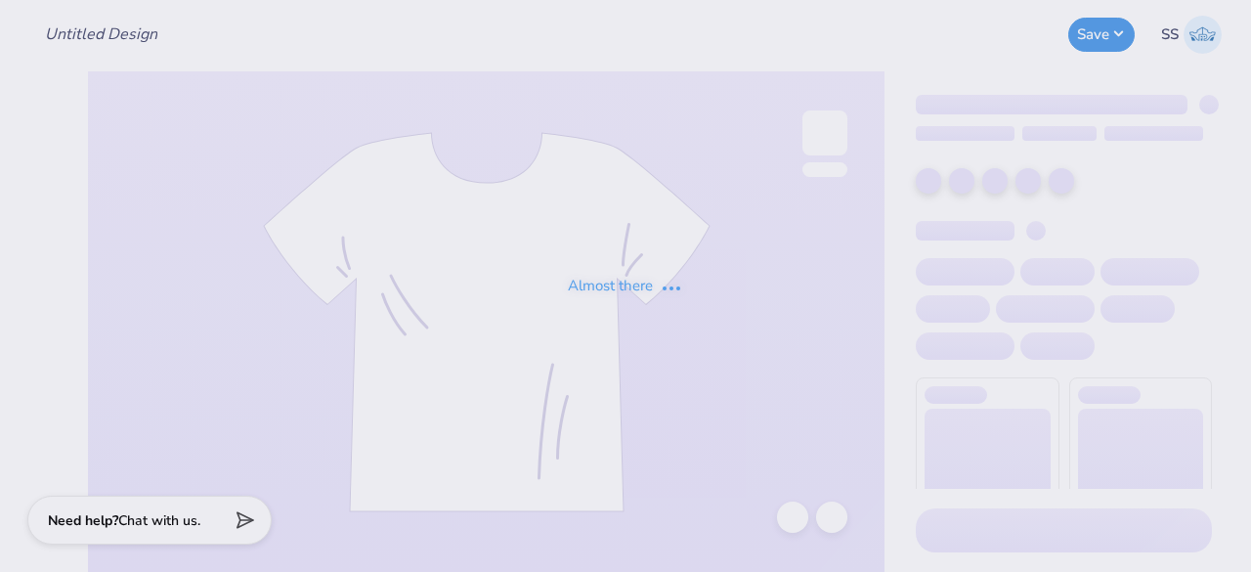
type input "HBS Merch"
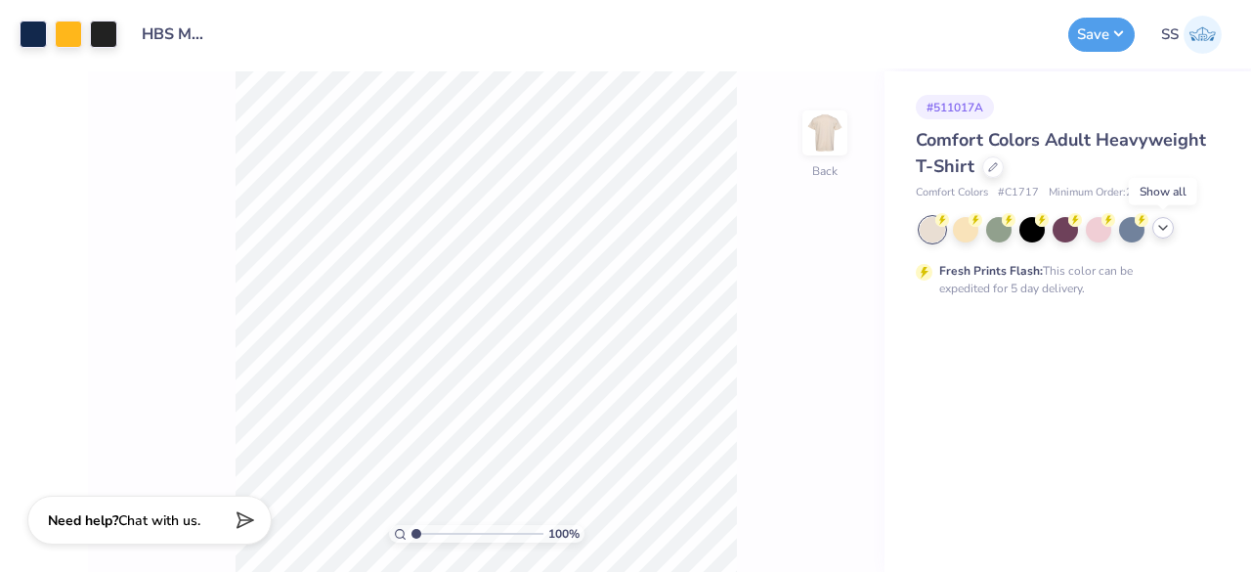
click at [1159, 221] on icon at bounding box center [1164, 228] width 16 height 16
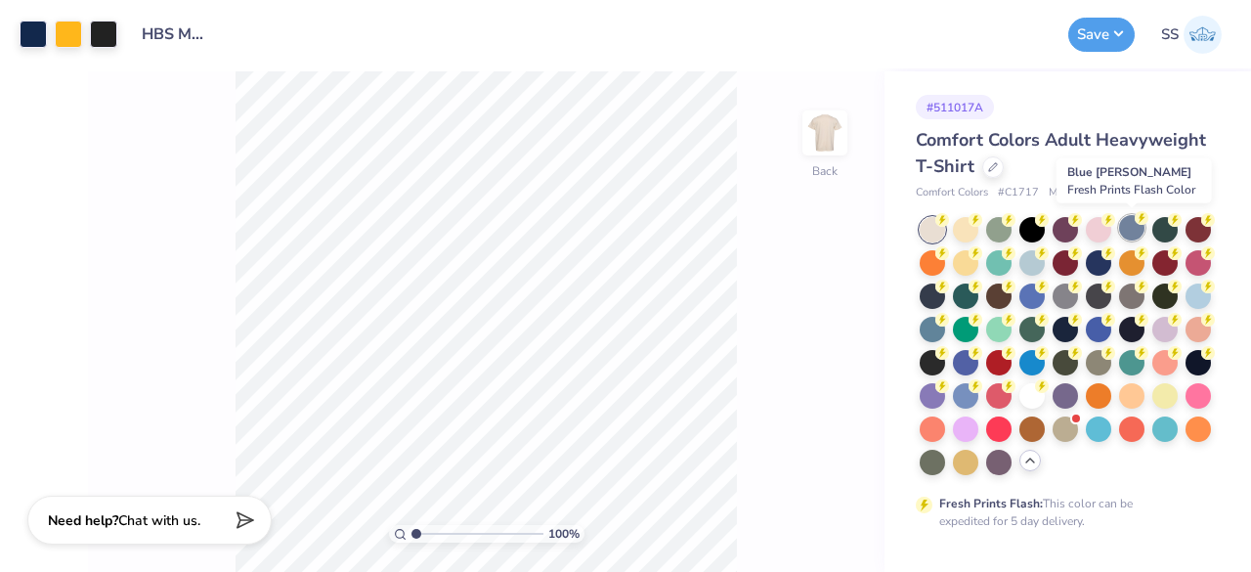
click at [1136, 225] on div at bounding box center [1131, 227] width 25 height 25
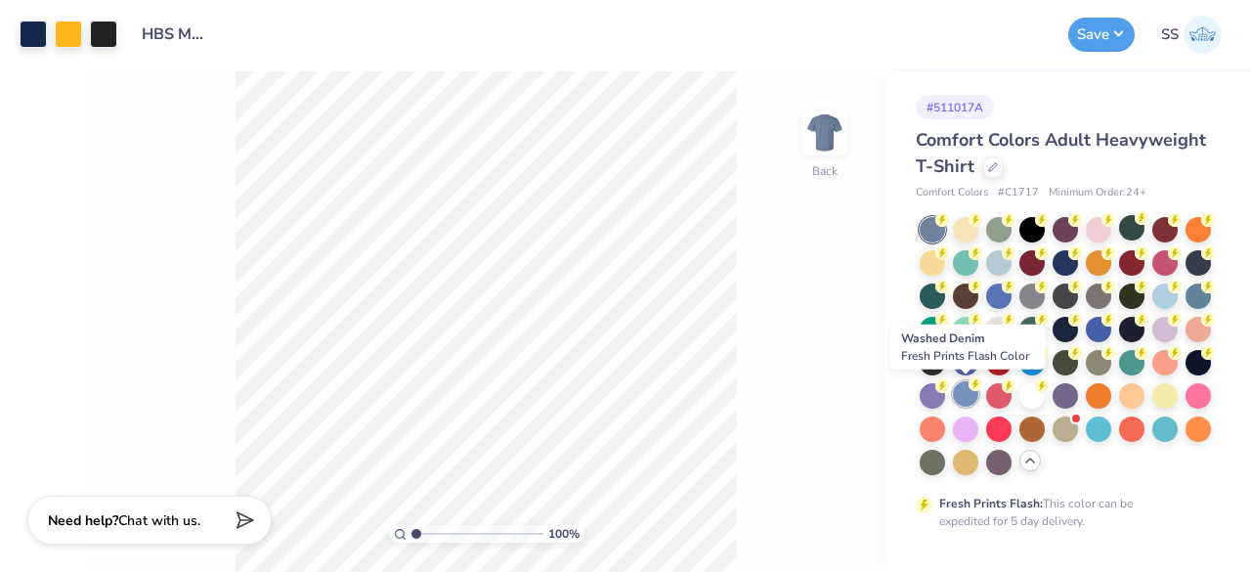
click at [961, 389] on div at bounding box center [965, 393] width 25 height 25
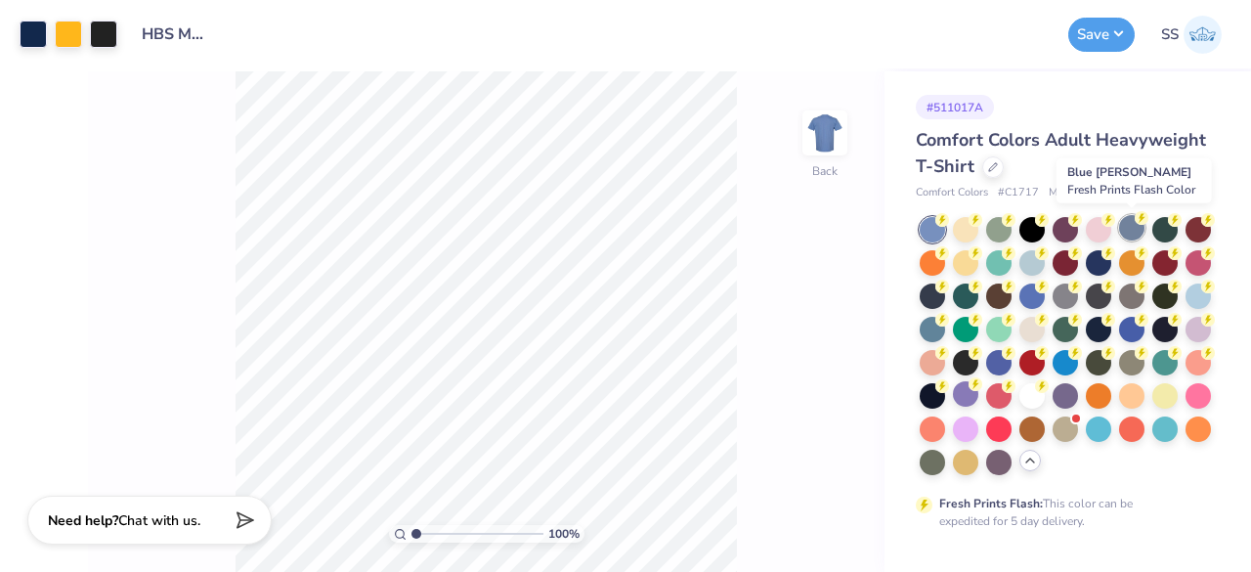
click at [1133, 227] on div at bounding box center [1131, 227] width 25 height 25
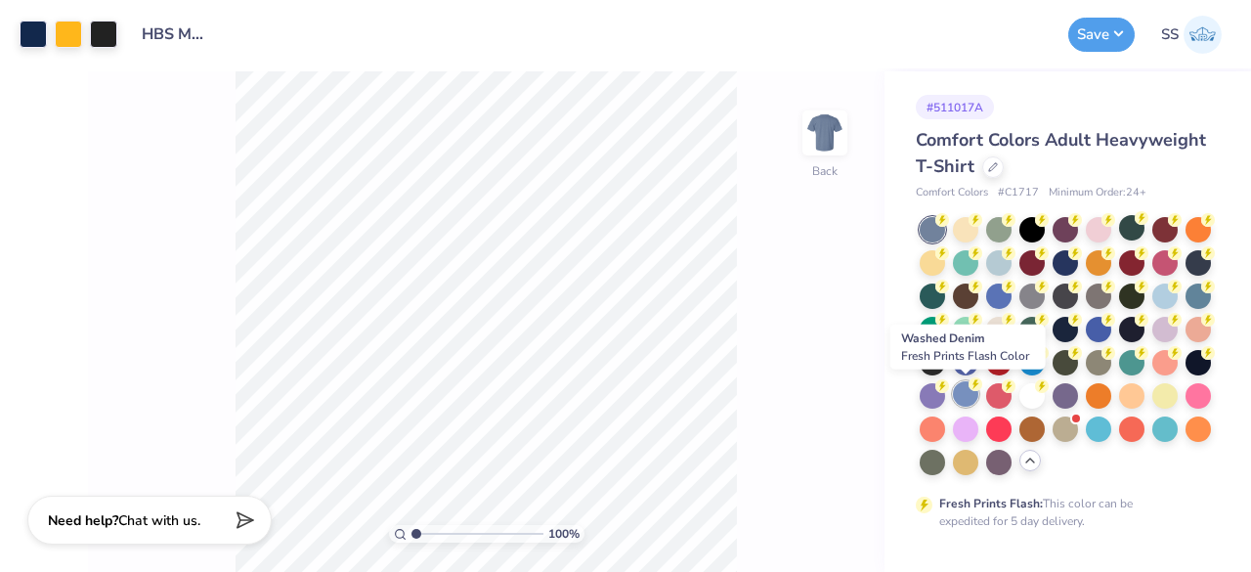
click at [964, 381] on div at bounding box center [965, 393] width 25 height 25
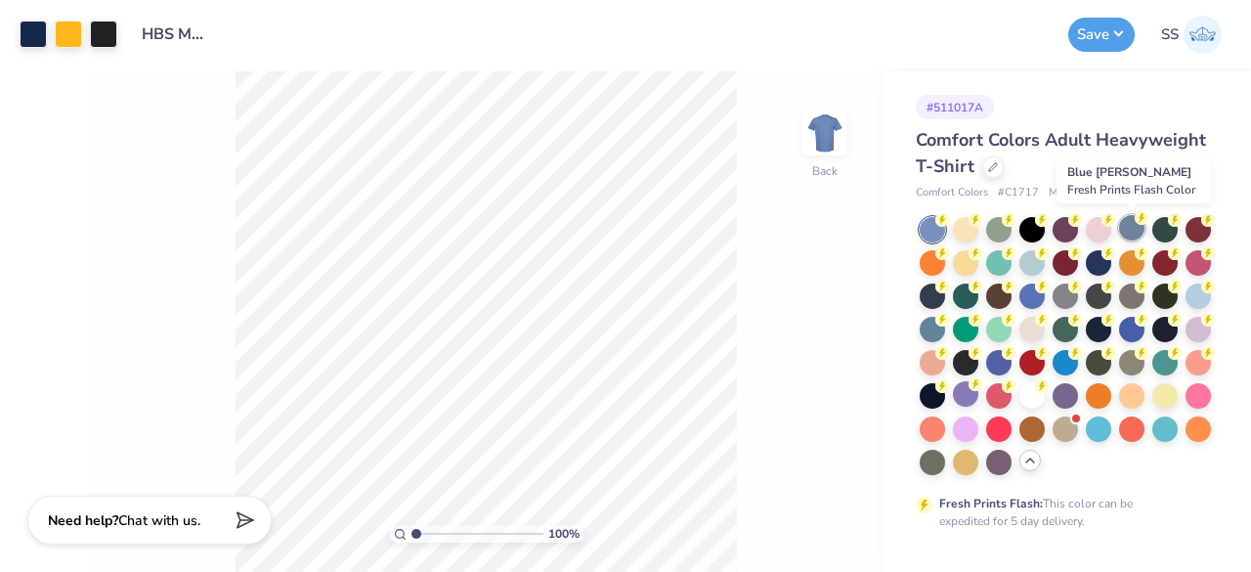
click at [1124, 225] on div at bounding box center [1131, 227] width 25 height 25
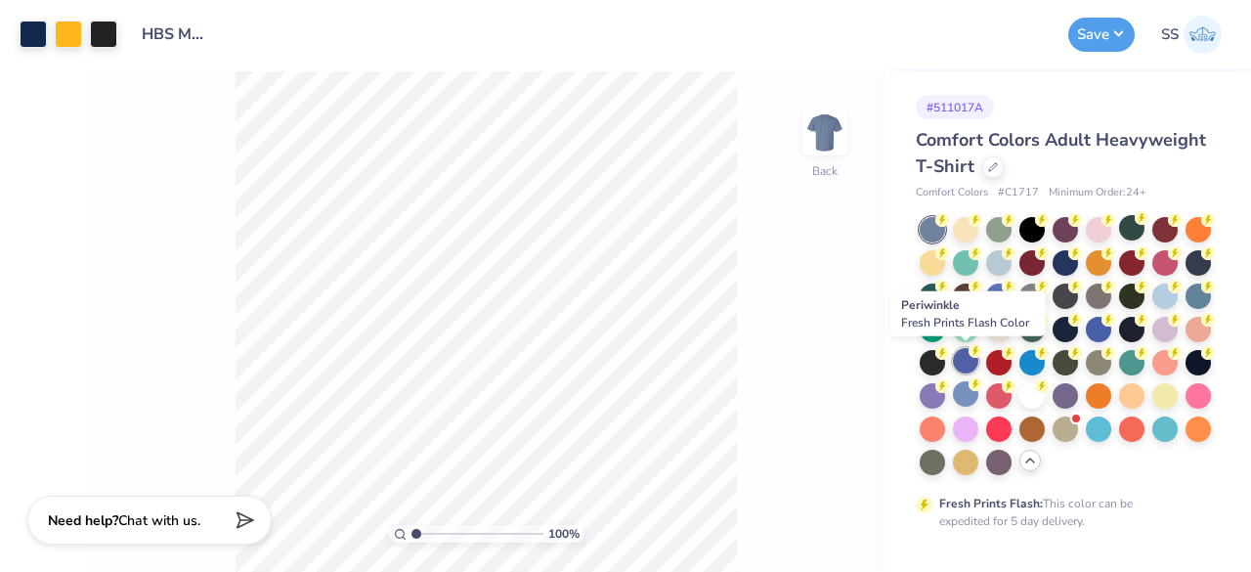
click at [959, 359] on div at bounding box center [965, 360] width 25 height 25
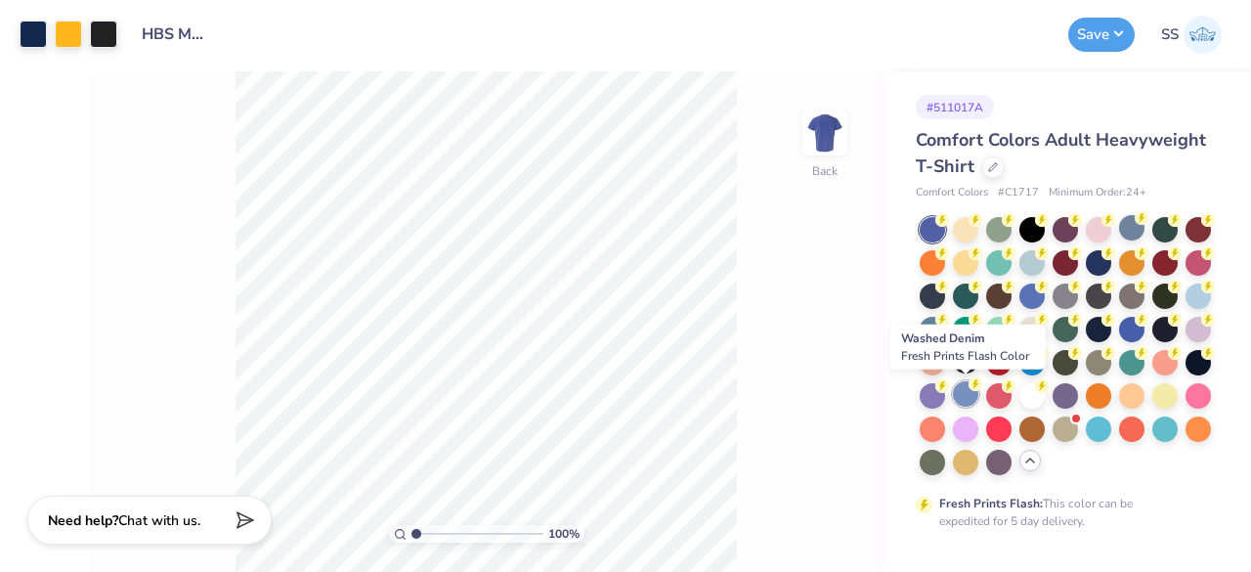
click at [960, 390] on div at bounding box center [965, 393] width 25 height 25
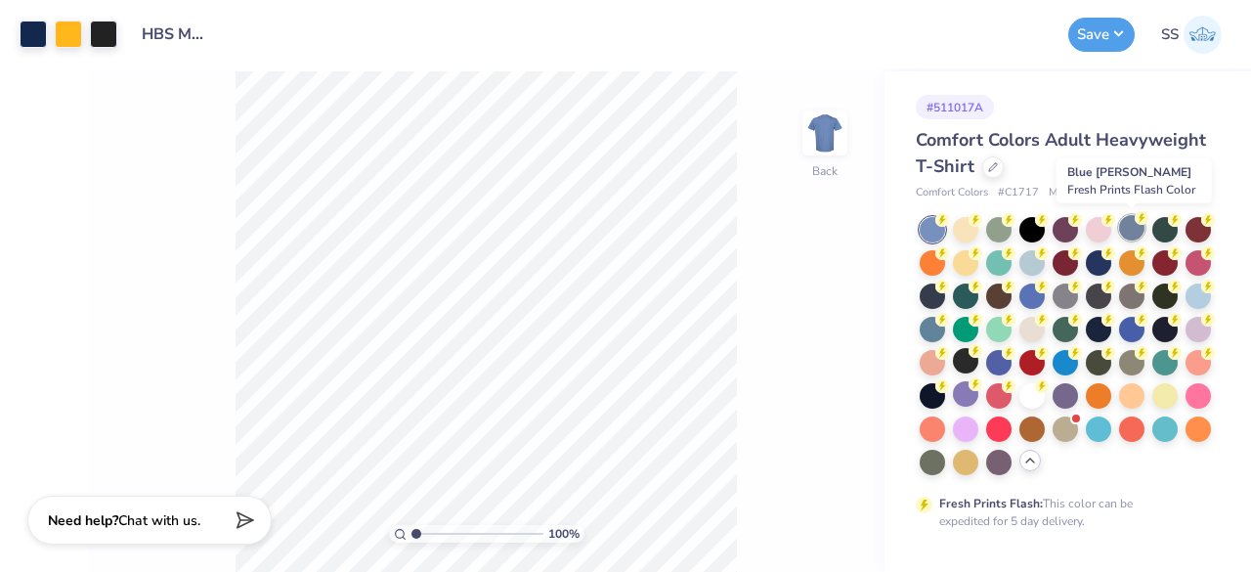
click at [1137, 234] on div at bounding box center [1131, 227] width 25 height 25
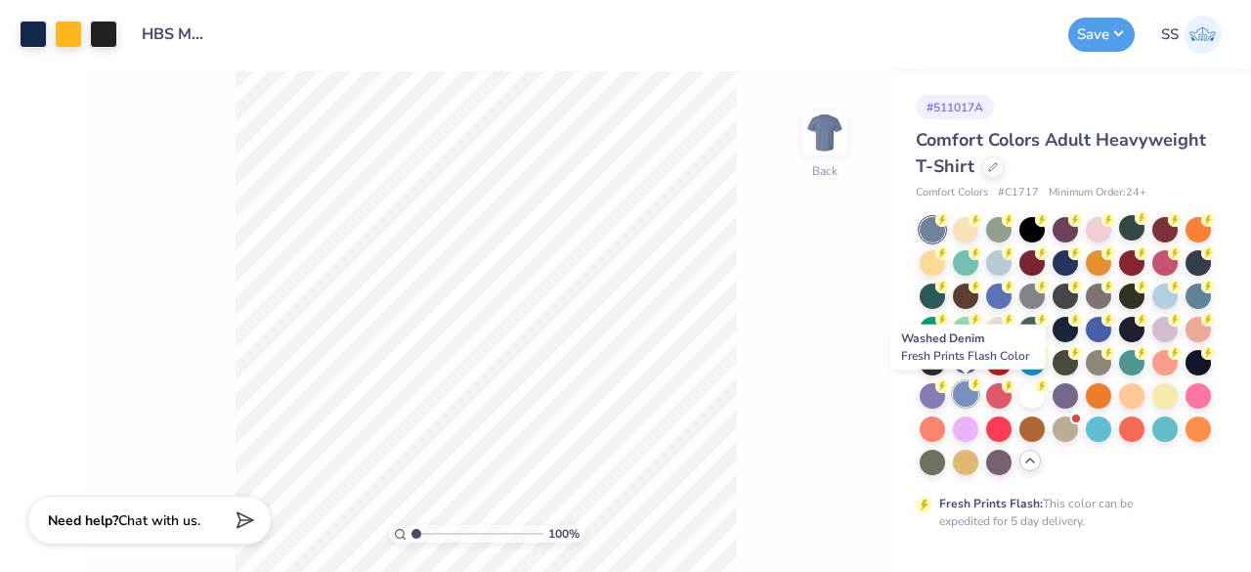
click at [963, 395] on div at bounding box center [965, 393] width 25 height 25
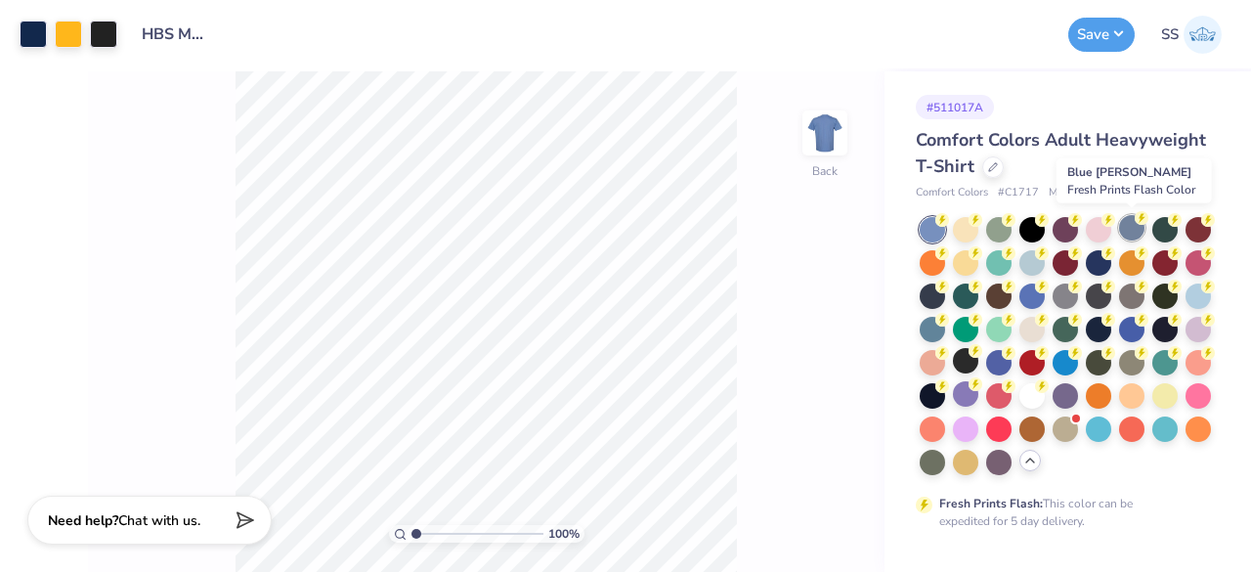
click at [1126, 216] on div at bounding box center [1131, 227] width 25 height 25
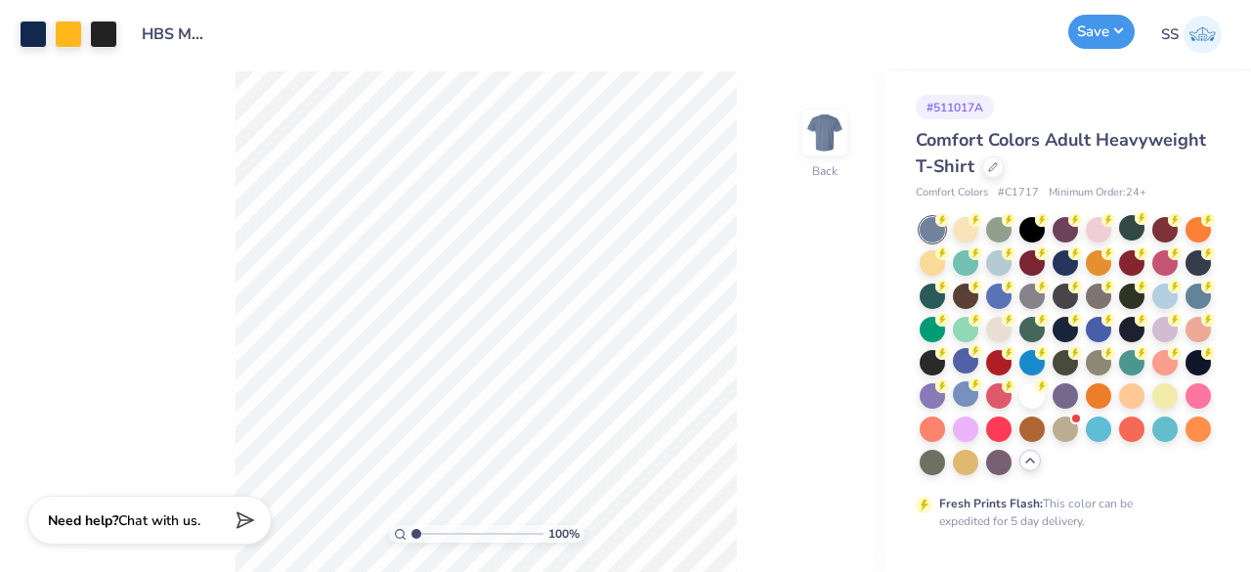
click at [1078, 29] on button "Save" at bounding box center [1102, 32] width 66 height 34
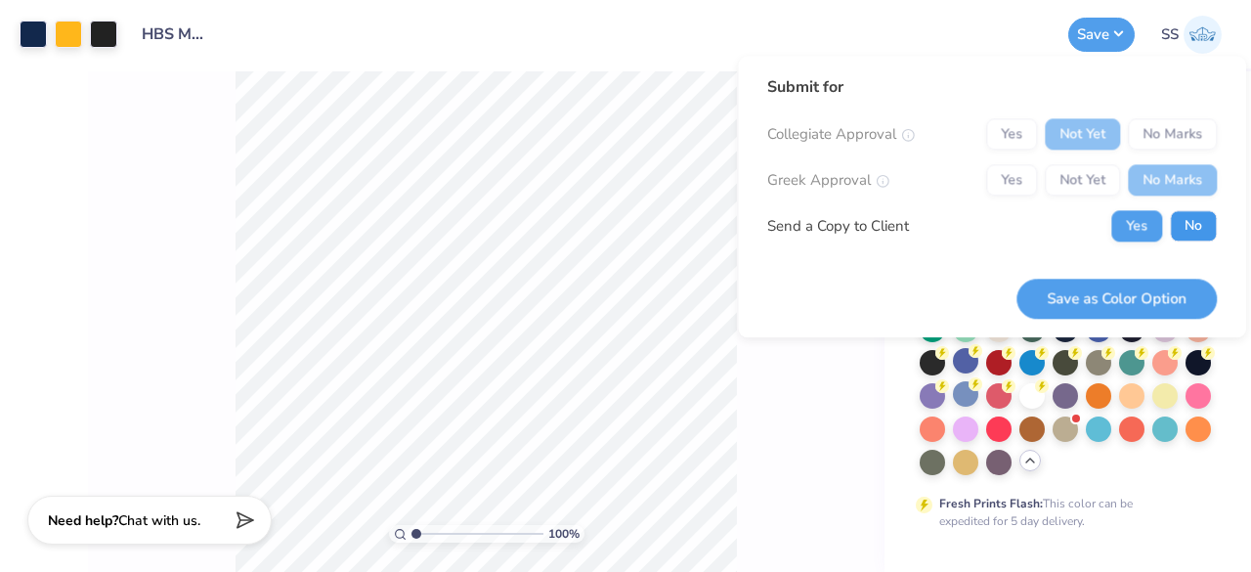
click at [1185, 221] on button "No" at bounding box center [1193, 225] width 47 height 31
click at [1150, 289] on button "Save as Color Option" at bounding box center [1117, 299] width 200 height 40
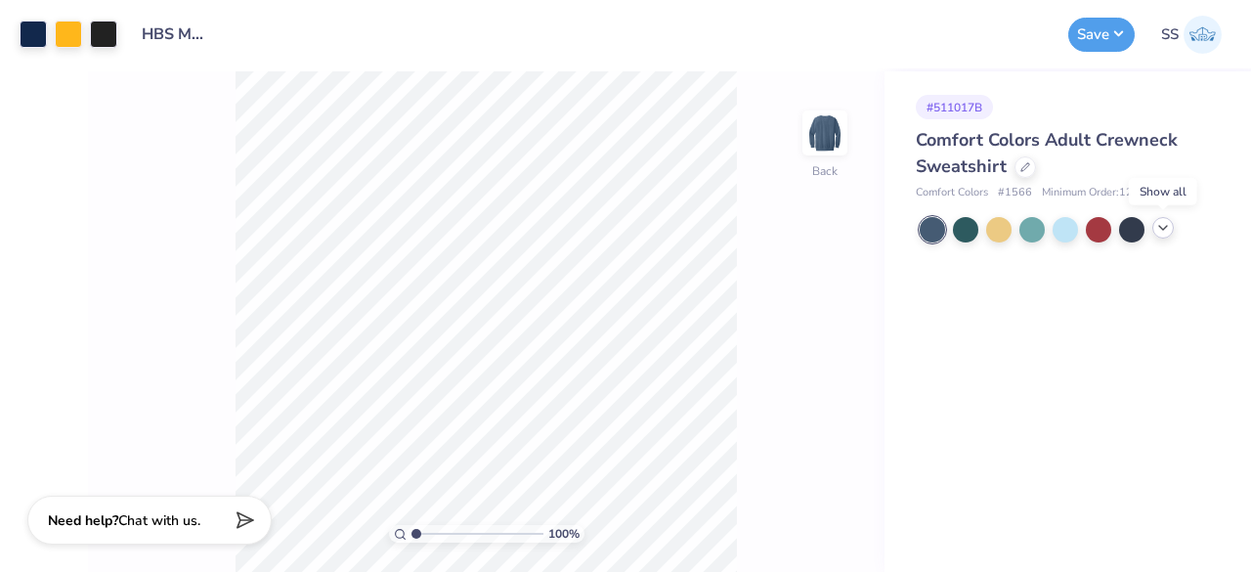
click at [1164, 228] on polyline at bounding box center [1164, 228] width 8 height 4
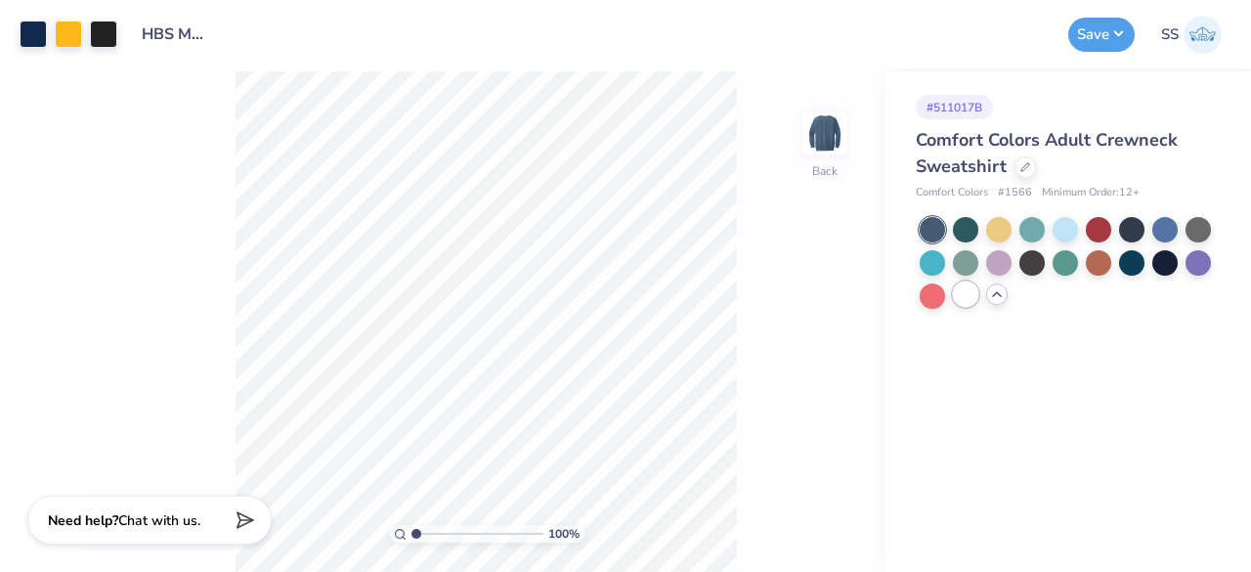
click at [966, 292] on div at bounding box center [965, 294] width 25 height 25
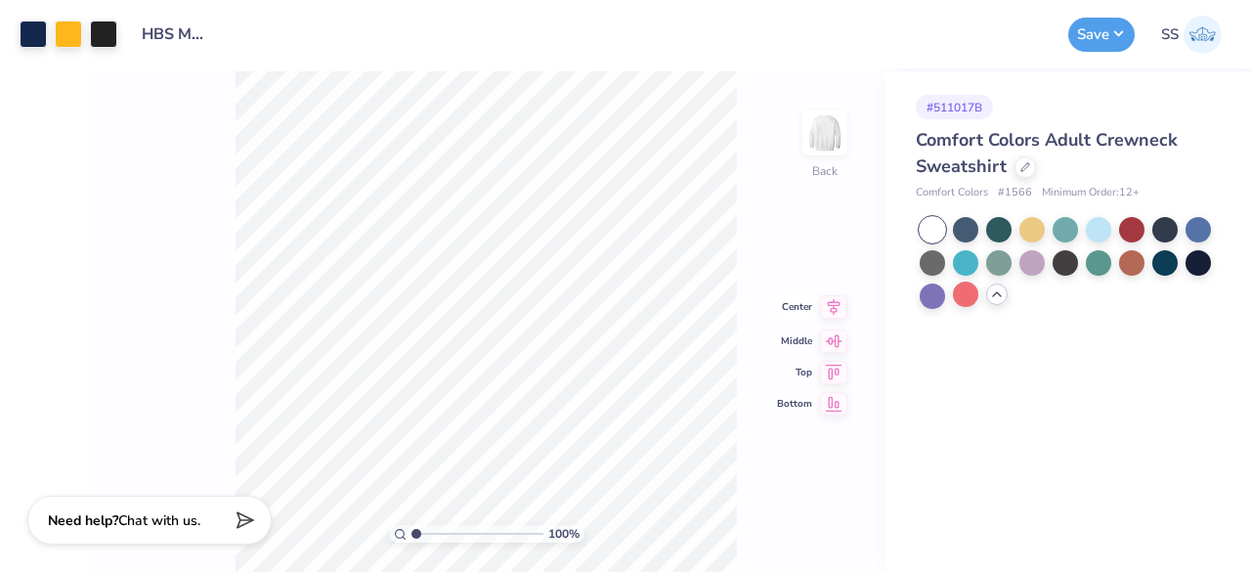
click at [832, 296] on icon at bounding box center [833, 306] width 27 height 23
click at [1073, 38] on button "Save" at bounding box center [1102, 32] width 66 height 34
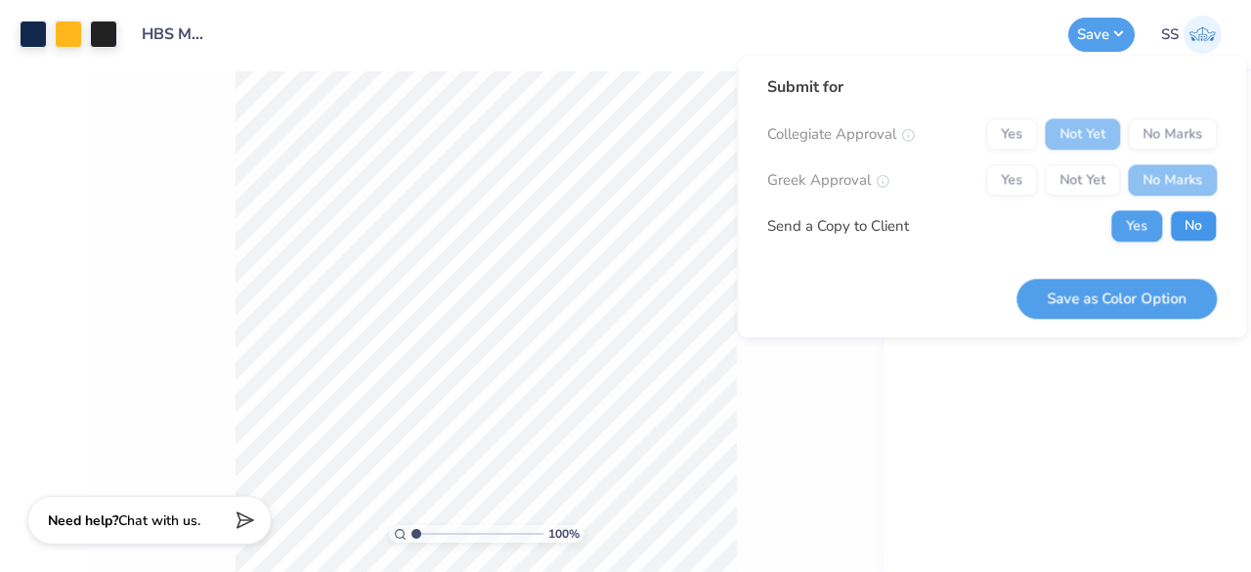
click at [1186, 213] on button "No" at bounding box center [1193, 225] width 47 height 31
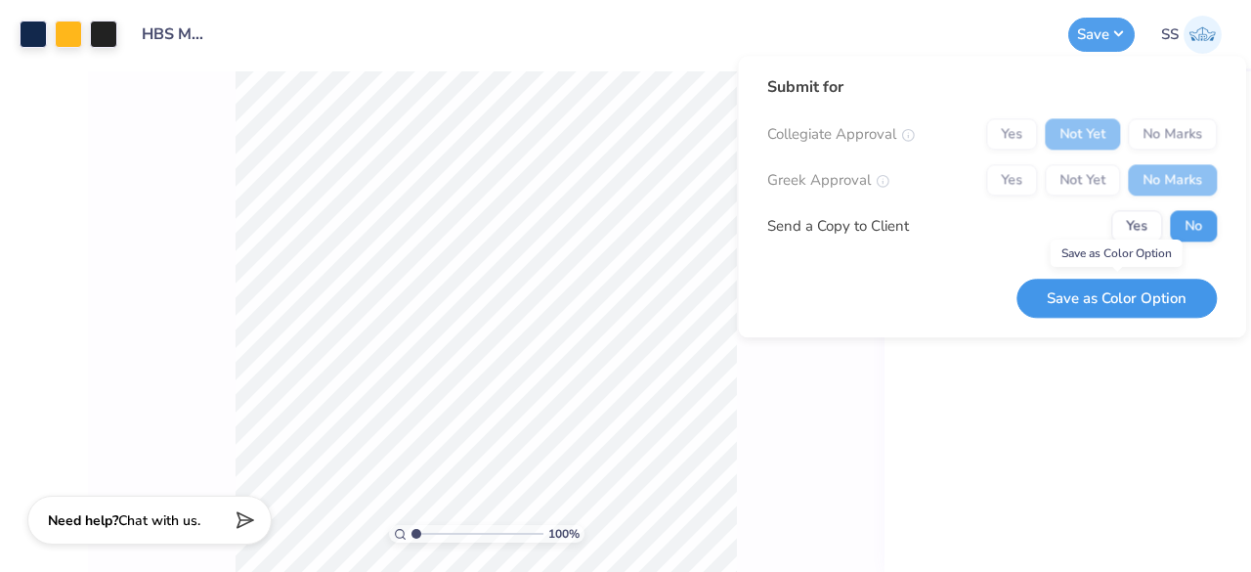
click at [1162, 300] on button "Save as Color Option" at bounding box center [1117, 299] width 200 height 40
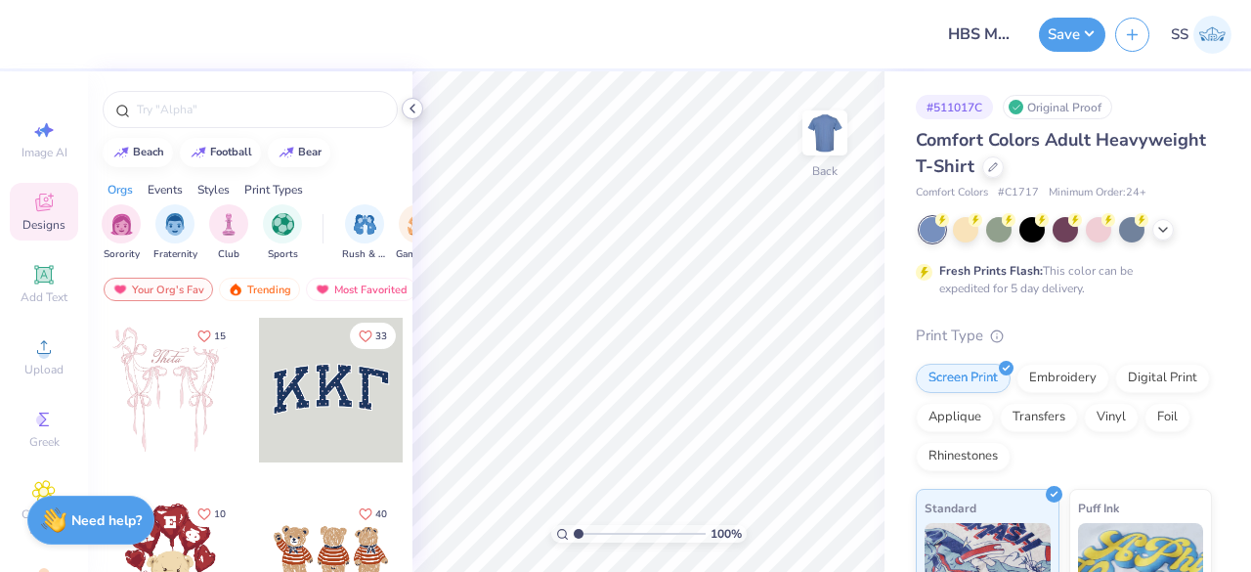
click at [410, 109] on icon at bounding box center [413, 109] width 16 height 16
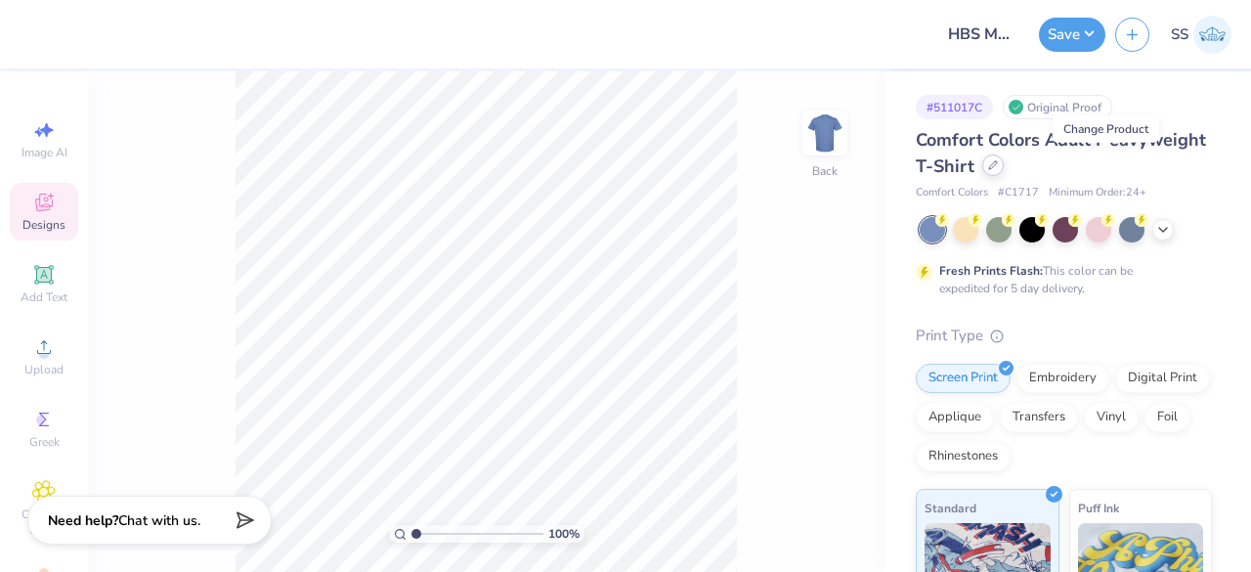
click at [1004, 165] on div at bounding box center [994, 165] width 22 height 22
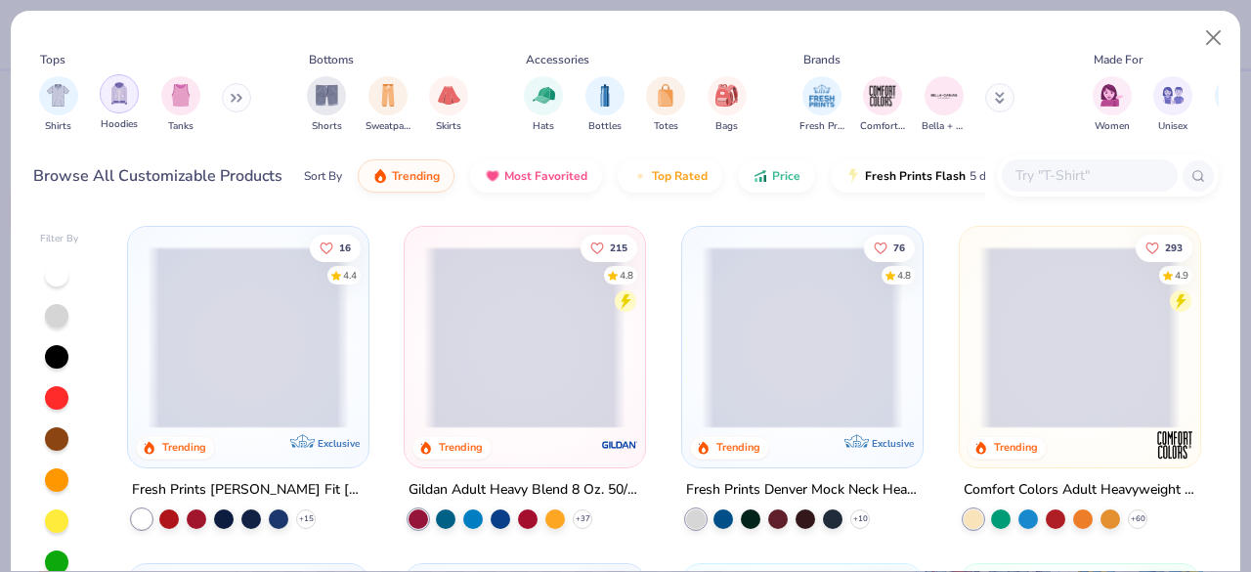
click at [125, 91] on img "filter for Hoodies" at bounding box center [120, 93] width 22 height 22
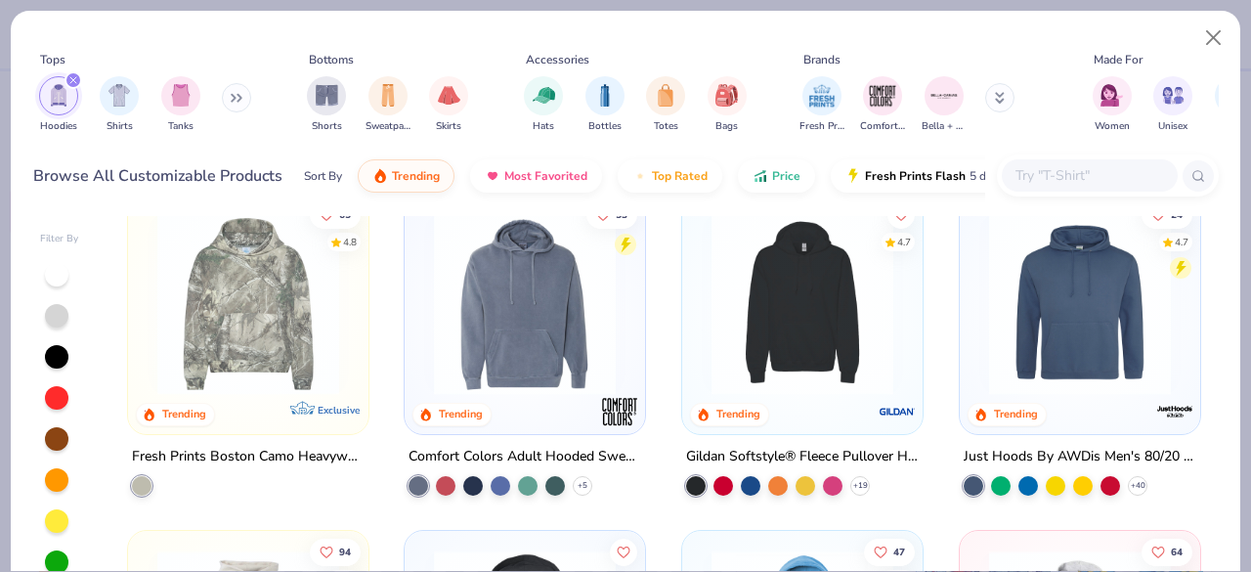
scroll to position [393, 0]
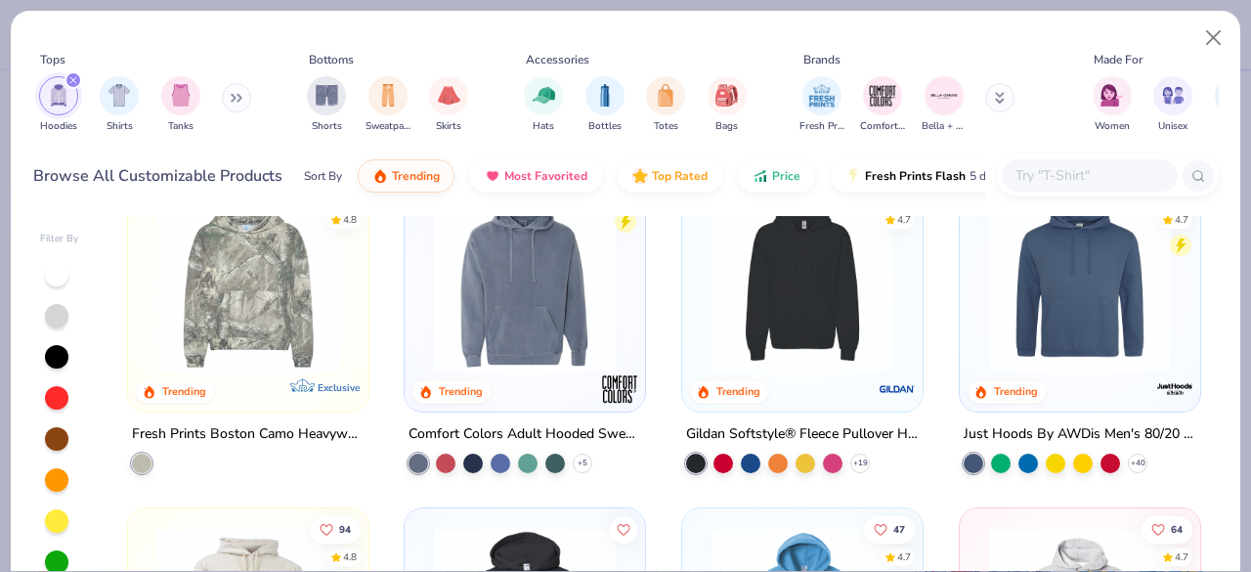
click at [547, 255] on img at bounding box center [524, 282] width 201 height 182
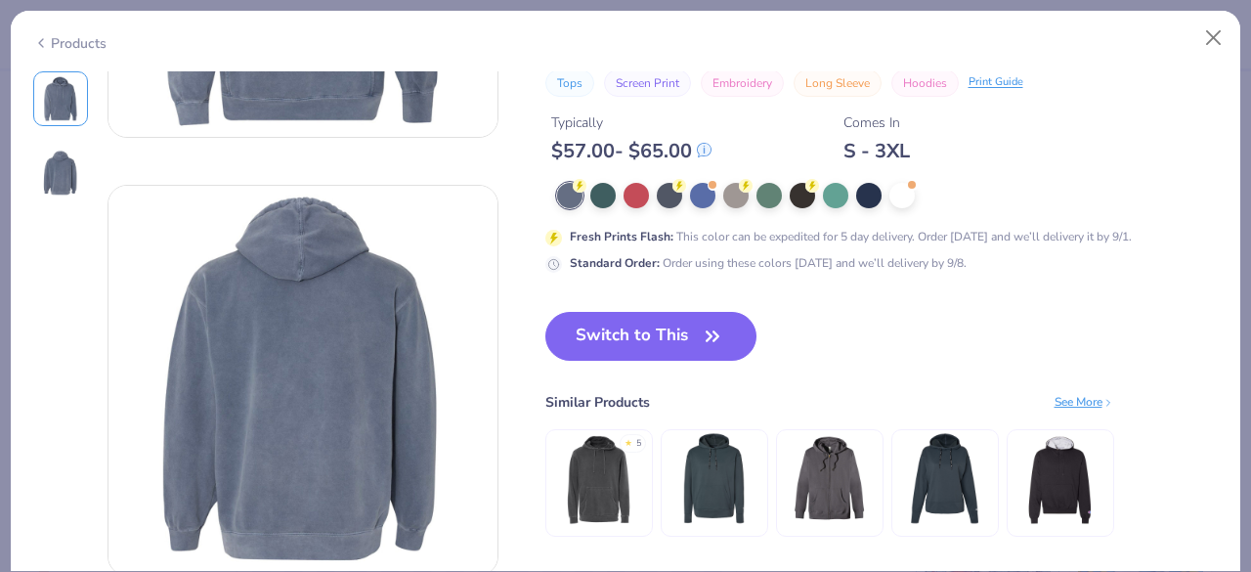
scroll to position [420, 0]
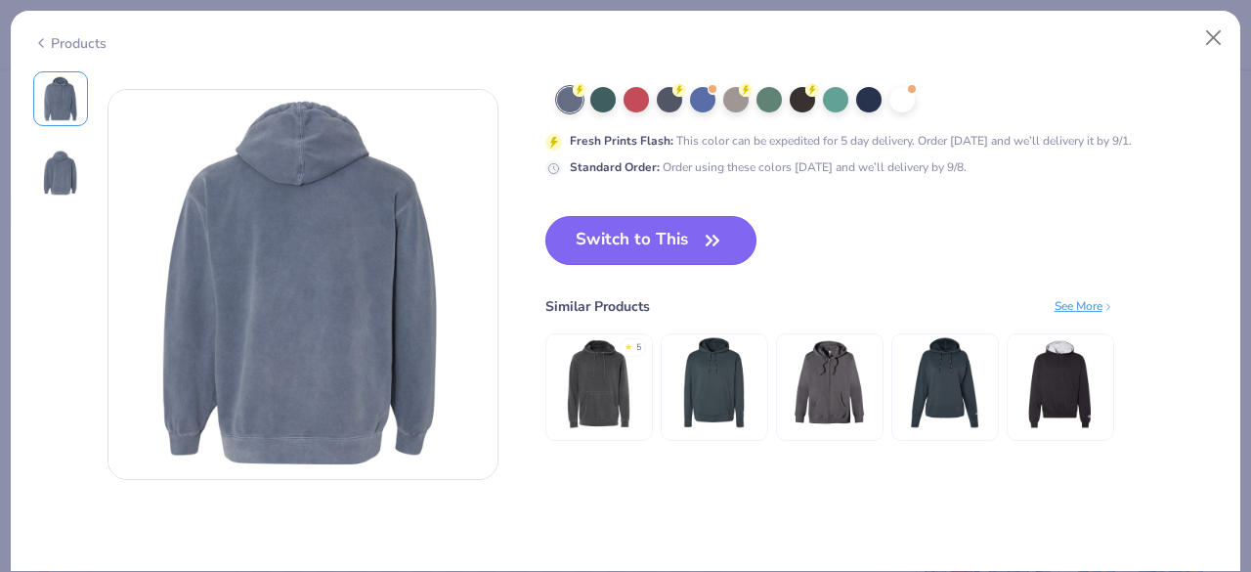
click at [675, 257] on button "Switch to This" at bounding box center [652, 240] width 212 height 49
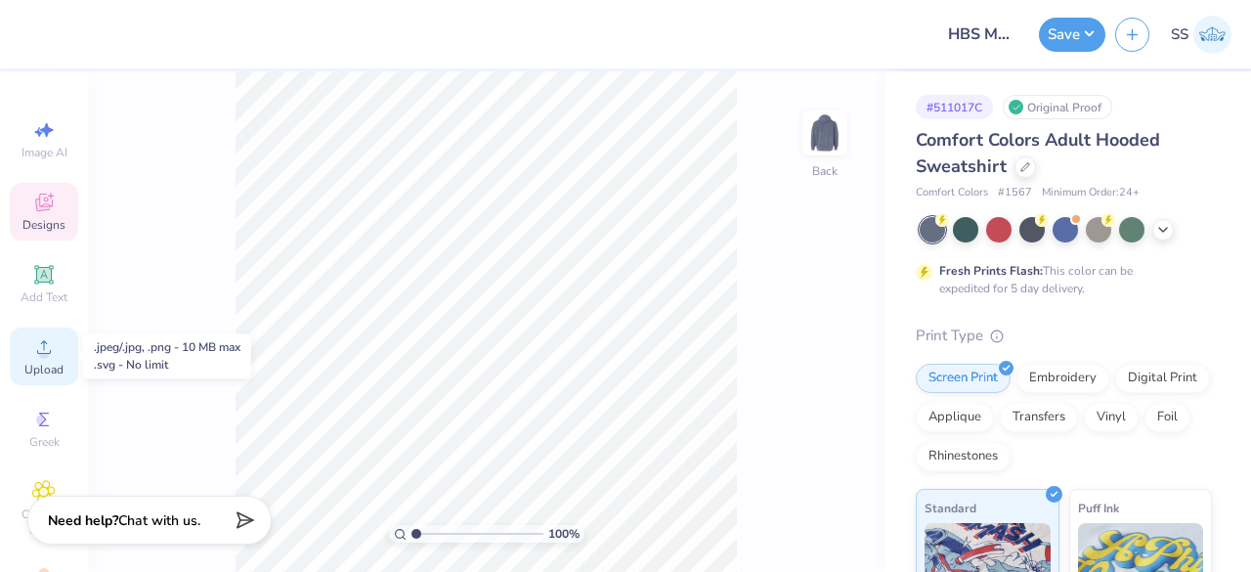
click at [43, 331] on div "Upload" at bounding box center [44, 357] width 68 height 58
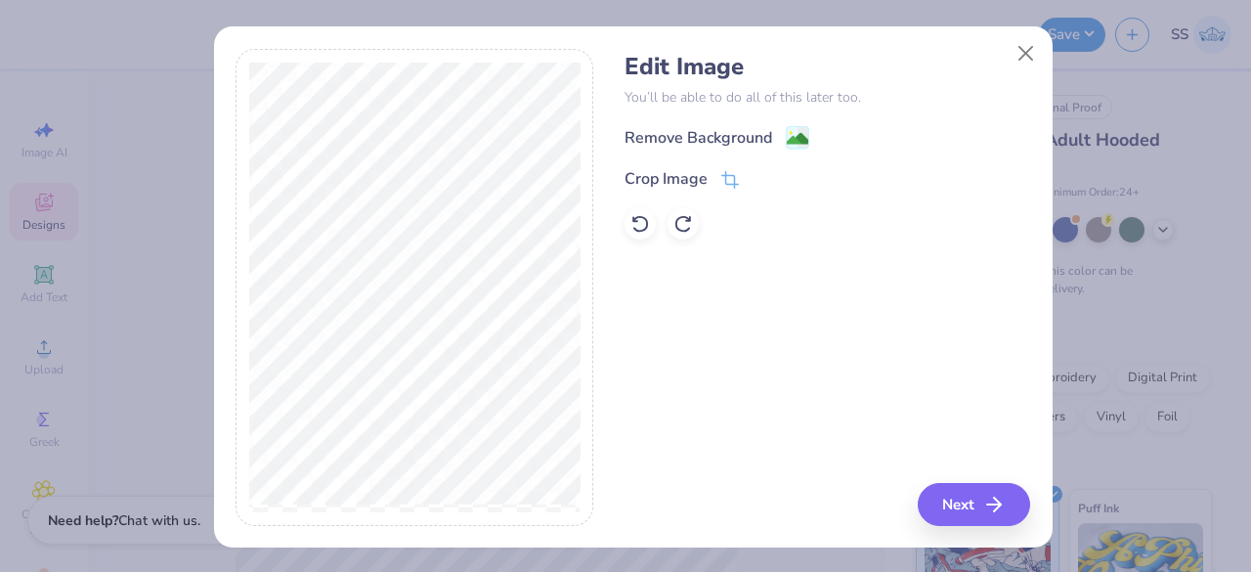
click at [792, 122] on div "Edit Image You’ll be able to do all of this later too. Remove Background Crop I…" at bounding box center [828, 146] width 406 height 187
click at [792, 130] on image at bounding box center [798, 141] width 22 height 22
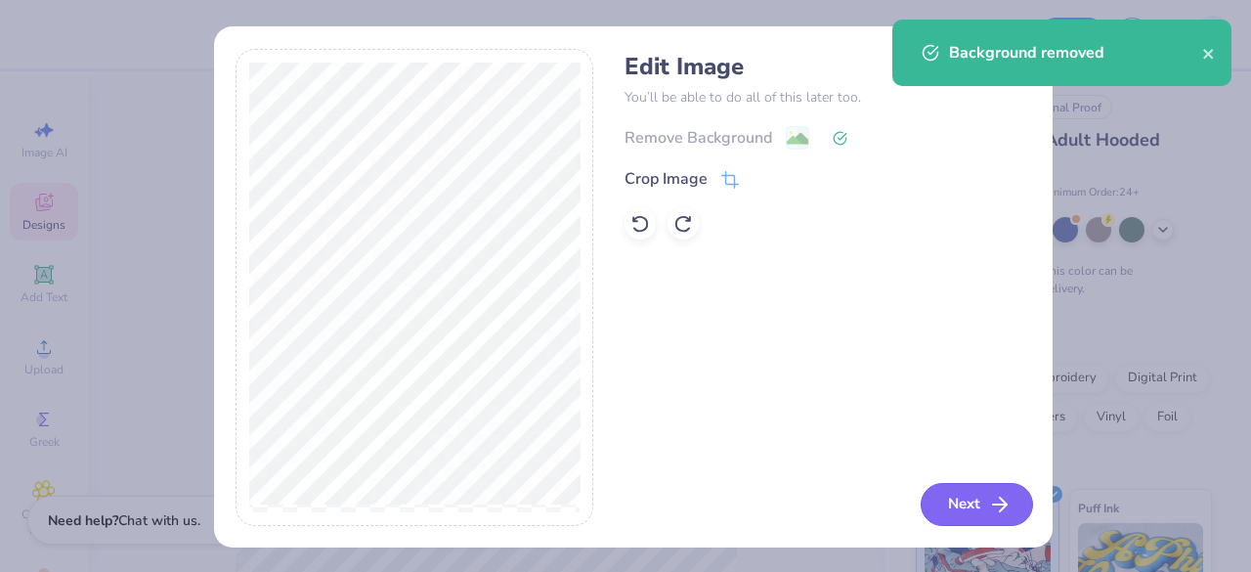
click at [958, 502] on button "Next" at bounding box center [977, 504] width 112 height 43
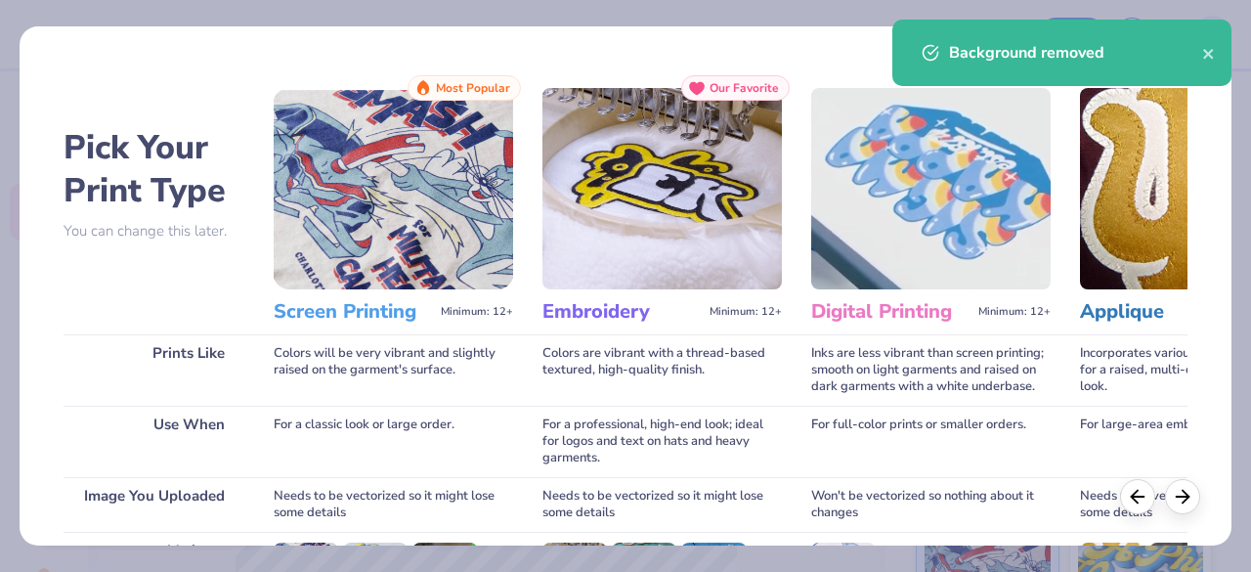
scroll to position [304, 0]
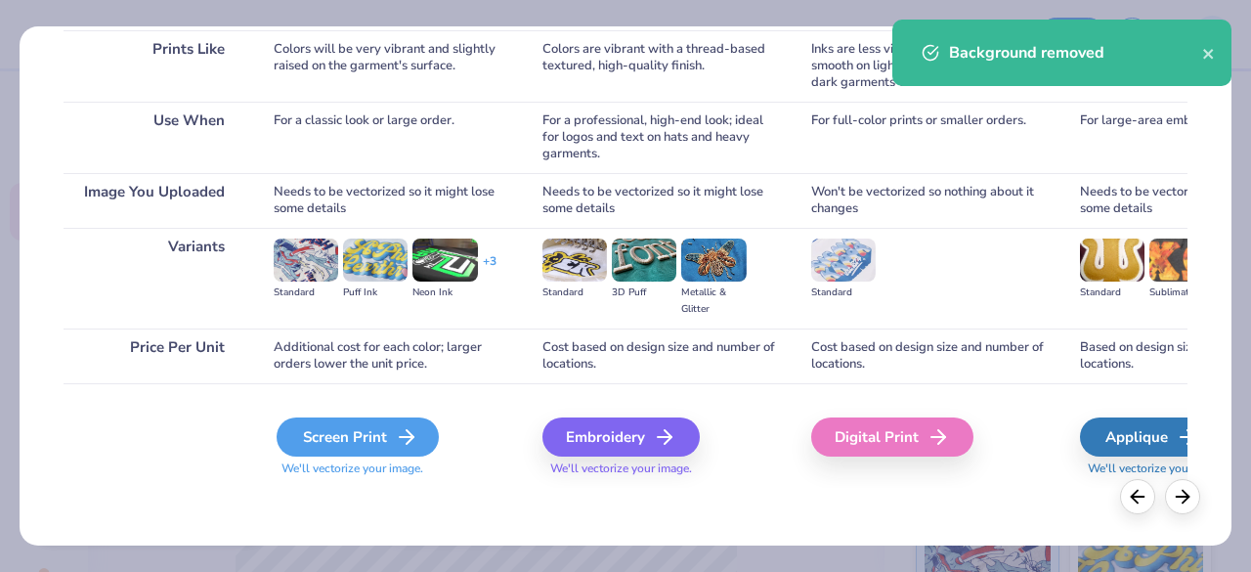
click at [392, 422] on div "Screen Print" at bounding box center [358, 436] width 162 height 39
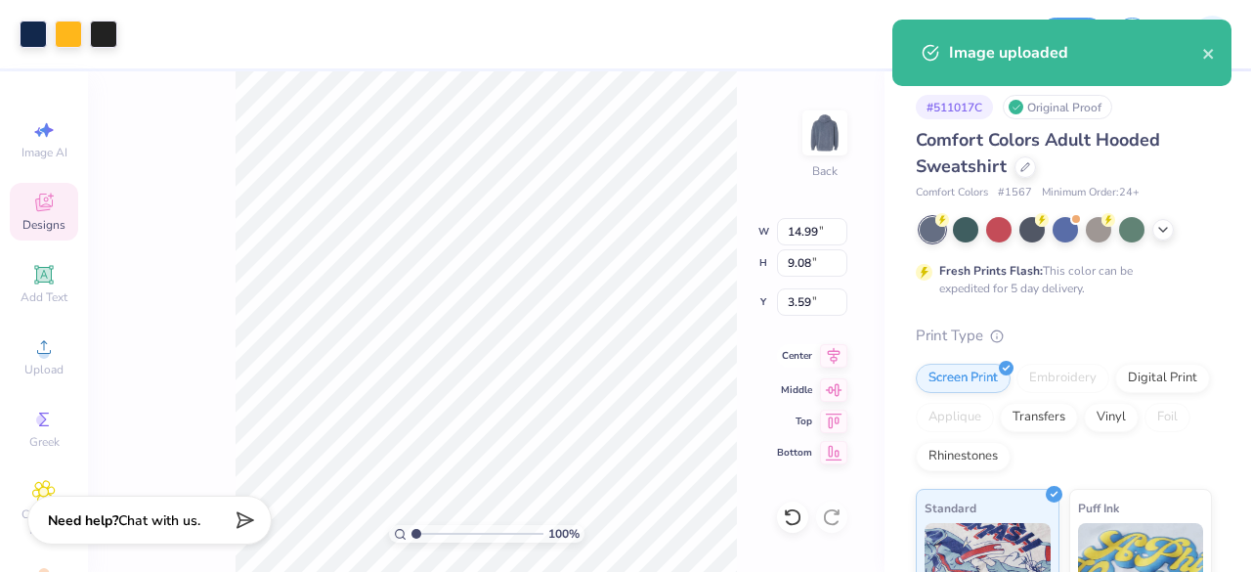
click at [836, 355] on icon at bounding box center [833, 355] width 27 height 23
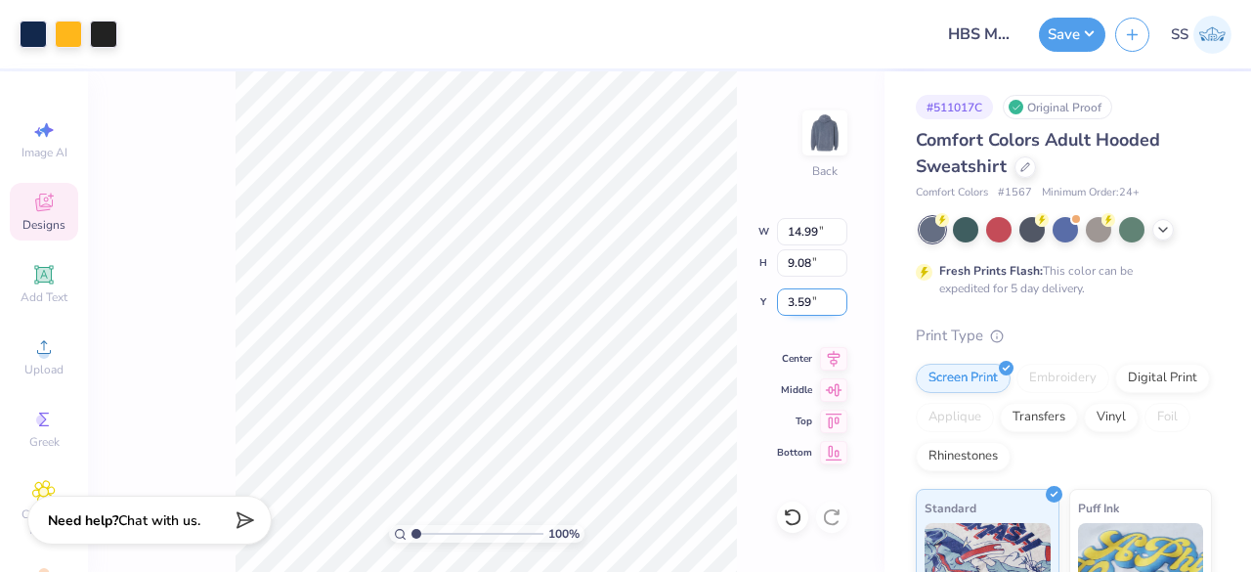
drag, startPoint x: 814, startPoint y: 302, endPoint x: 788, endPoint y: 308, distance: 27.0
click at [788, 308] on input "3.59" at bounding box center [812, 301] width 70 height 27
type input "3.00"
drag, startPoint x: 820, startPoint y: 229, endPoint x: 787, endPoint y: 231, distance: 33.3
click at [787, 231] on input "14.99" at bounding box center [812, 231] width 70 height 27
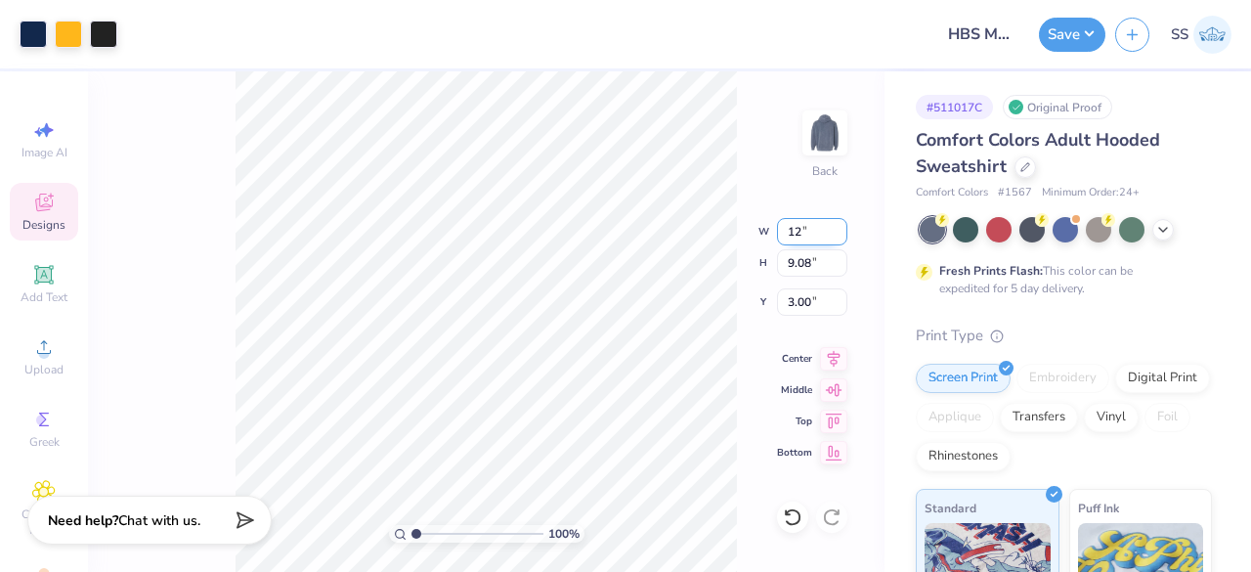
type input "12.00"
type input "7.26"
drag, startPoint x: 811, startPoint y: 294, endPoint x: 790, endPoint y: 301, distance: 22.6
click at [790, 301] on input "3.91" at bounding box center [812, 301] width 70 height 27
type input "3.00"
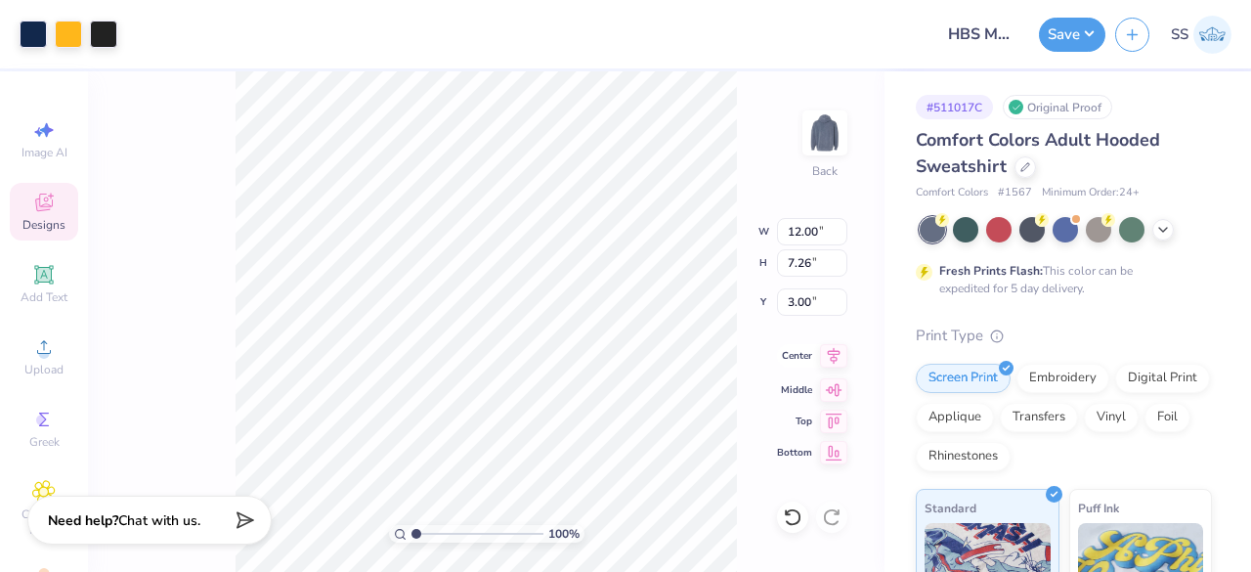
click at [838, 360] on icon at bounding box center [833, 355] width 27 height 23
click at [780, 220] on input "12.00" at bounding box center [812, 231] width 70 height 27
click at [1157, 236] on div at bounding box center [1164, 228] width 22 height 22
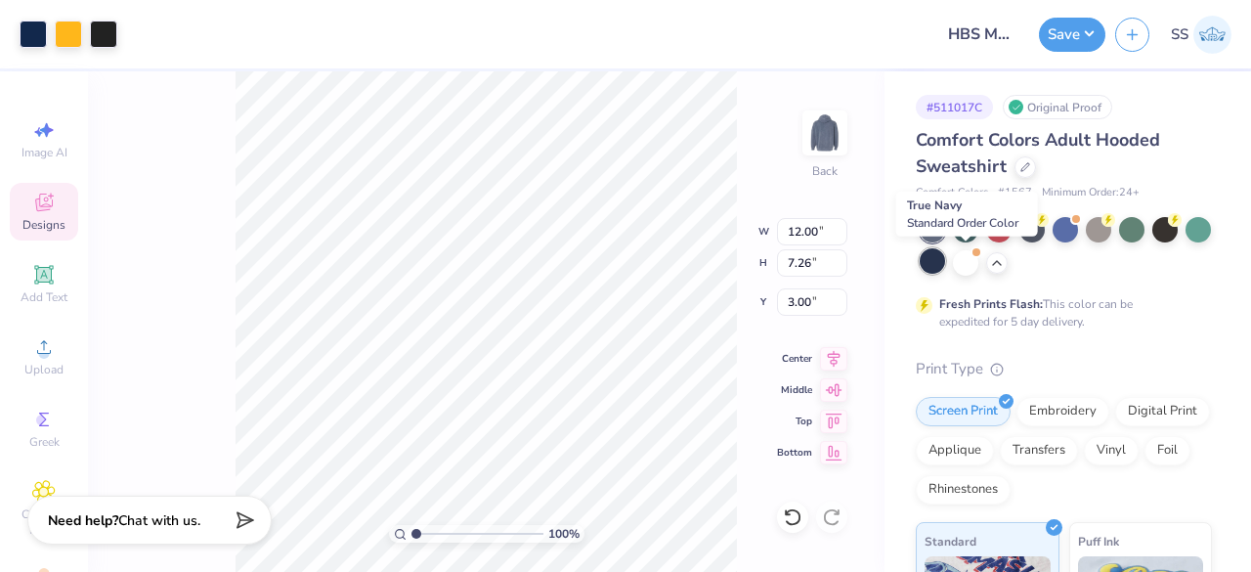
click at [945, 264] on div at bounding box center [932, 260] width 25 height 25
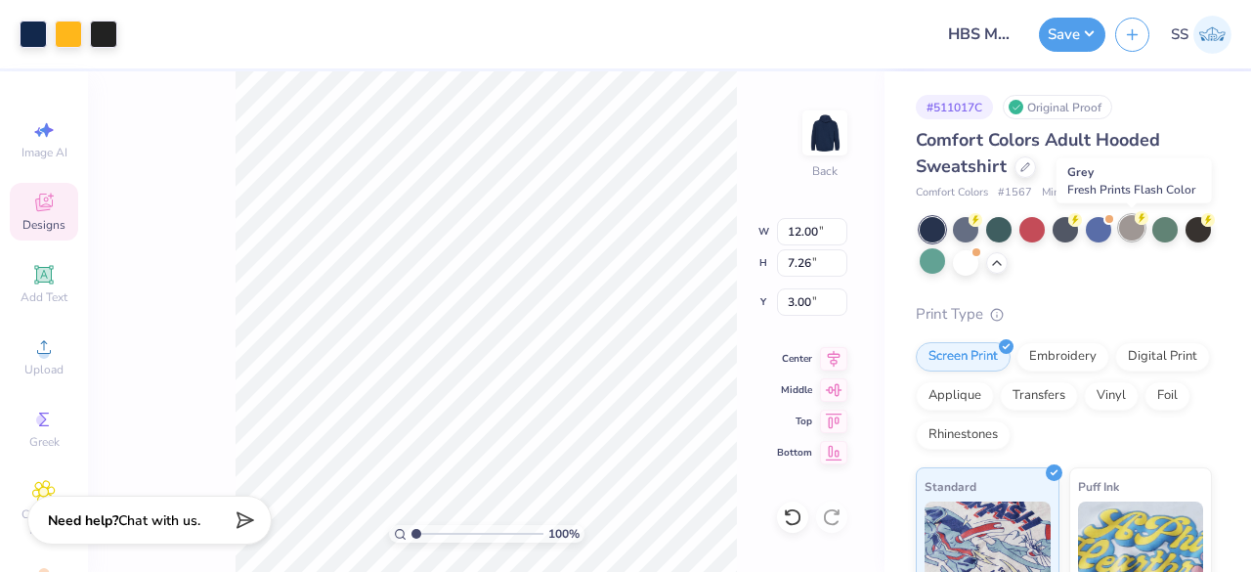
click at [1126, 224] on div at bounding box center [1131, 227] width 25 height 25
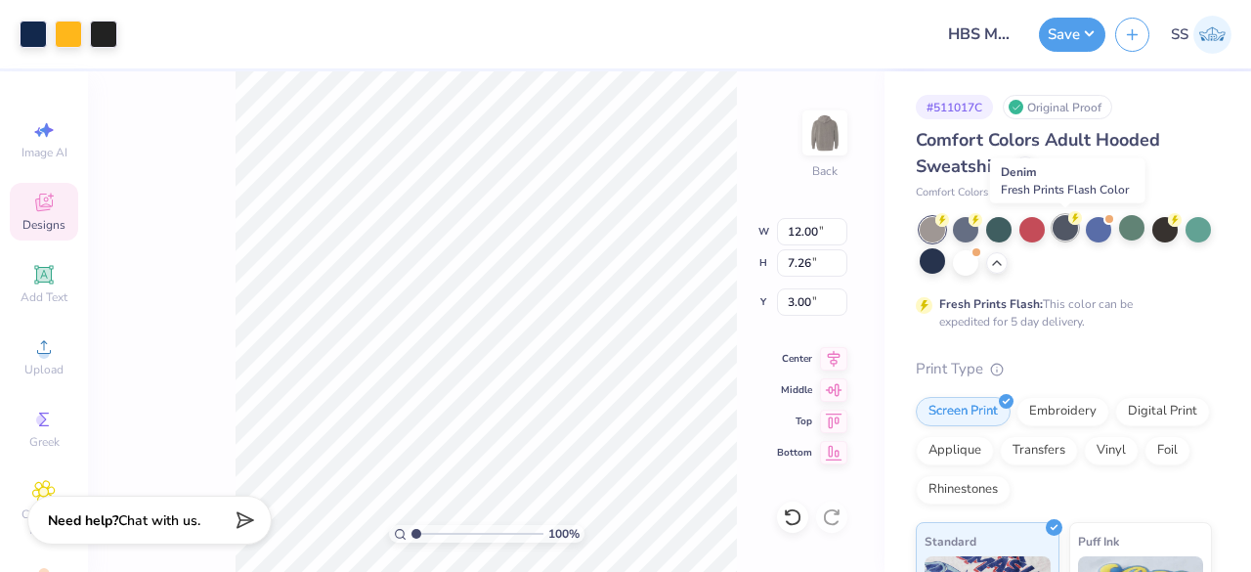
click at [1067, 219] on div at bounding box center [1065, 227] width 25 height 25
click at [970, 223] on icon at bounding box center [976, 218] width 14 height 14
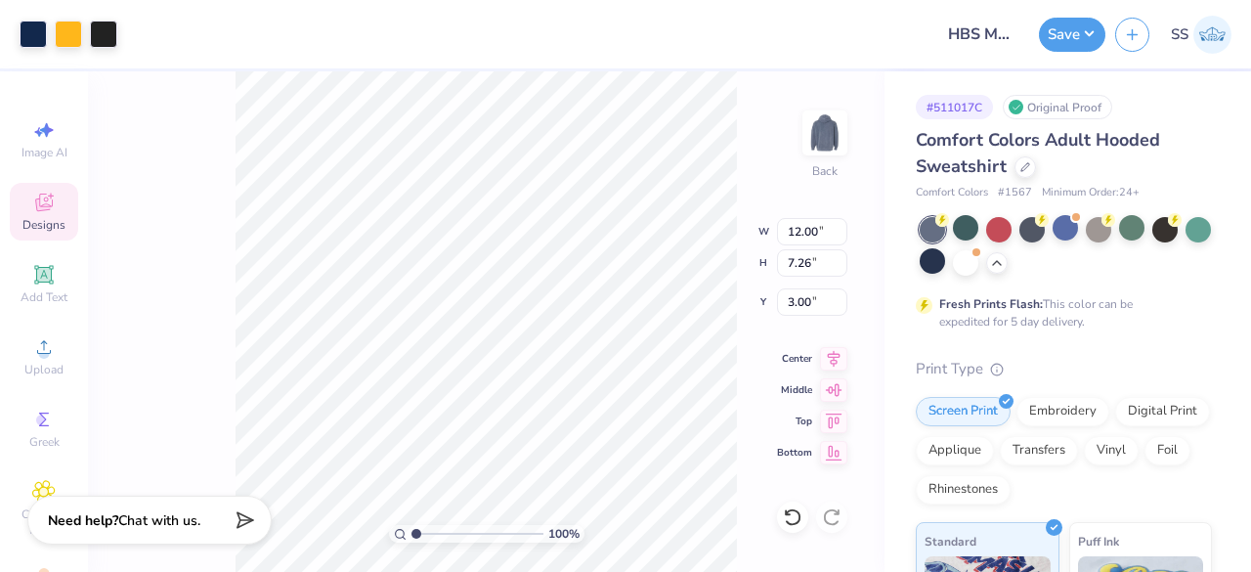
click at [753, 140] on div "100 % Back W 12.00 12.00 " H 7.26 7.26 " Y 3.00 3.00 " Center Middle Top Bottom" at bounding box center [486, 321] width 797 height 501
click at [833, 357] on icon at bounding box center [833, 355] width 27 height 23
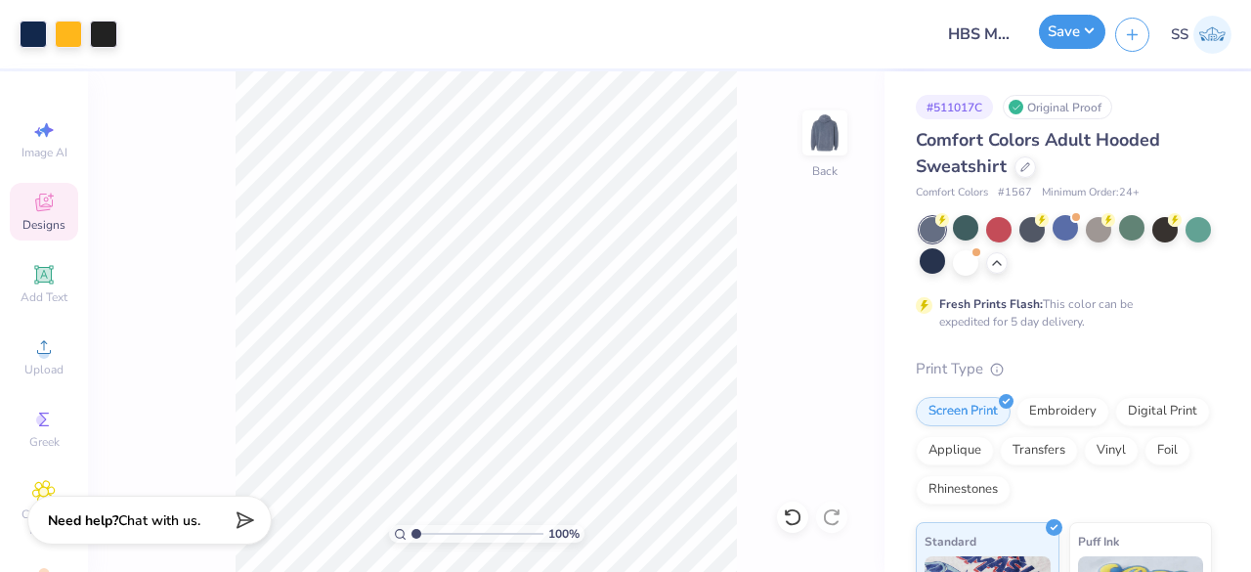
click at [1072, 35] on button "Save" at bounding box center [1072, 32] width 66 height 34
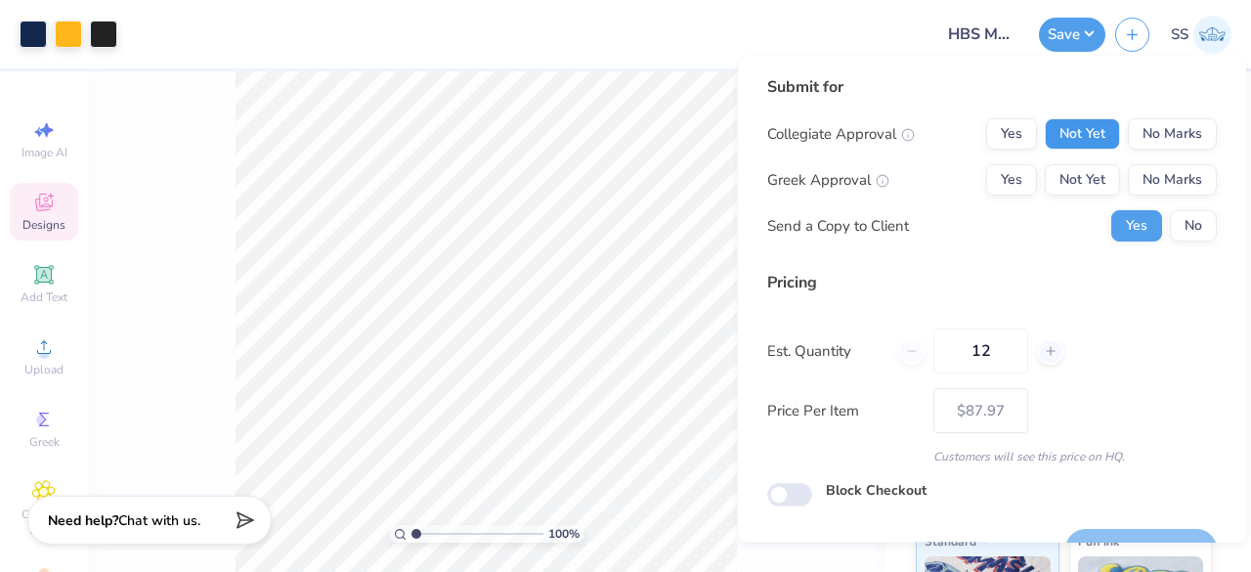
click at [1077, 125] on button "Not Yet" at bounding box center [1082, 133] width 75 height 31
click at [1166, 187] on button "No Marks" at bounding box center [1172, 179] width 89 height 31
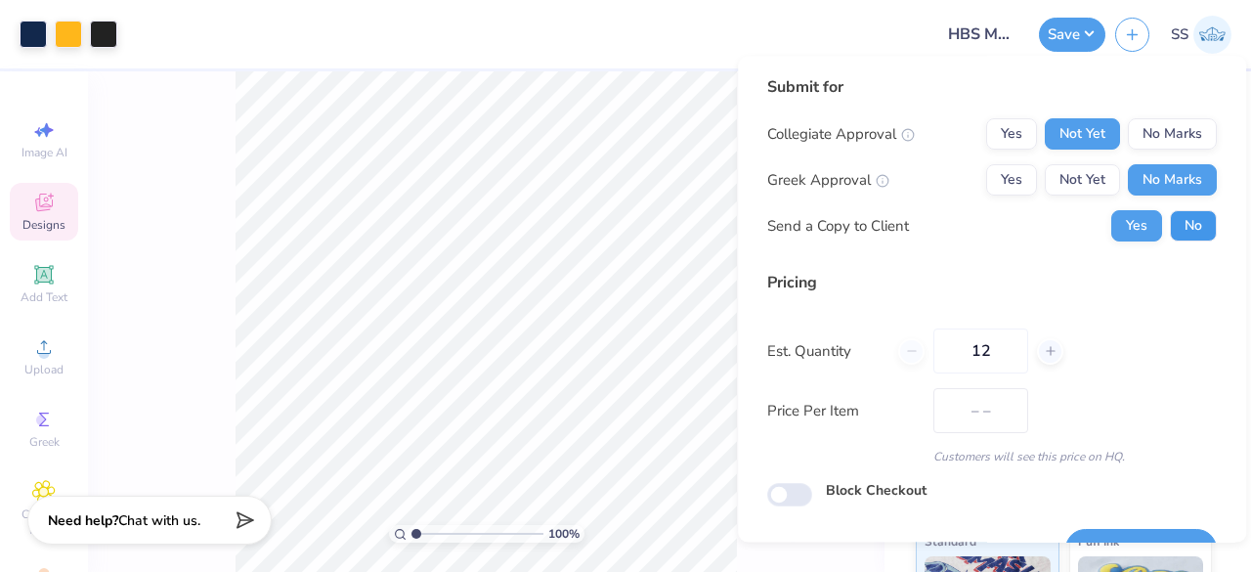
click at [1183, 222] on button "No" at bounding box center [1193, 225] width 47 height 31
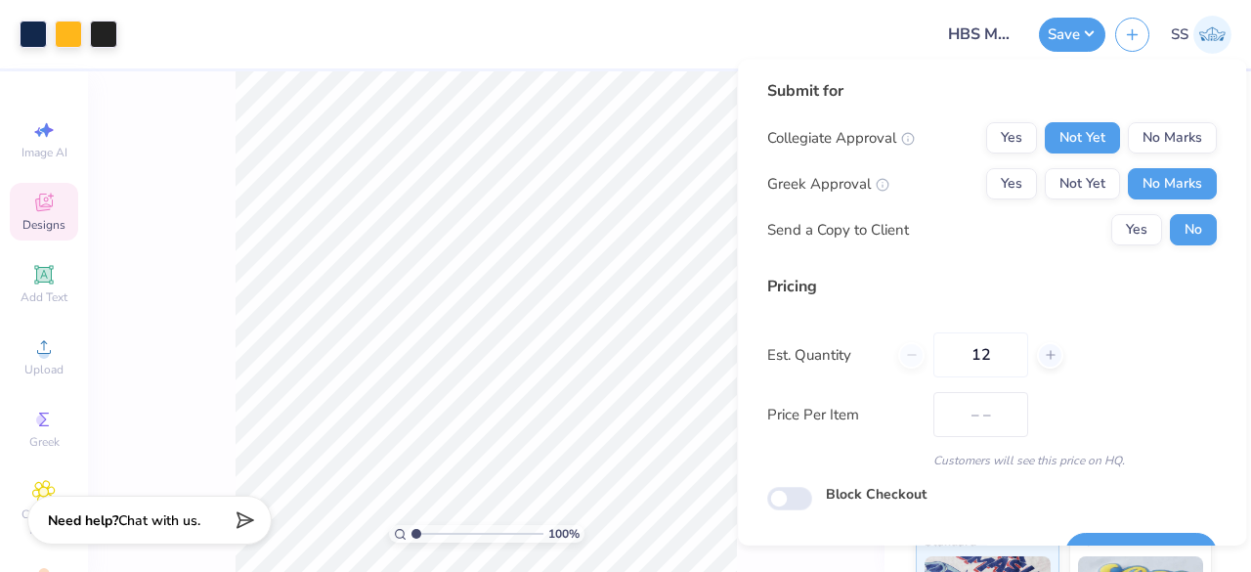
scroll to position [45, 0]
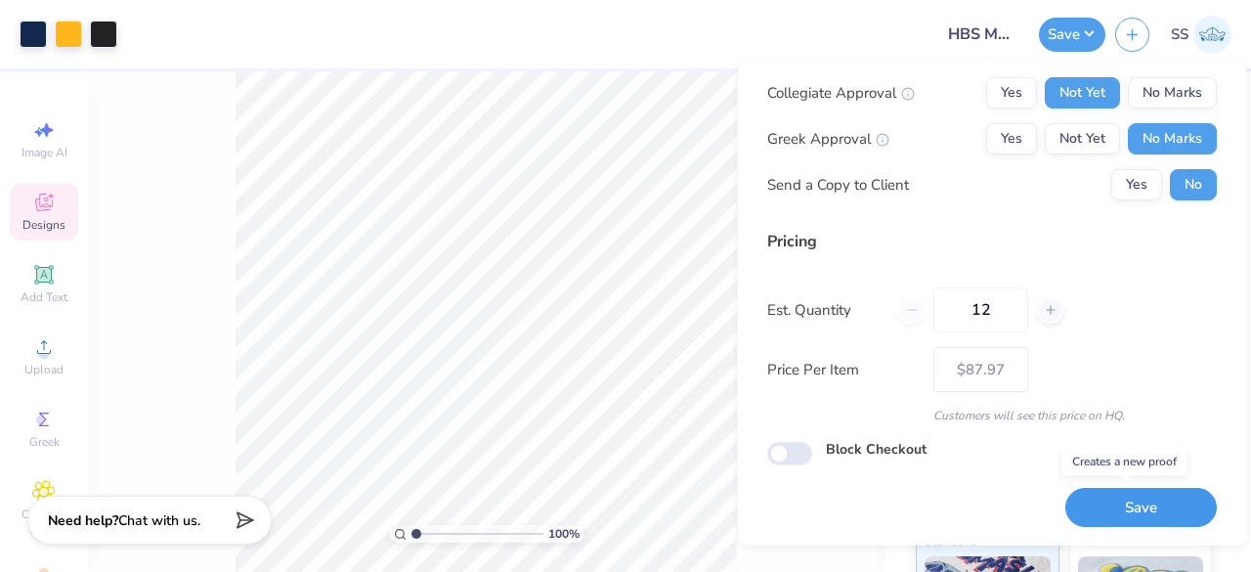
click at [1158, 506] on button "Save" at bounding box center [1142, 507] width 152 height 40
type input "– –"
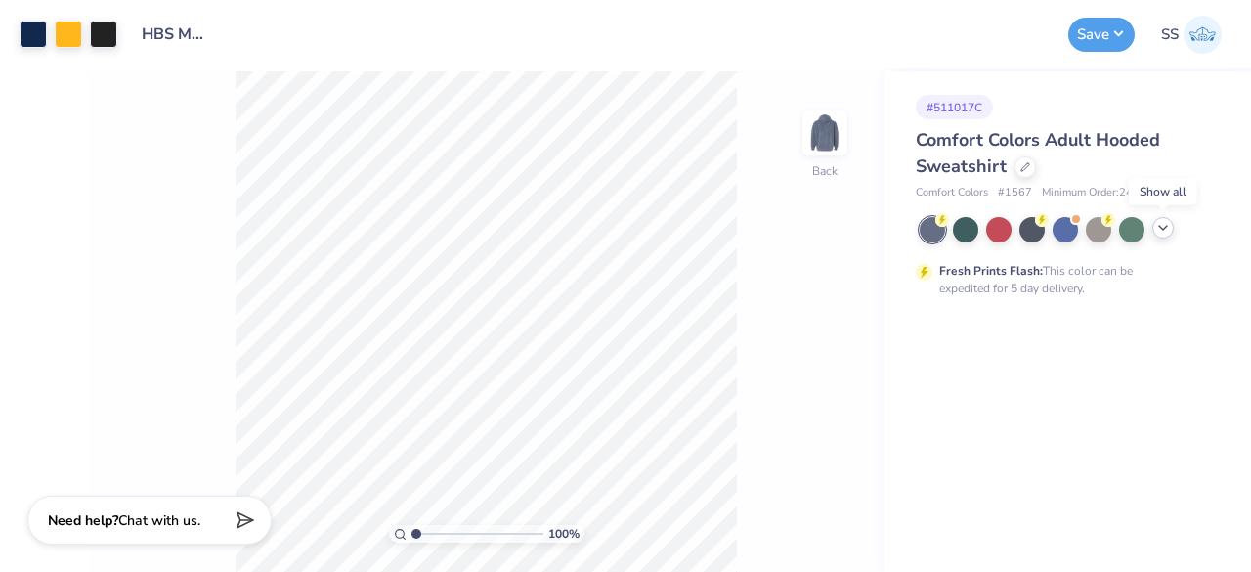
click at [1165, 224] on icon at bounding box center [1164, 228] width 16 height 16
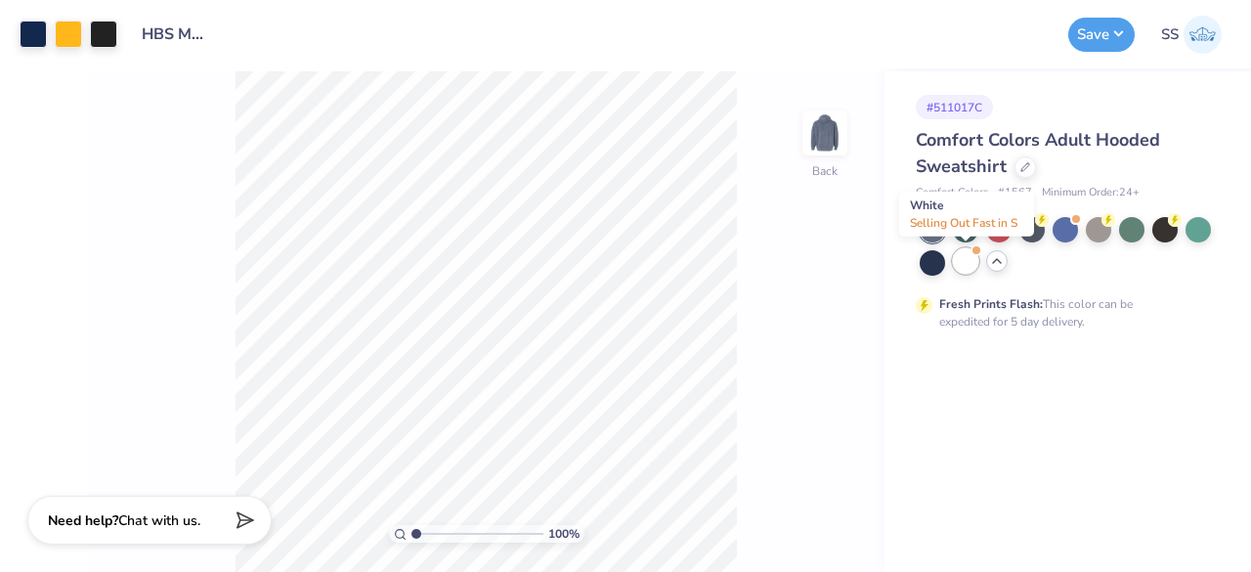
click at [962, 265] on div at bounding box center [965, 260] width 25 height 25
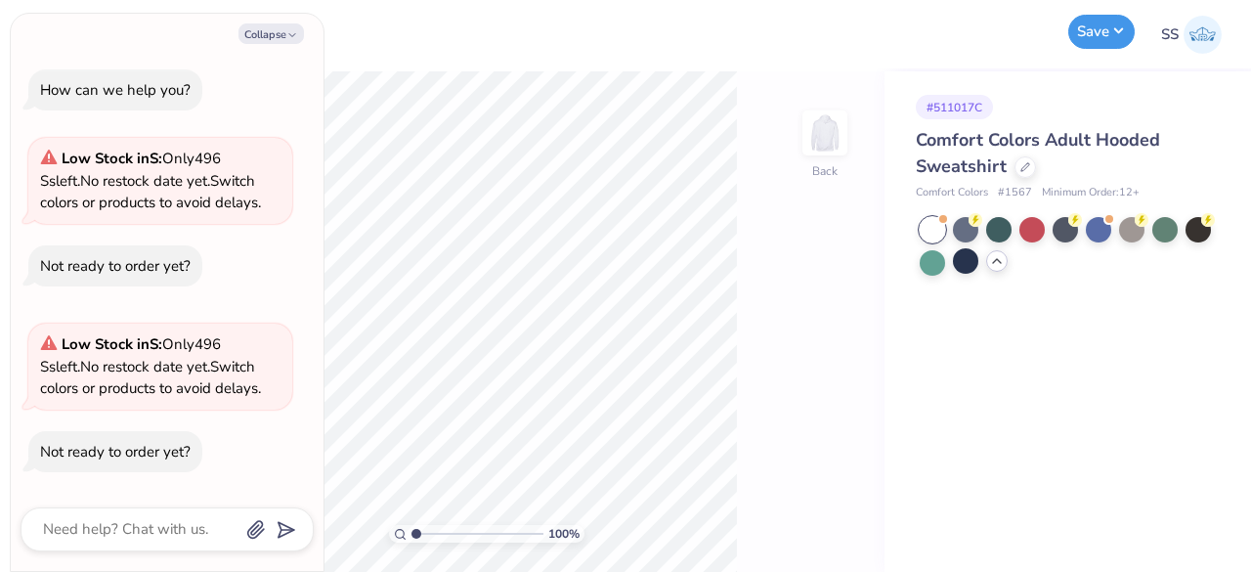
click at [1103, 34] on button "Save" at bounding box center [1102, 32] width 66 height 34
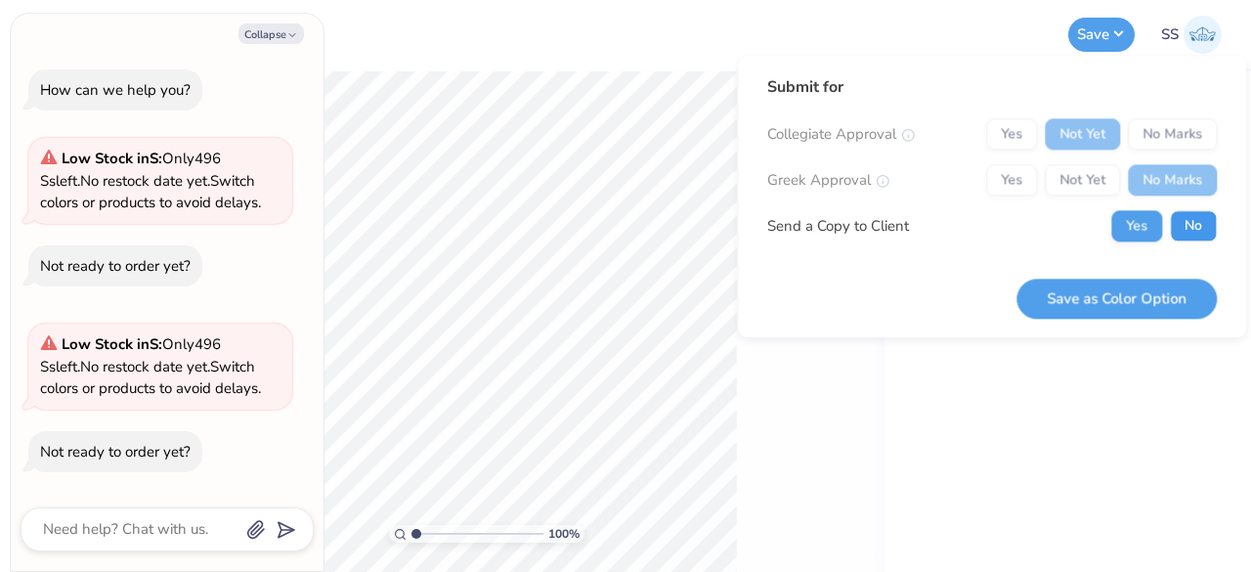
click at [1195, 232] on button "No" at bounding box center [1193, 225] width 47 height 31
click at [1177, 306] on button "Save as Color Option" at bounding box center [1117, 299] width 200 height 40
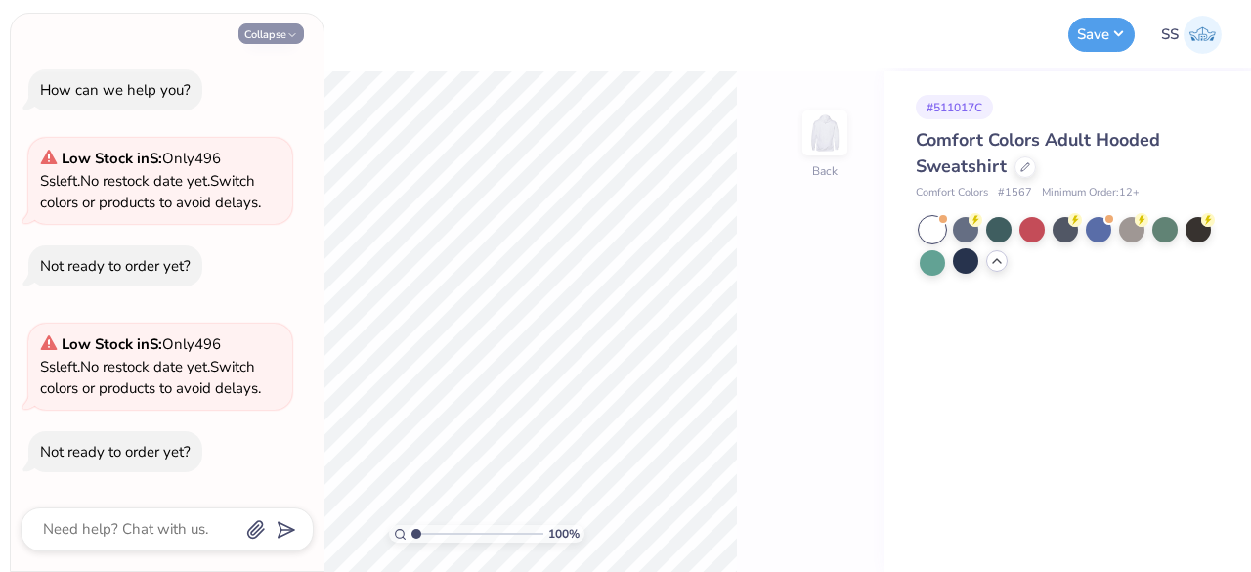
click at [293, 34] on icon "button" at bounding box center [292, 35] width 12 height 12
type textarea "x"
